Goal: Task Accomplishment & Management: Manage account settings

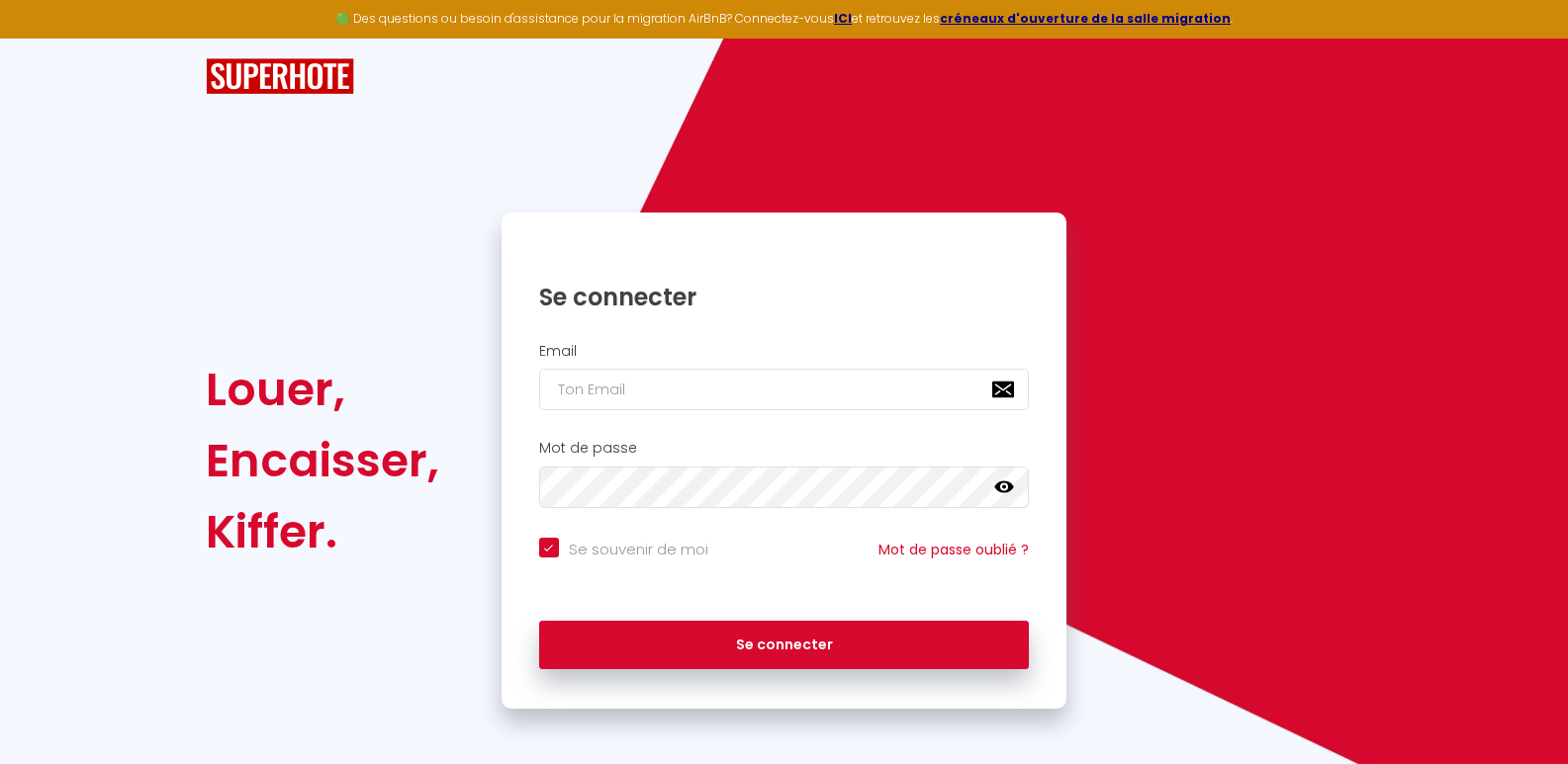
checkbox input "true"
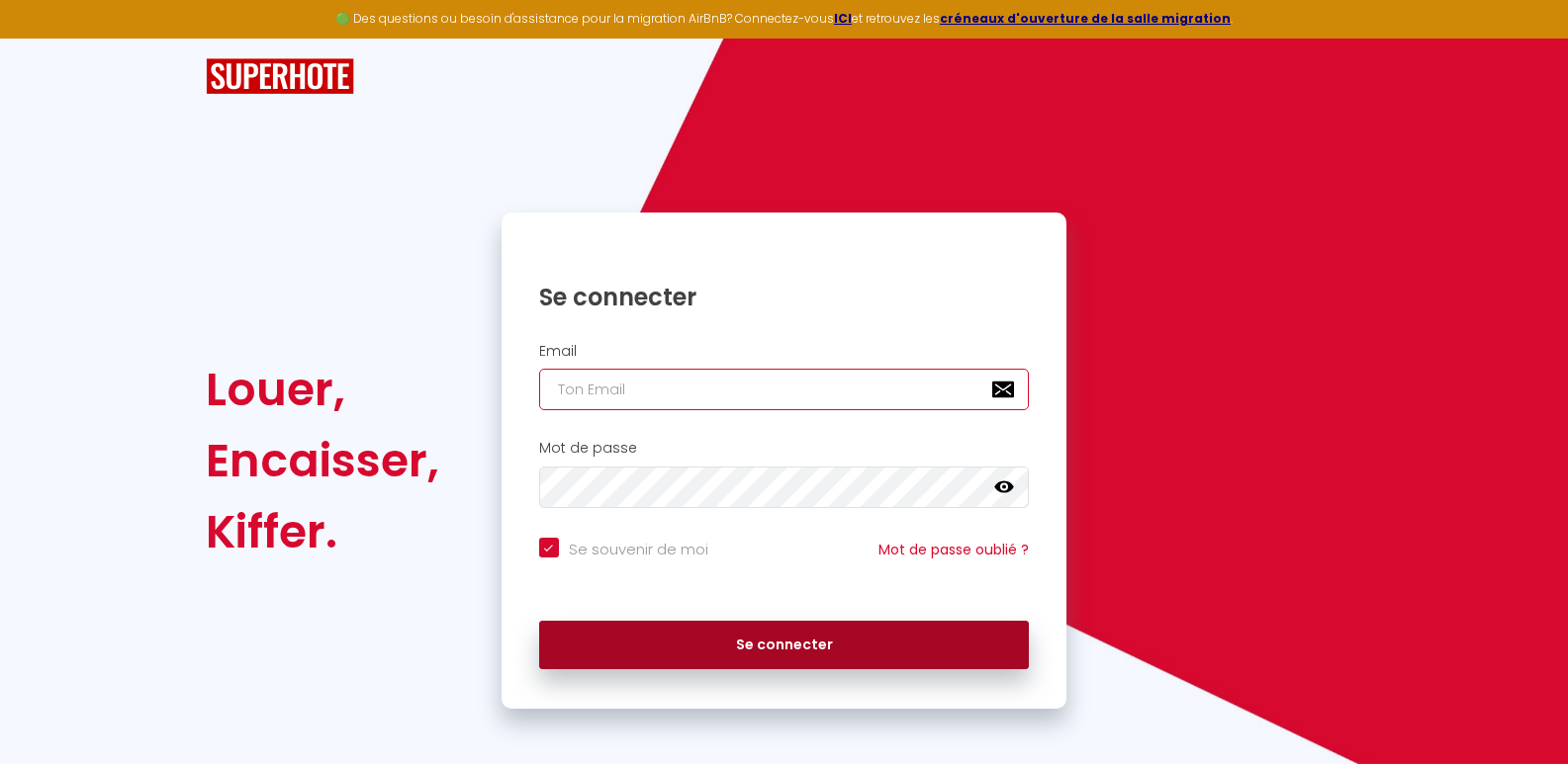
type input "[EMAIL_ADDRESS][DOMAIN_NAME]"
click at [709, 648] on button "Se connecter" at bounding box center [784, 646] width 490 height 50
checkbox input "true"
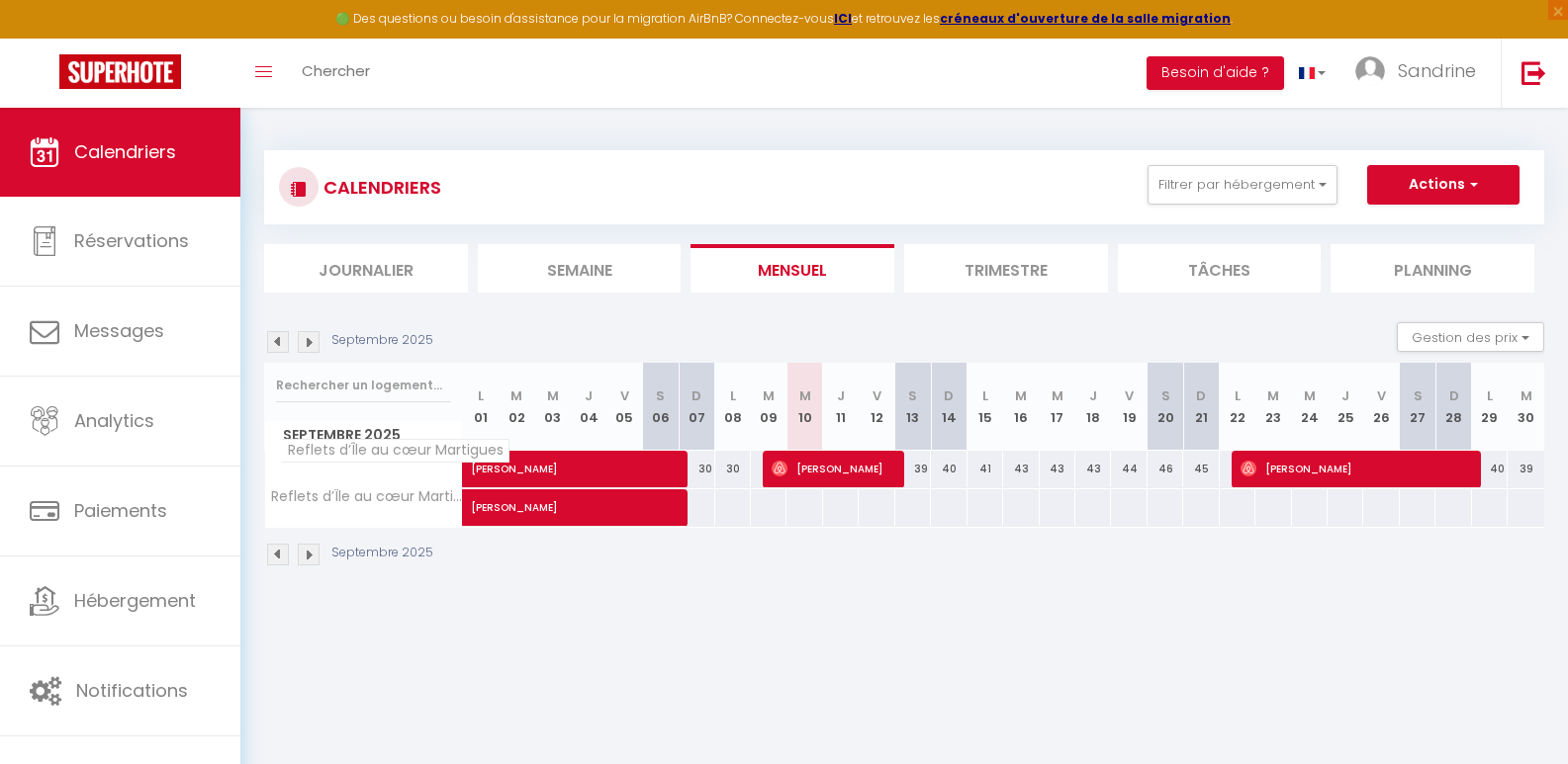
click at [410, 460] on span "Reflets d’Île au cœur Martigues" at bounding box center [394, 451] width 229 height 24
click at [273, 552] on img at bounding box center [278, 555] width 22 height 22
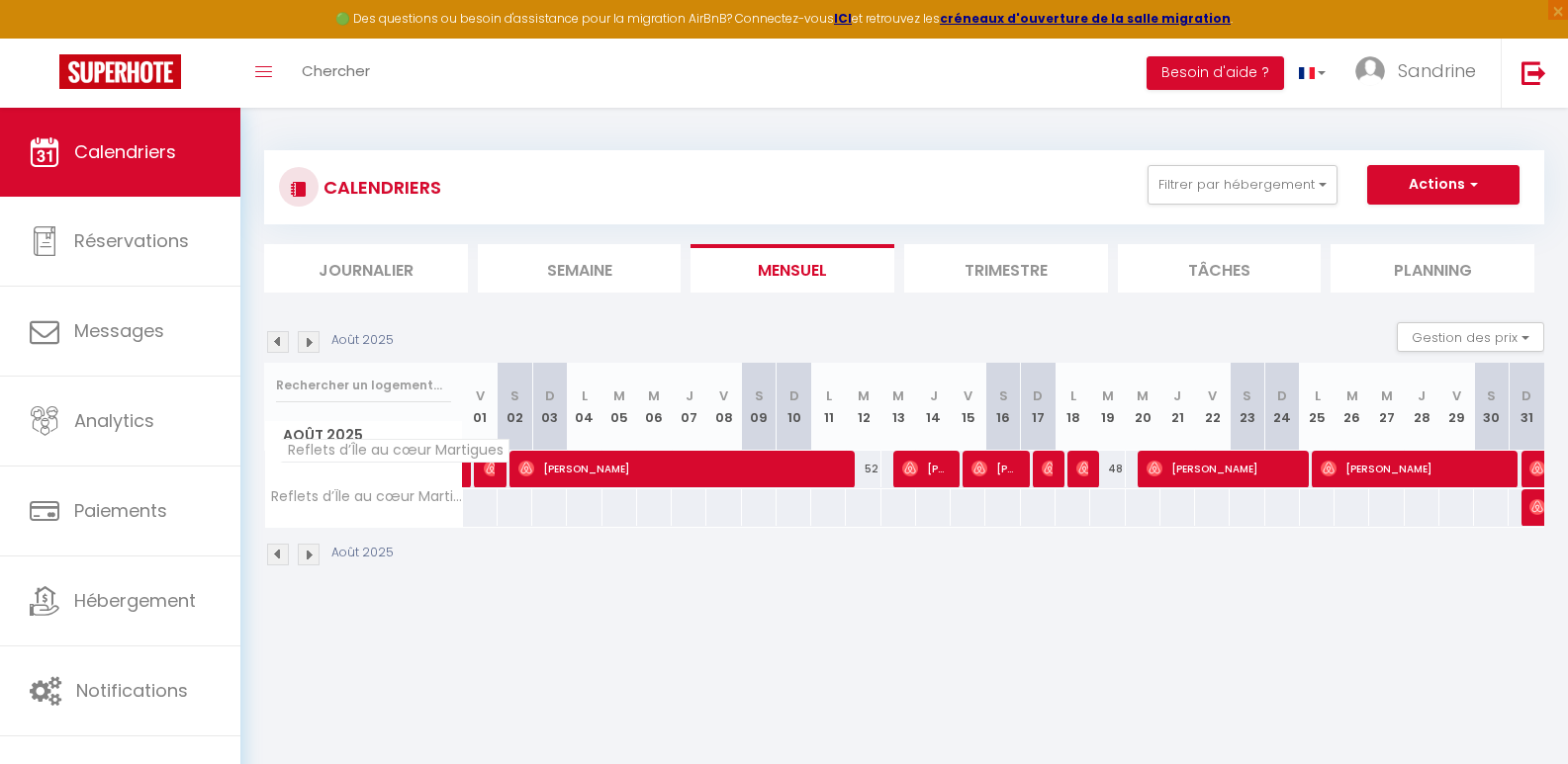
click at [328, 459] on span "Reflets d’Île au cœur Martigues" at bounding box center [394, 451] width 229 height 24
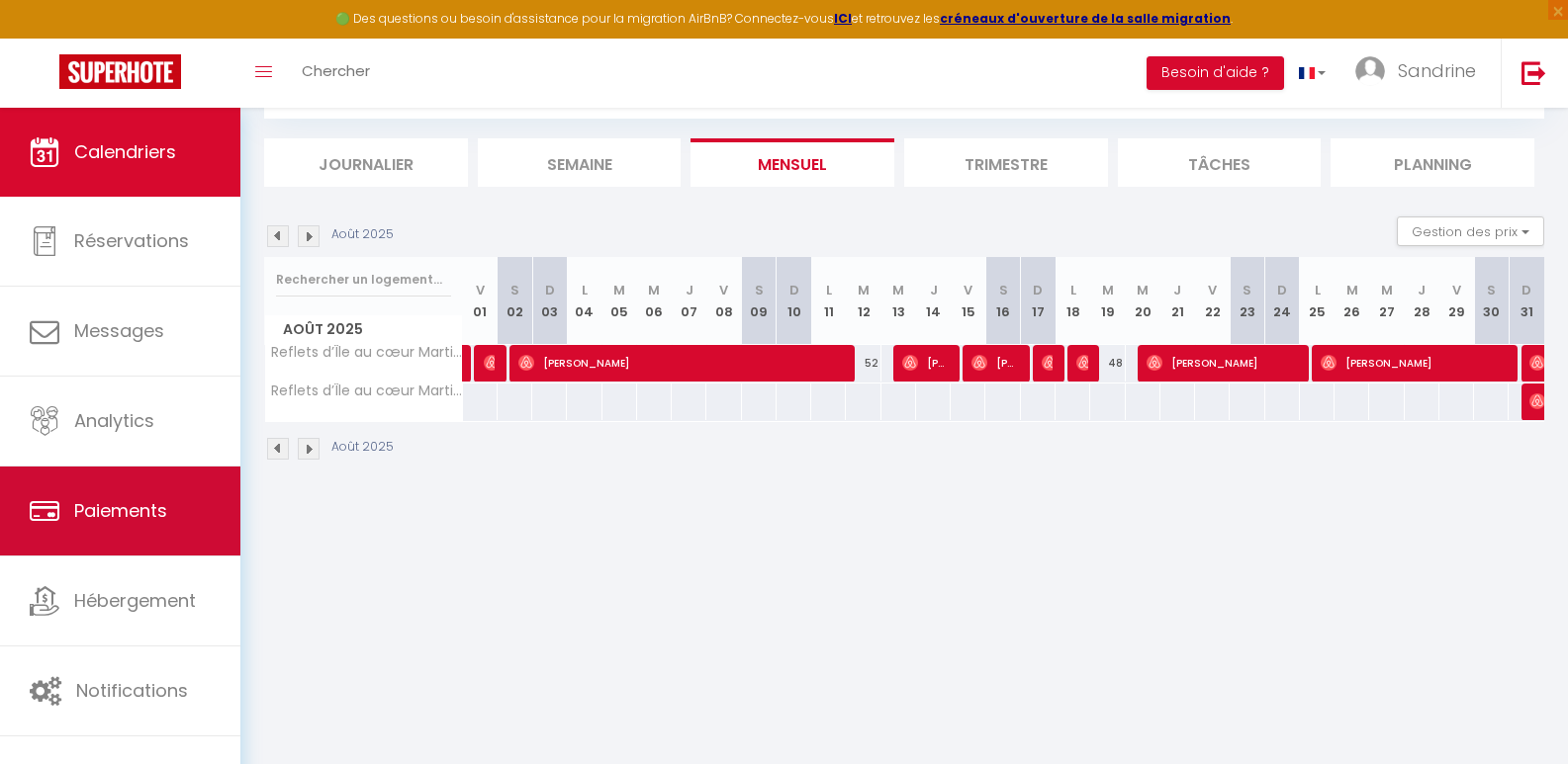
scroll to position [108, 0]
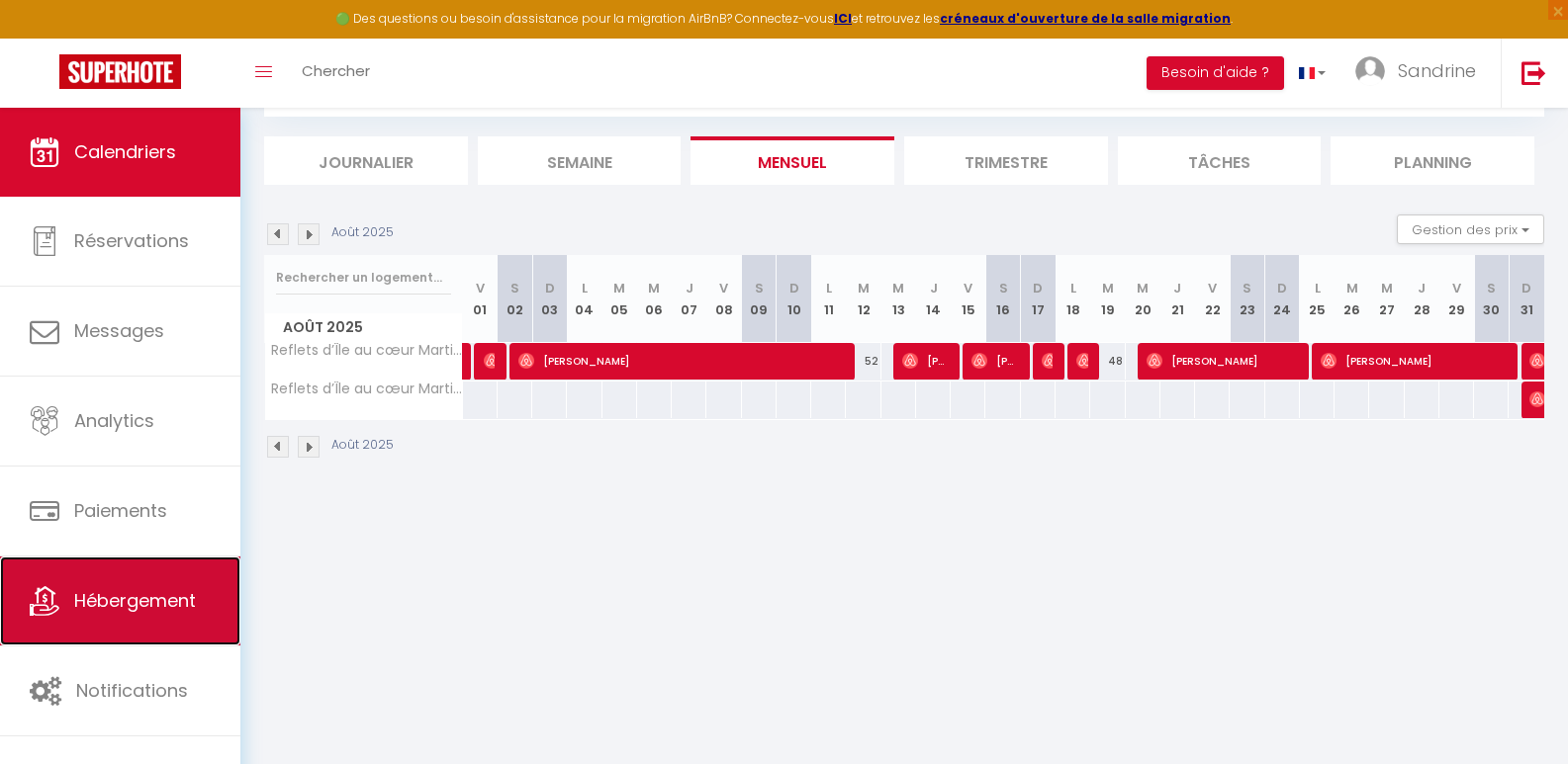
click at [77, 585] on link "Hébergement" at bounding box center [120, 601] width 240 height 89
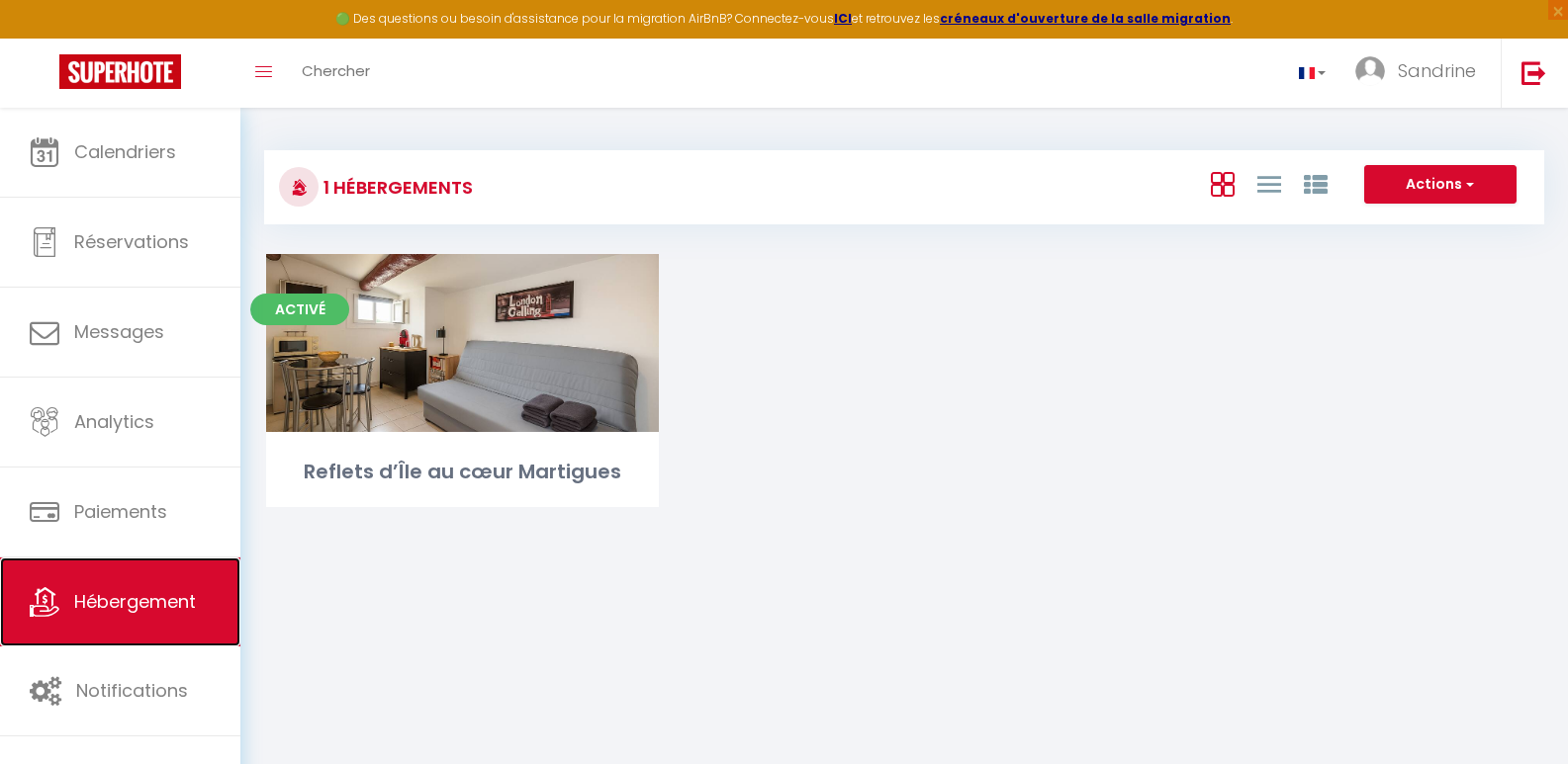
click at [66, 599] on link "Hébergement" at bounding box center [120, 602] width 240 height 89
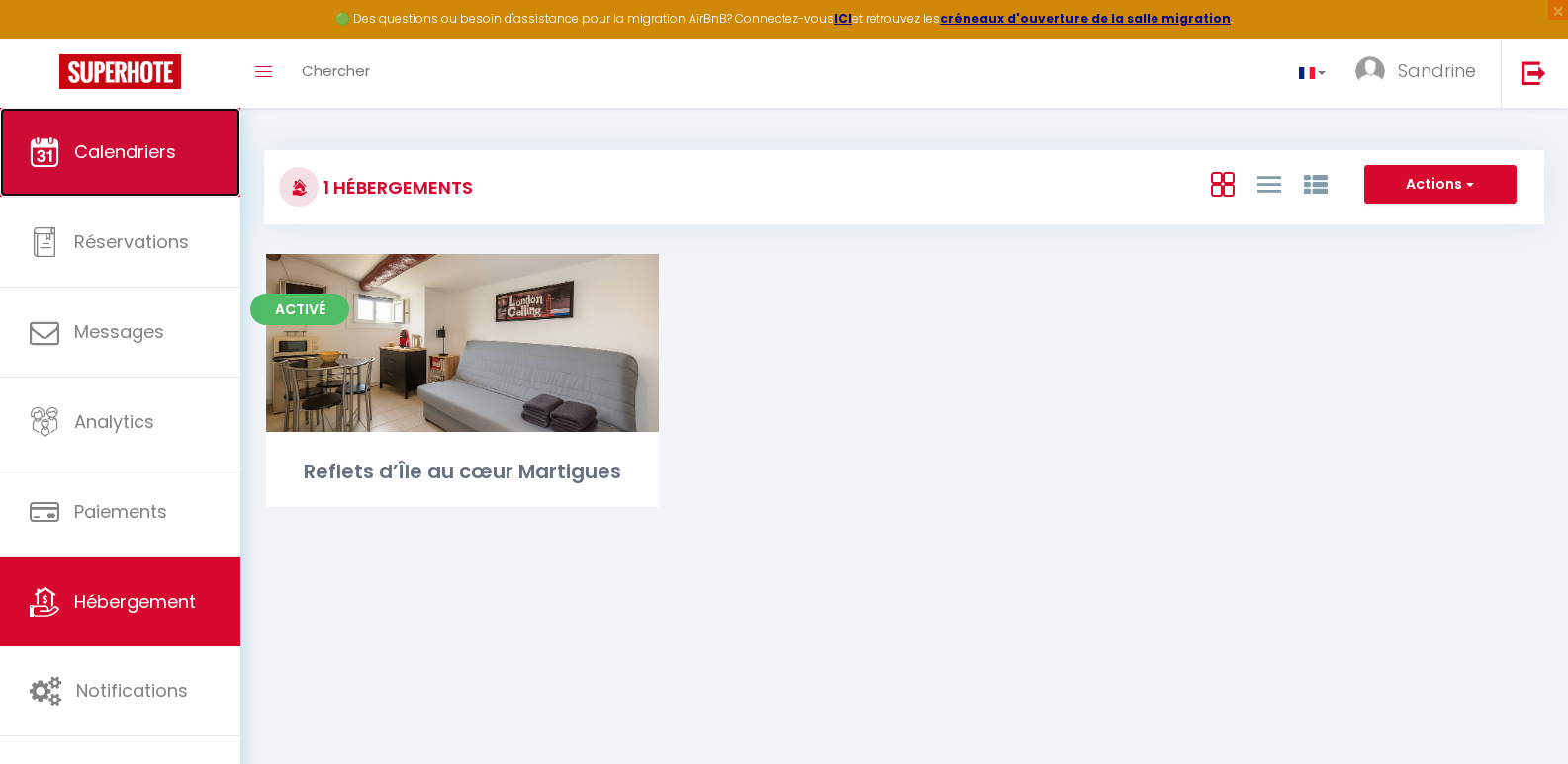
click at [108, 167] on link "Calendriers" at bounding box center [120, 153] width 240 height 89
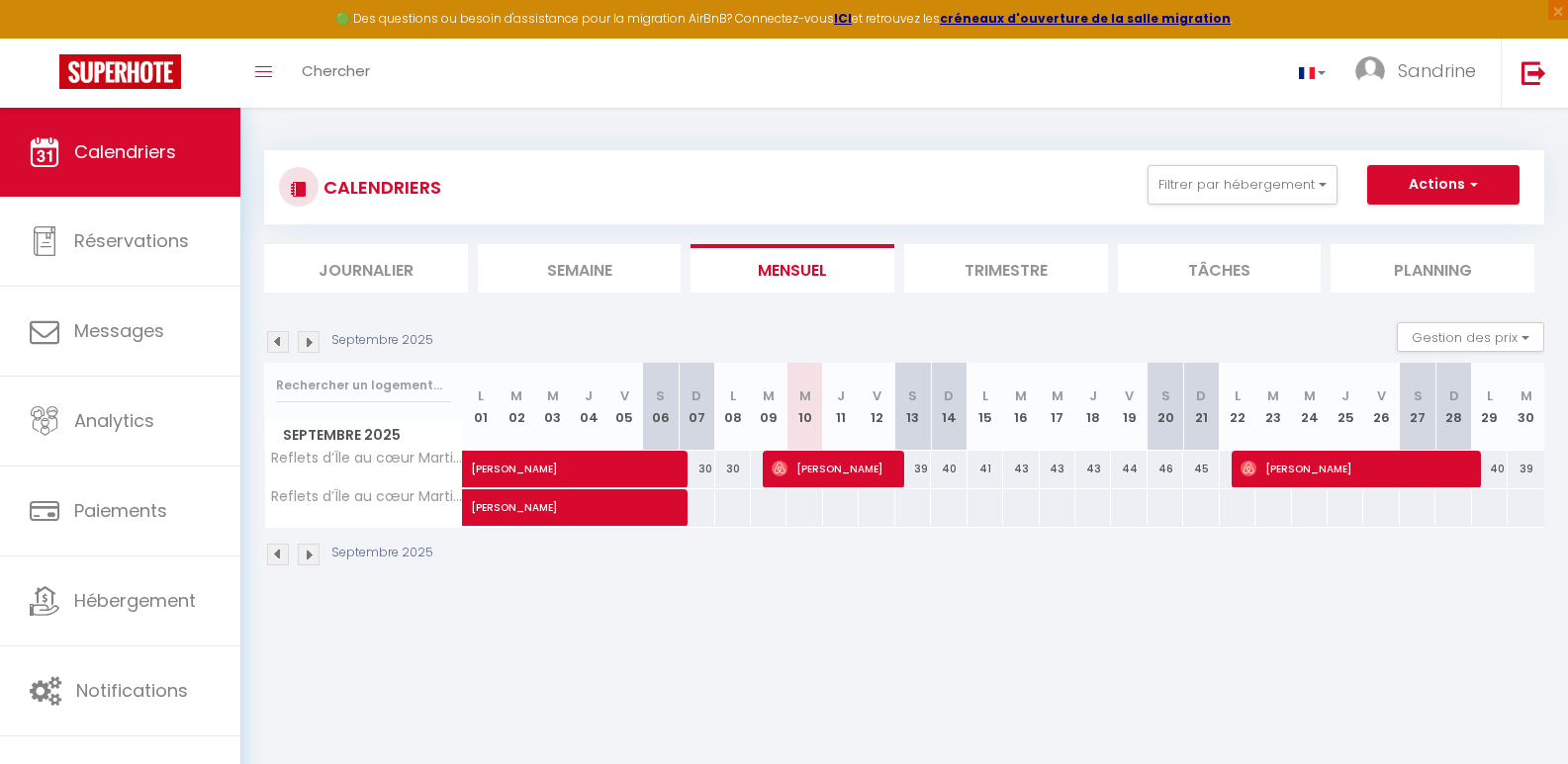
click at [277, 555] on img at bounding box center [278, 555] width 22 height 22
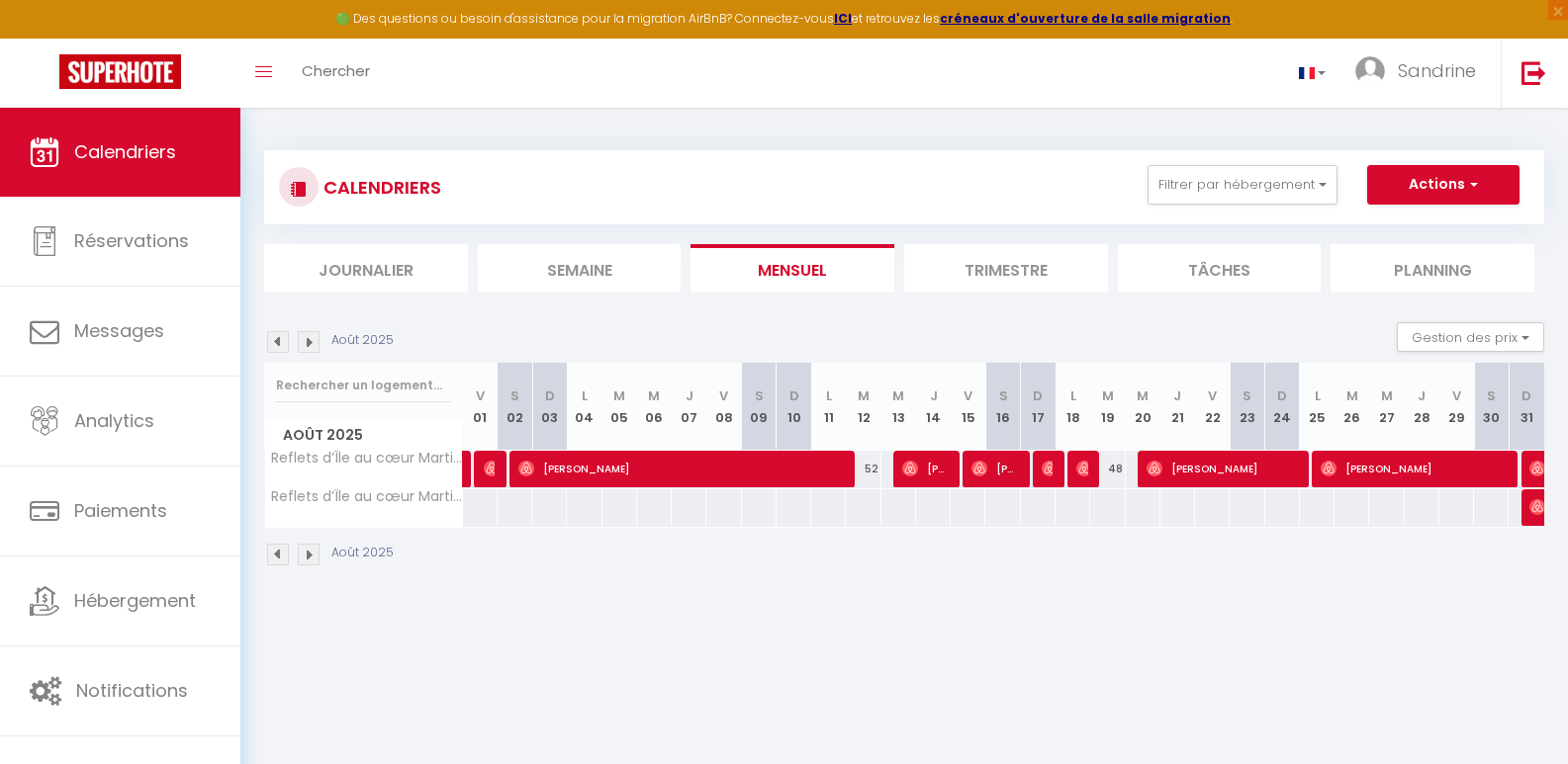
click at [277, 555] on img at bounding box center [278, 555] width 22 height 22
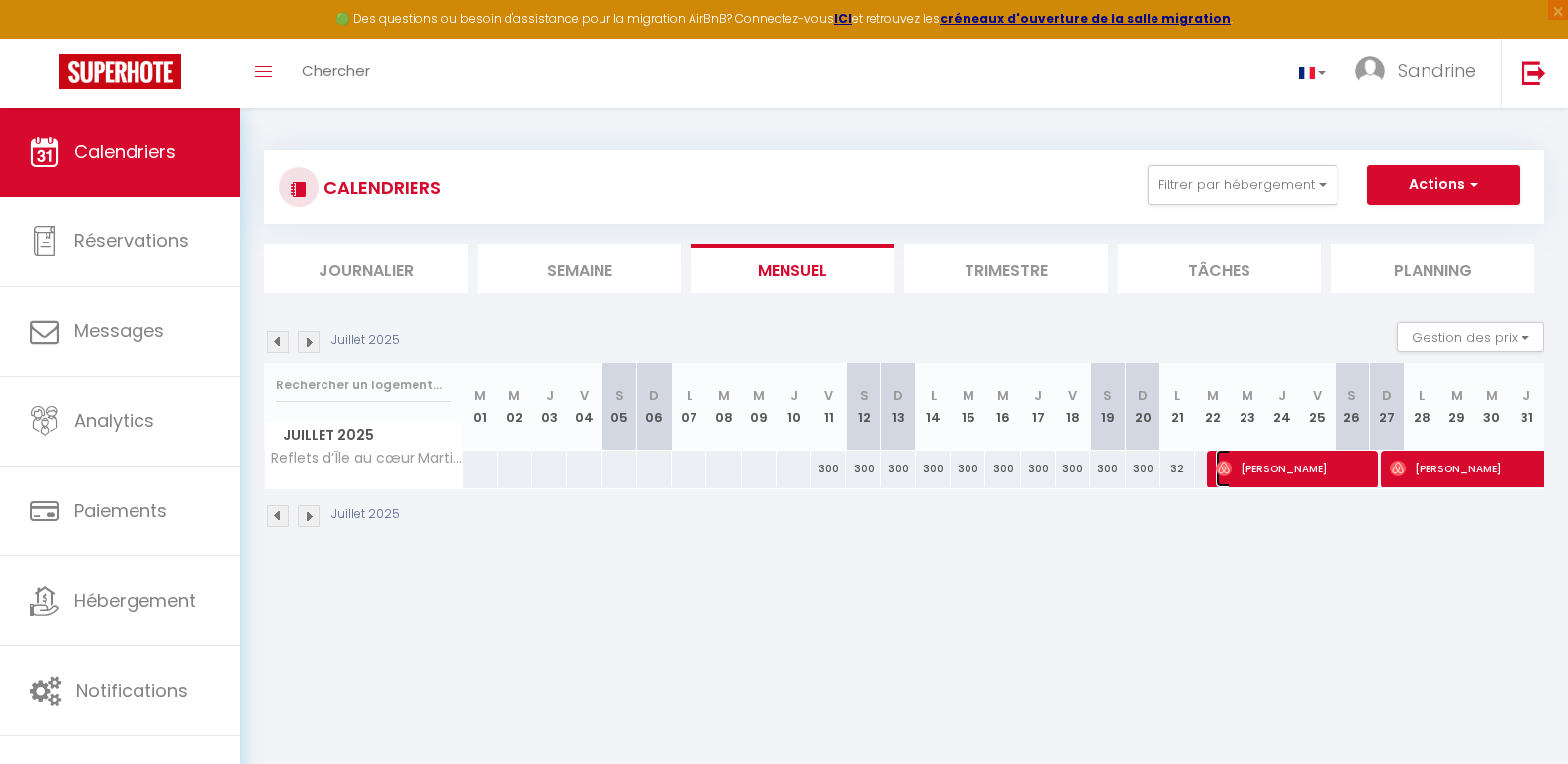
click at [1268, 474] on span "Mohamed Bouanaka" at bounding box center [1290, 468] width 150 height 38
select select "OK"
select select "1"
select select "0"
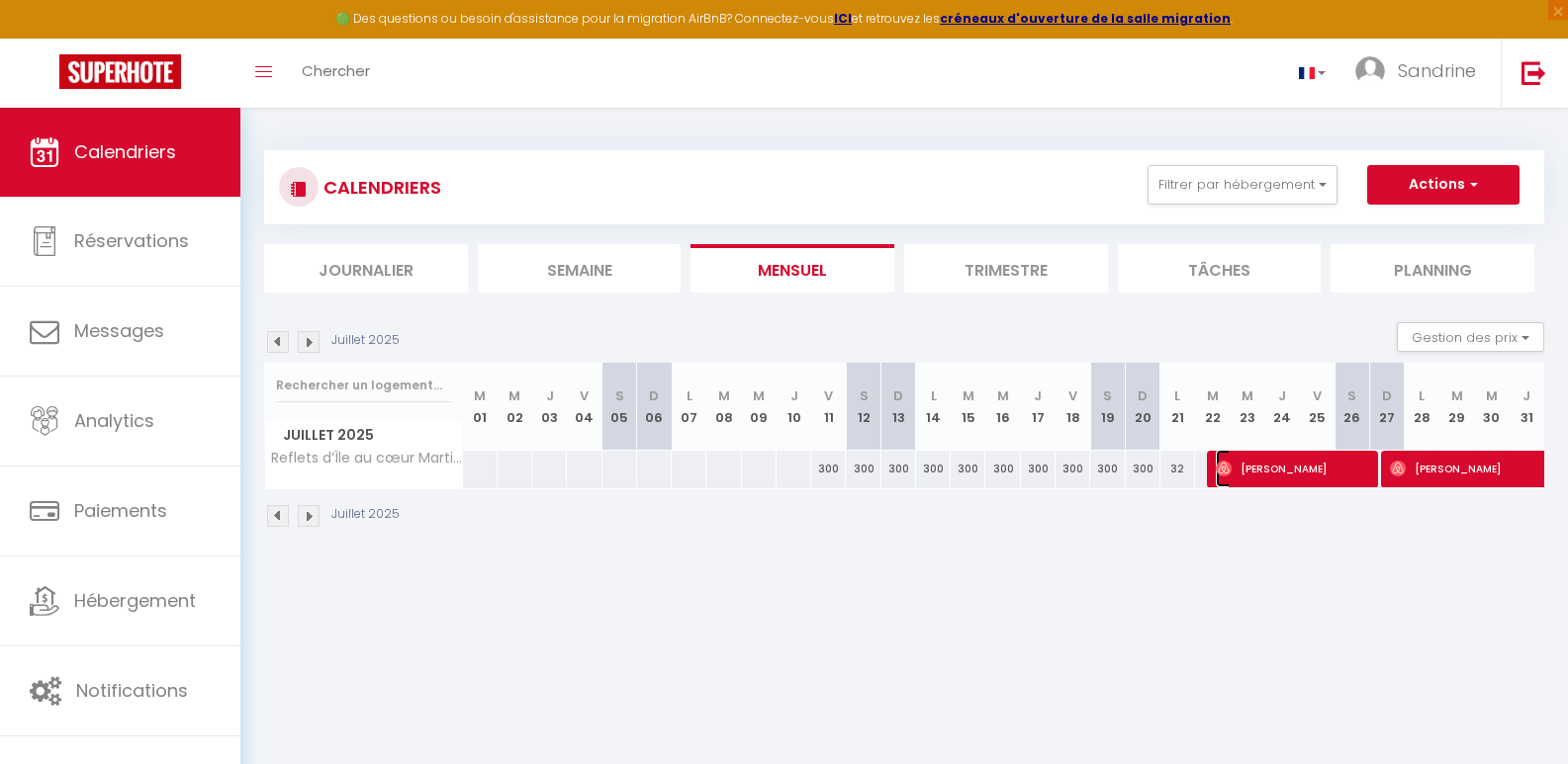
select select "1"
select select
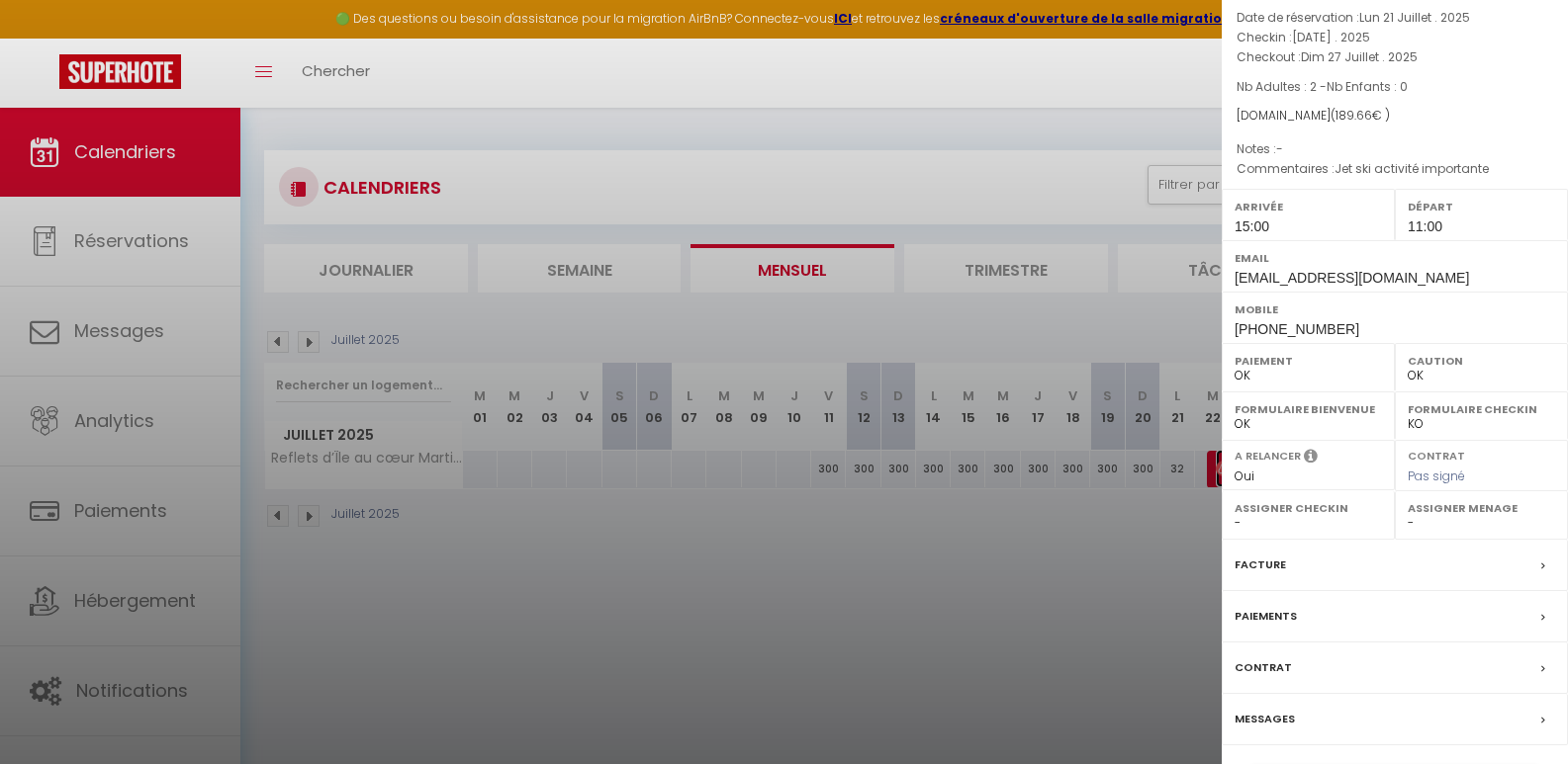
scroll to position [189, 0]
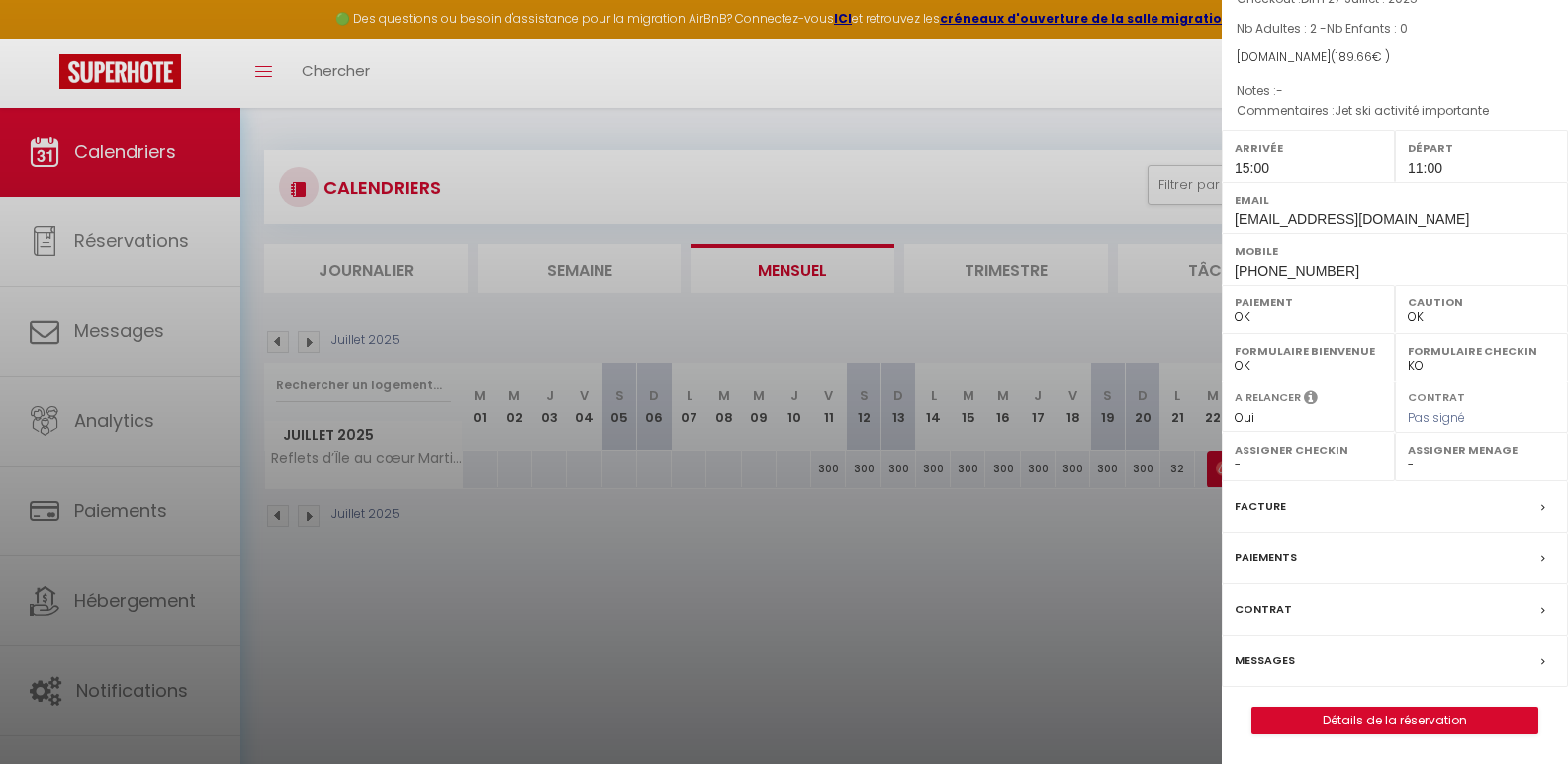
click at [1541, 508] on icon at bounding box center [1543, 508] width 4 height 12
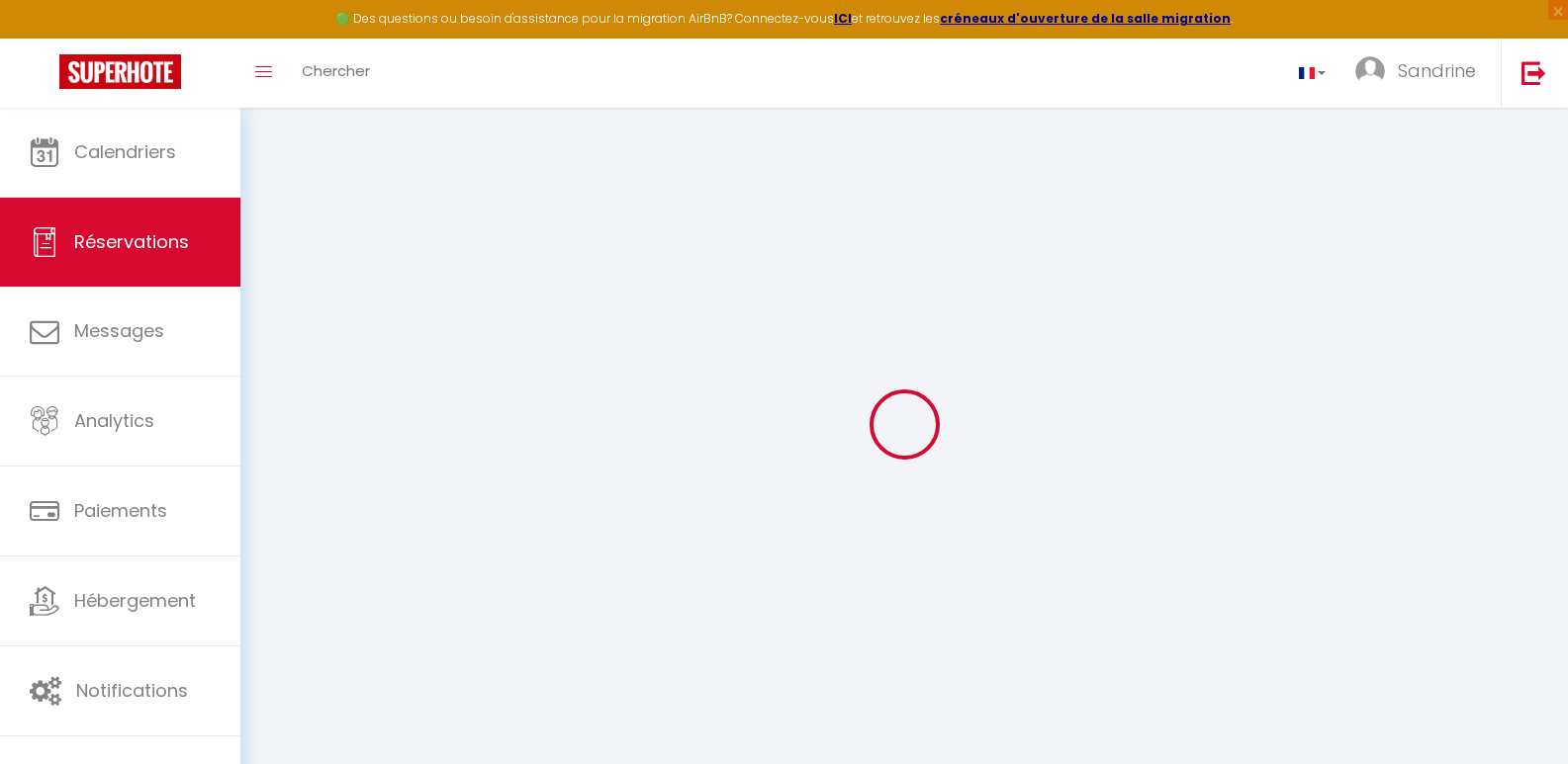
type input "[PERSON_NAME]"
type input "Bouanaka"
type input "gkfnyzevtt8g1ykb0mma0agichvo@reply.superhote.com"
type input "sabrybouanaka2@gmail.com"
type input "+33652951730"
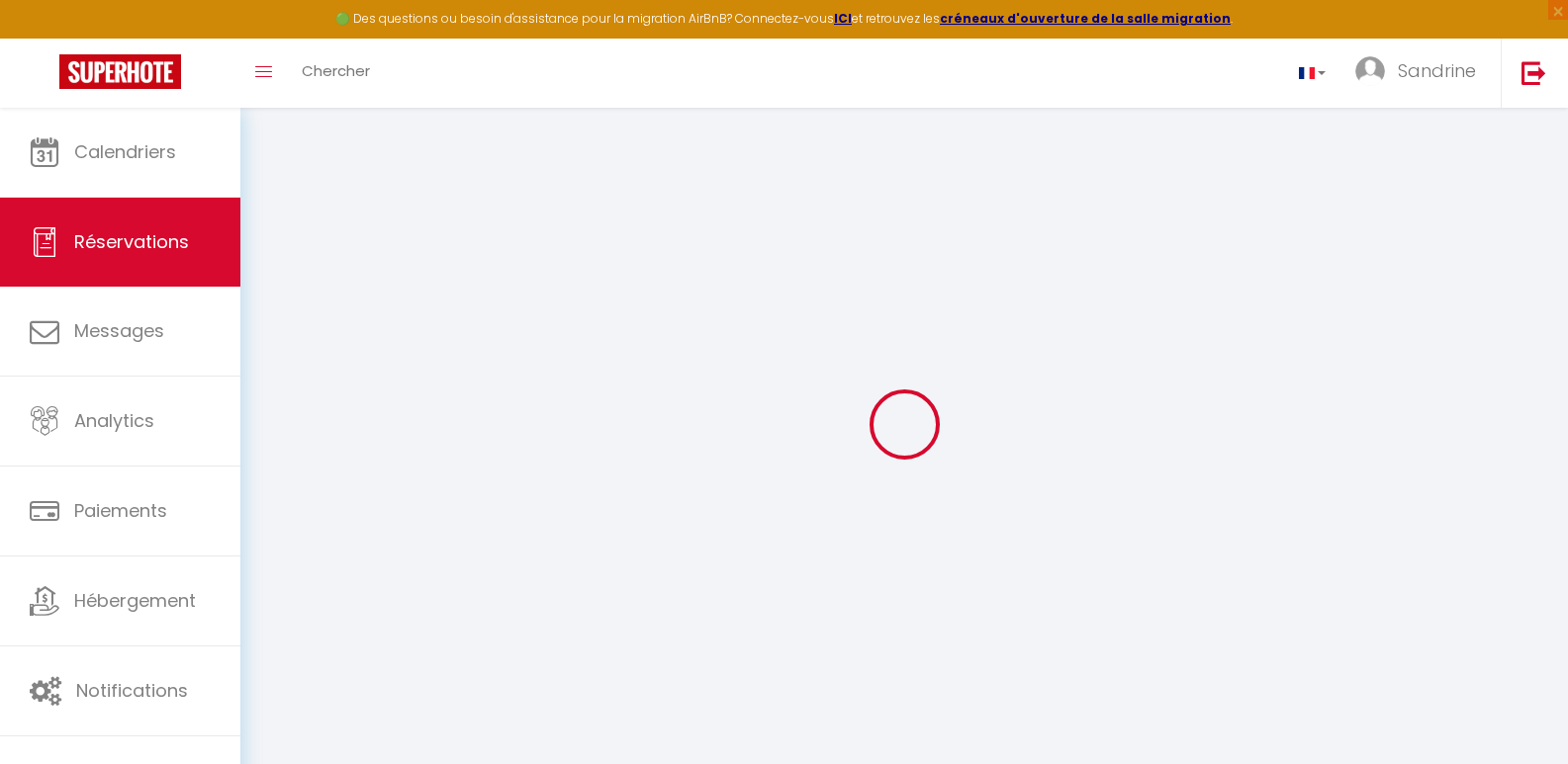
type input "+33652951730"
select select
type input "6.43"
select select "73241"
select select "1"
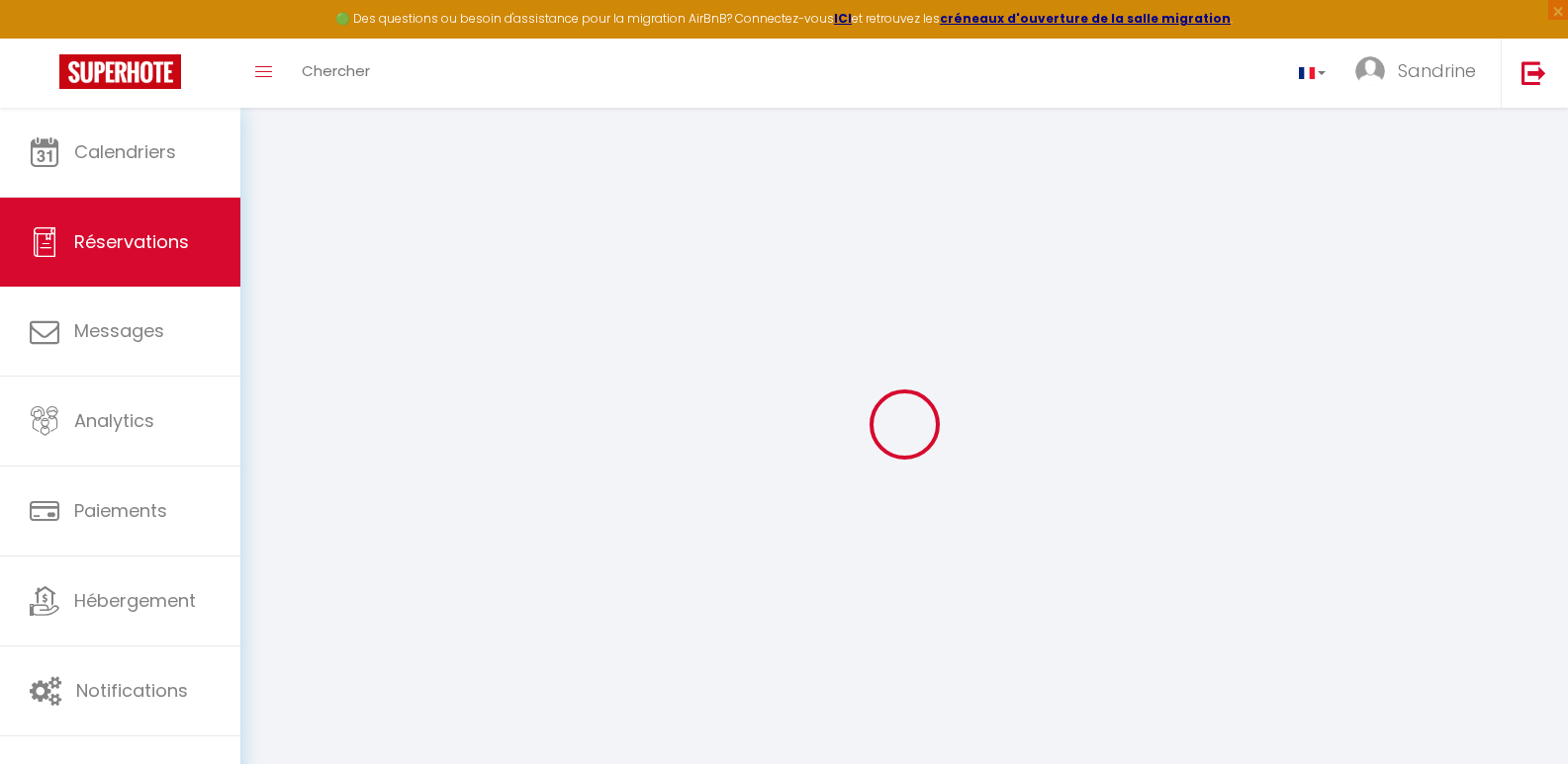
select select
type input "2"
select select "12"
select select
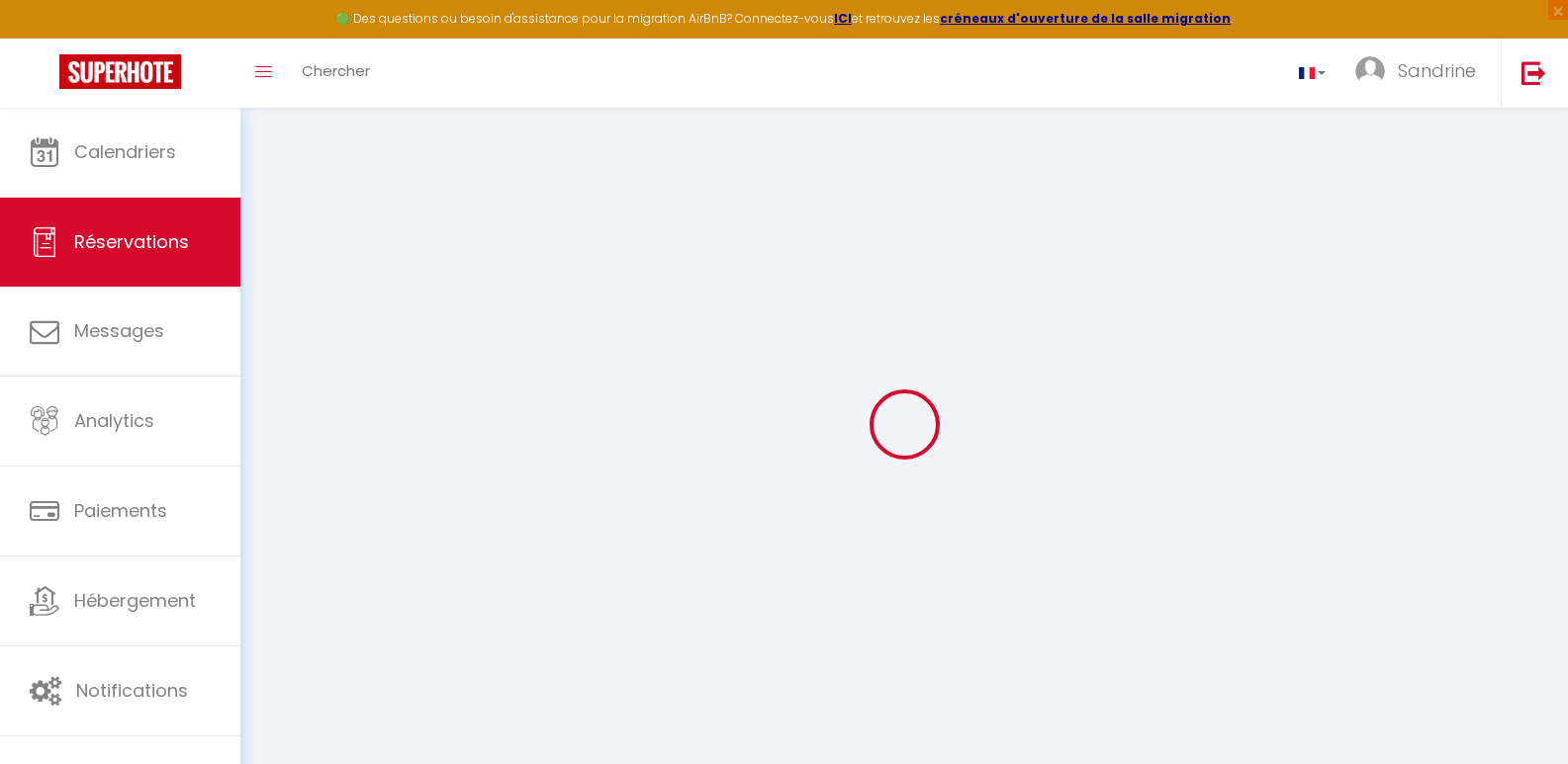
type input "153.6"
checkbox input "false"
select select "1"
type input "0"
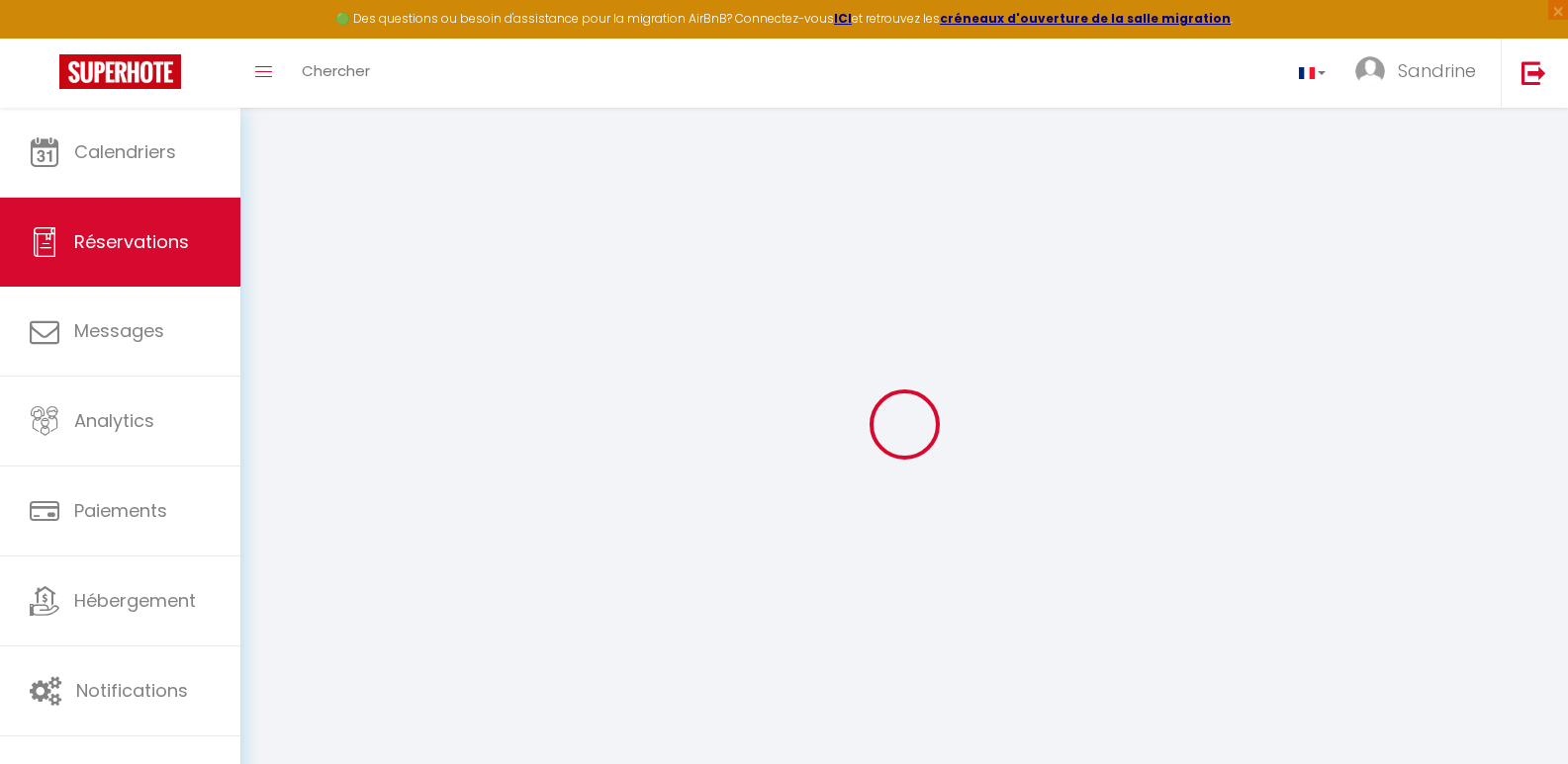
type input "0"
select select
select select "15"
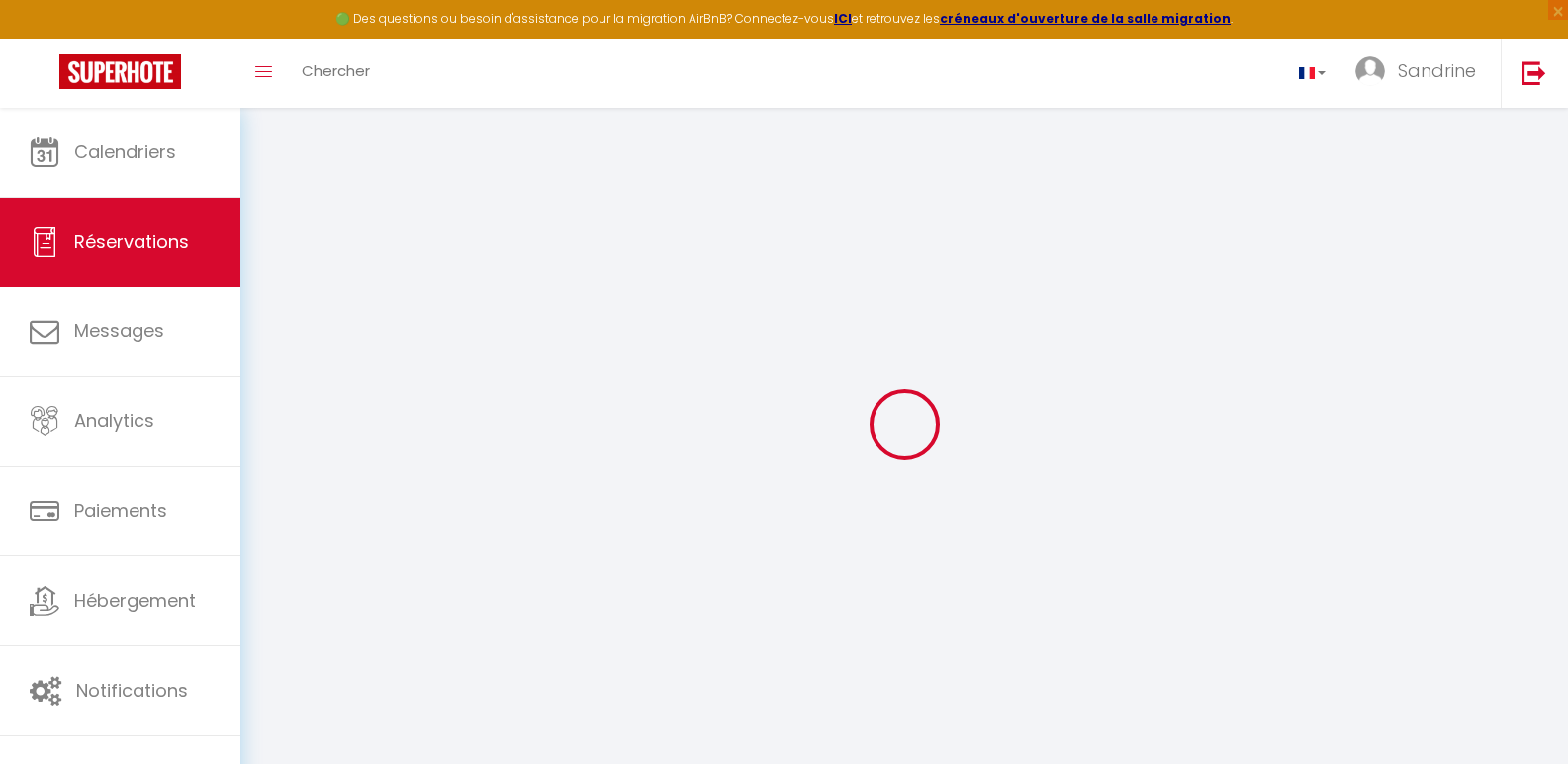
checkbox input "false"
select select
checkbox input "false"
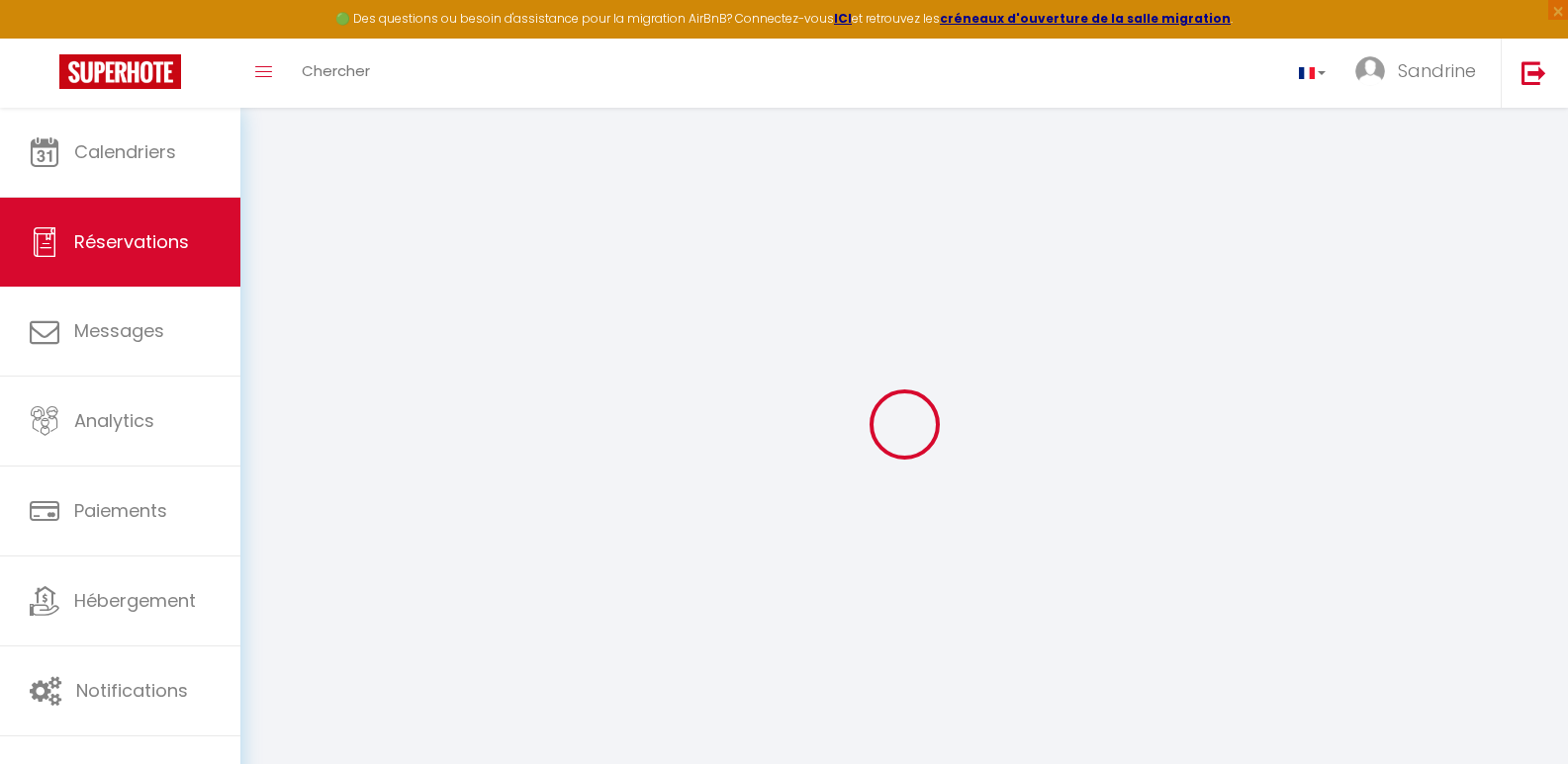
select select
checkbox input "false"
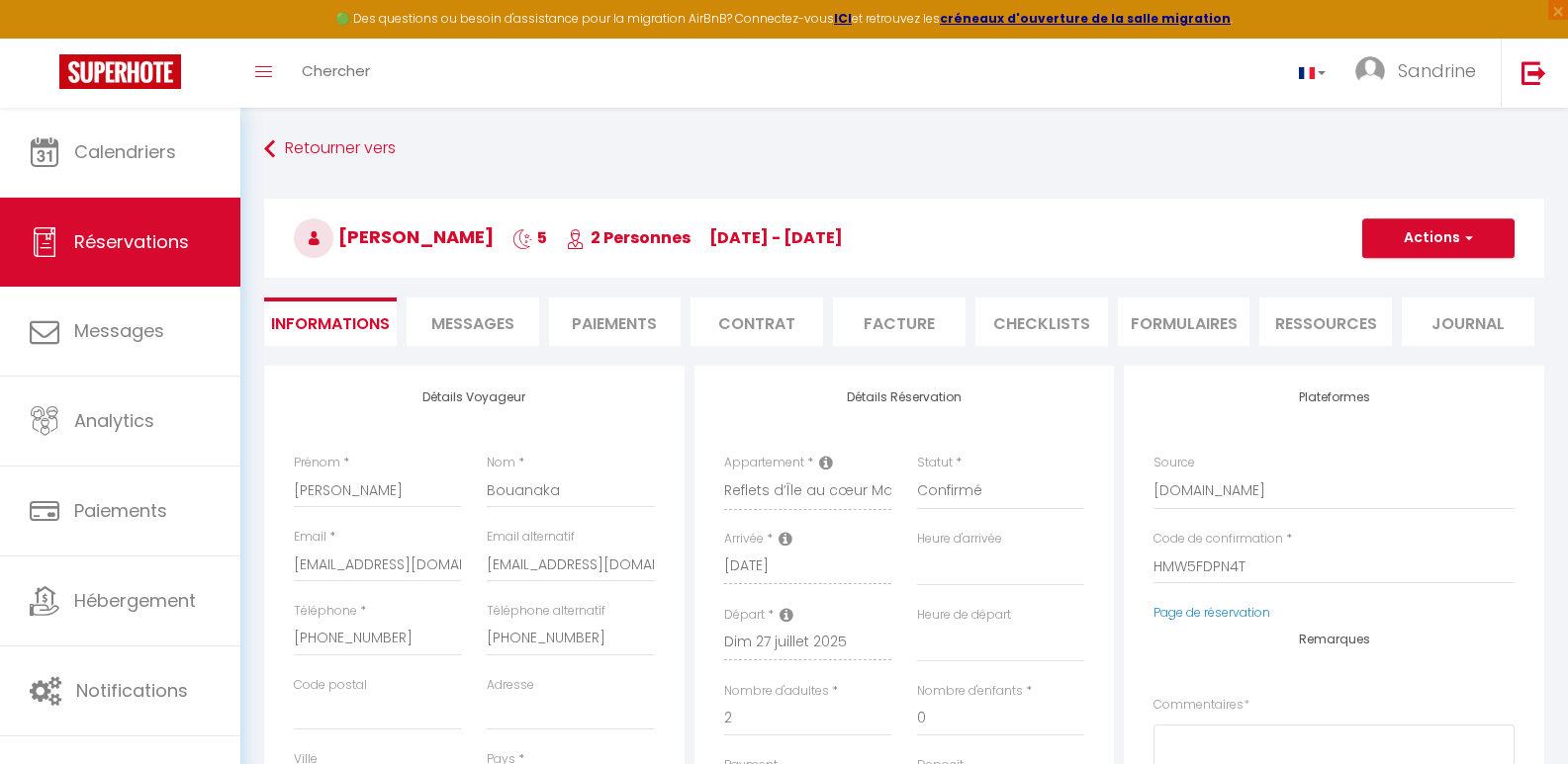
select select
checkbox input "false"
type textarea "Jet ski activité importante"
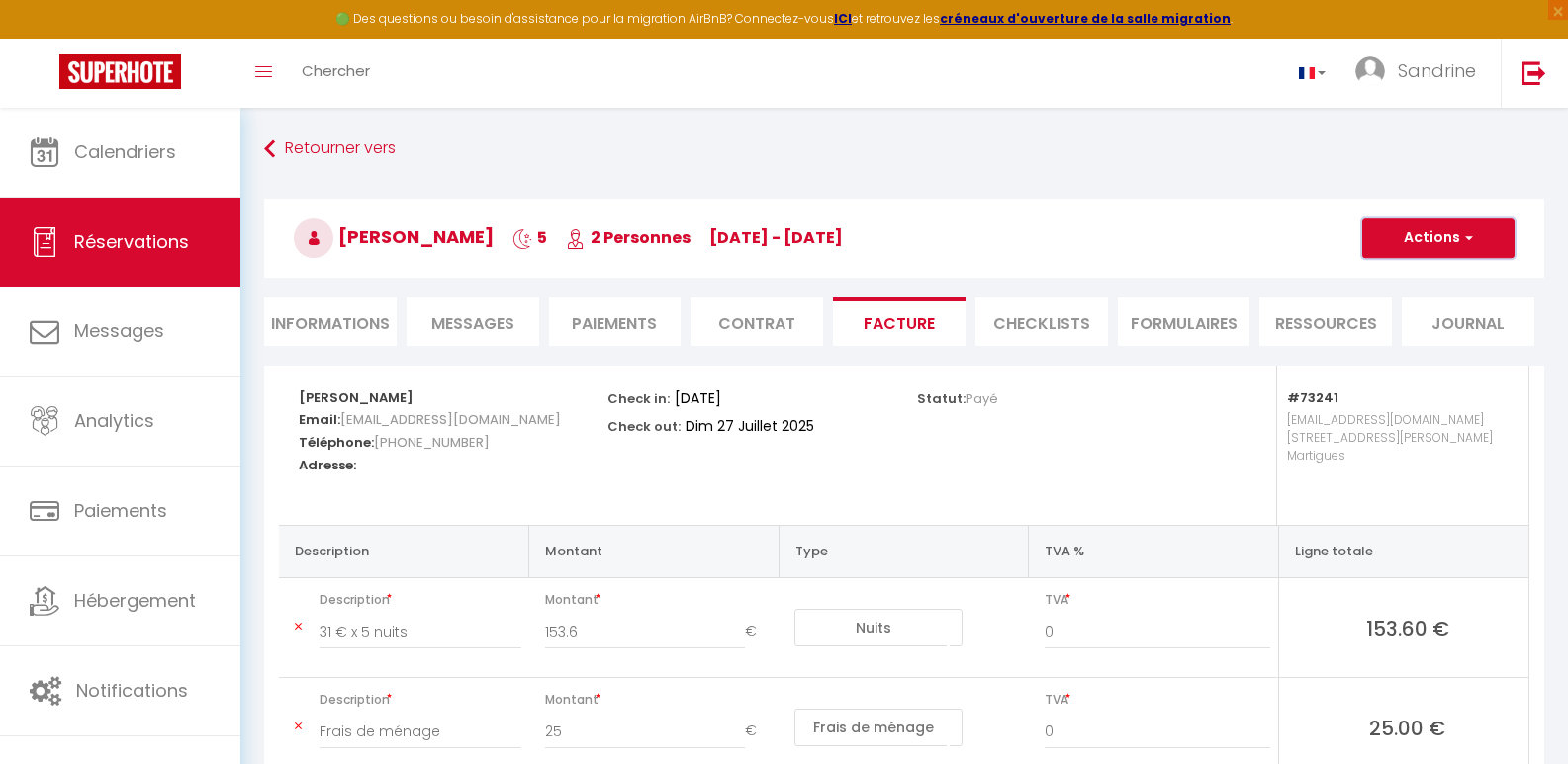
click at [1446, 238] on button "Actions" at bounding box center [1437, 238] width 152 height 40
click at [1434, 301] on link "Aperçu et éditer" at bounding box center [1423, 308] width 166 height 26
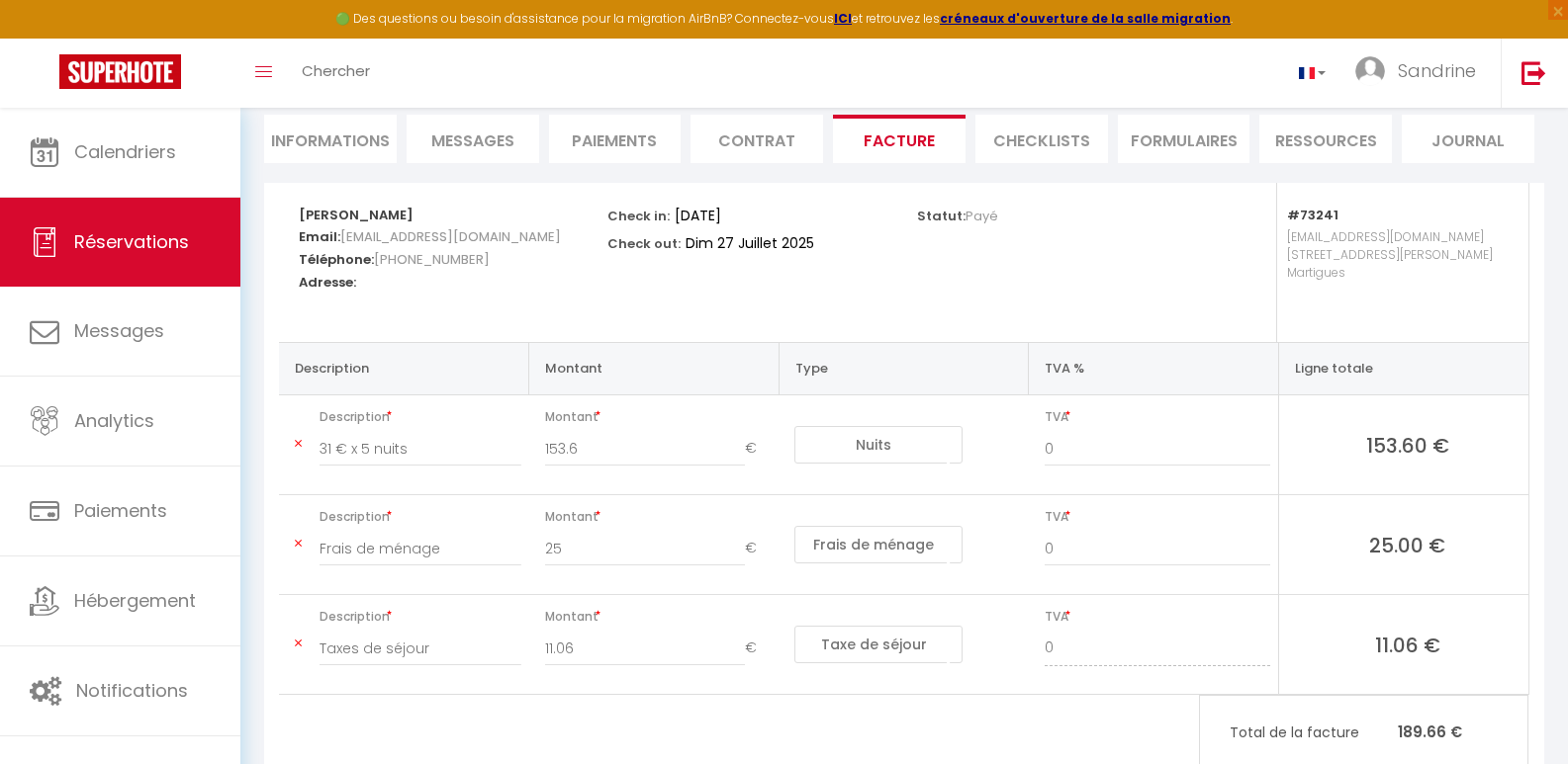
scroll to position [149, 0]
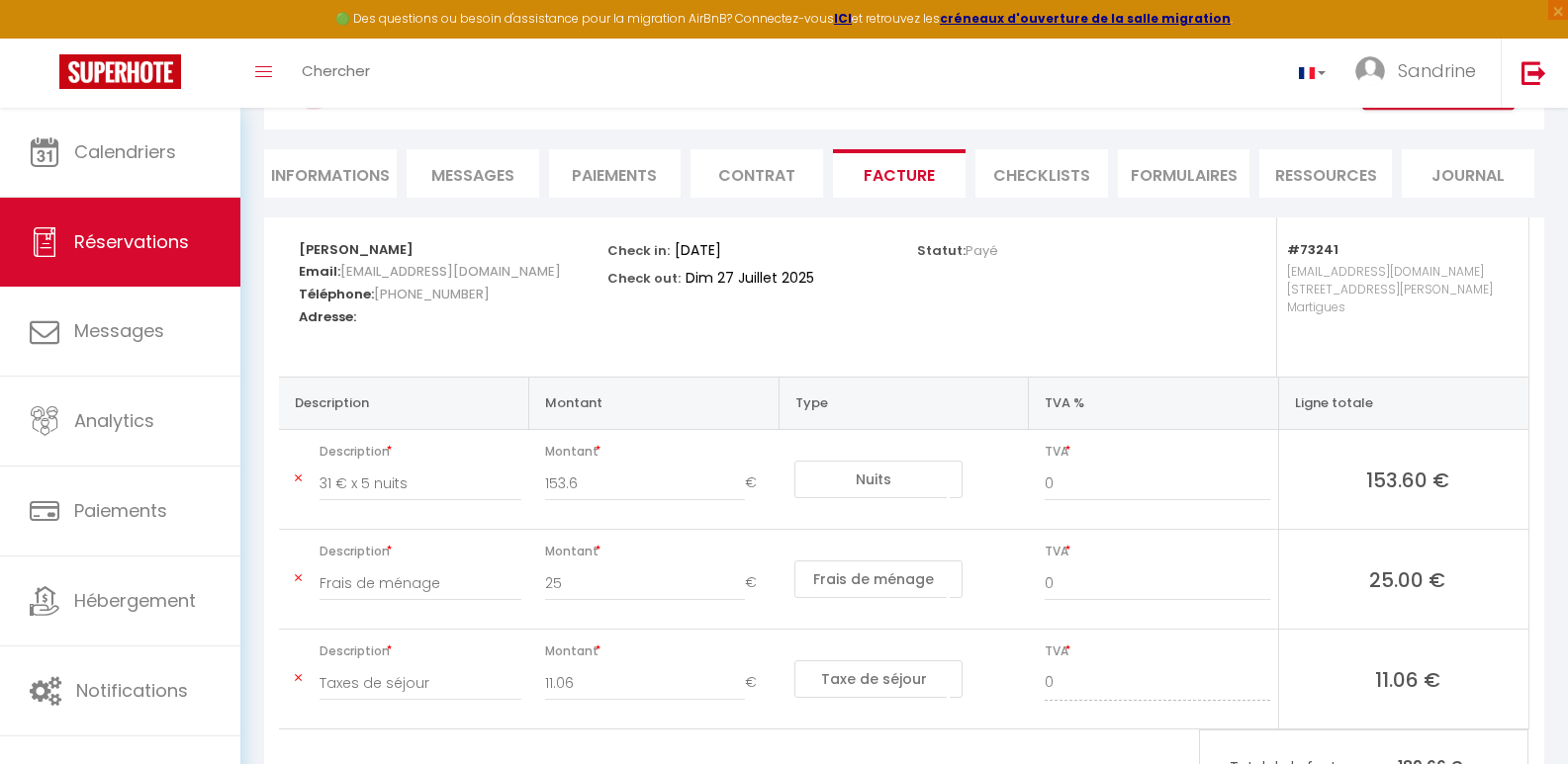
click at [588, 166] on li "Paiements" at bounding box center [615, 174] width 133 height 49
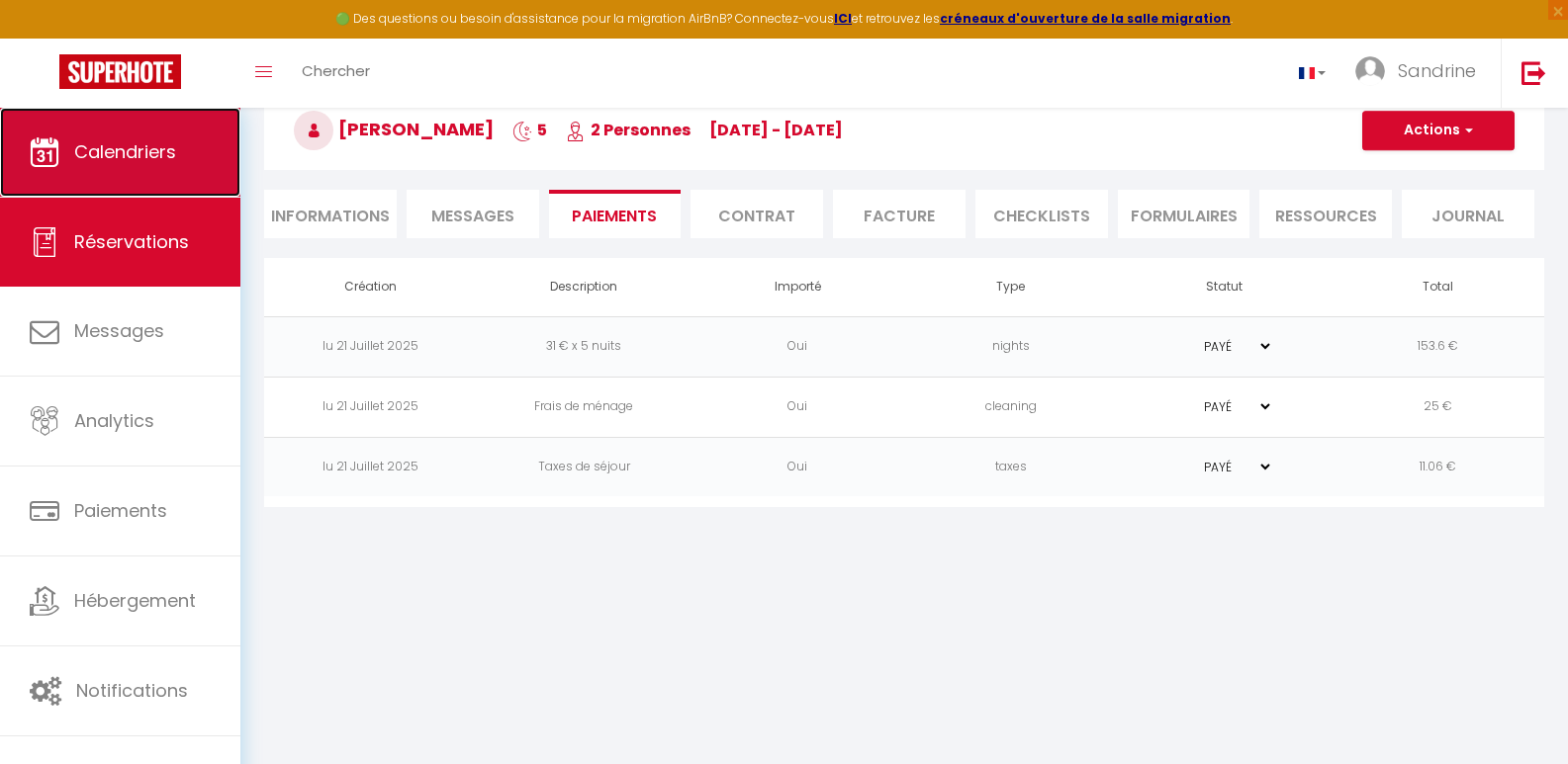
click at [130, 175] on link "Calendriers" at bounding box center [120, 153] width 240 height 89
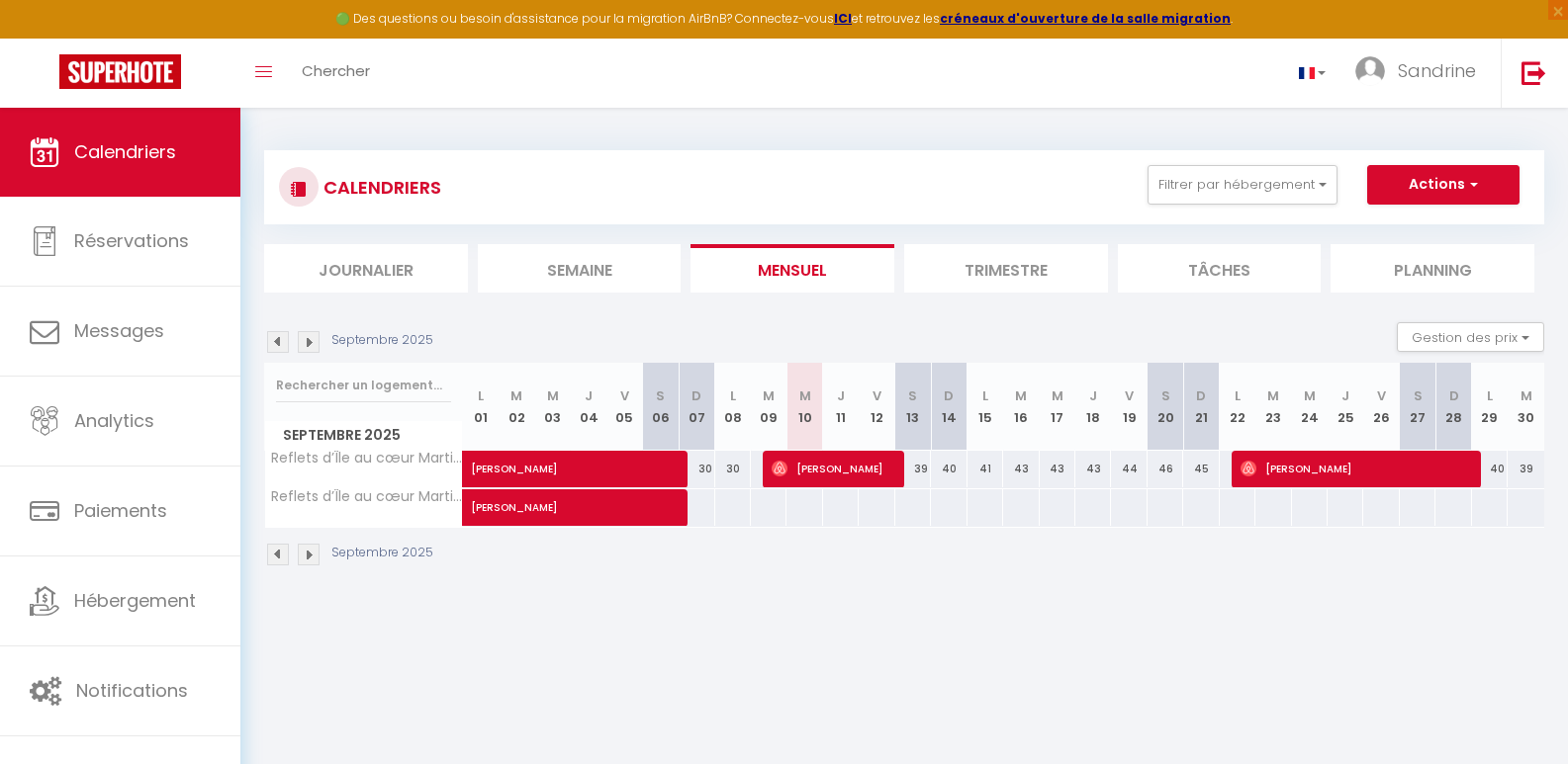
click at [285, 555] on img at bounding box center [278, 555] width 22 height 22
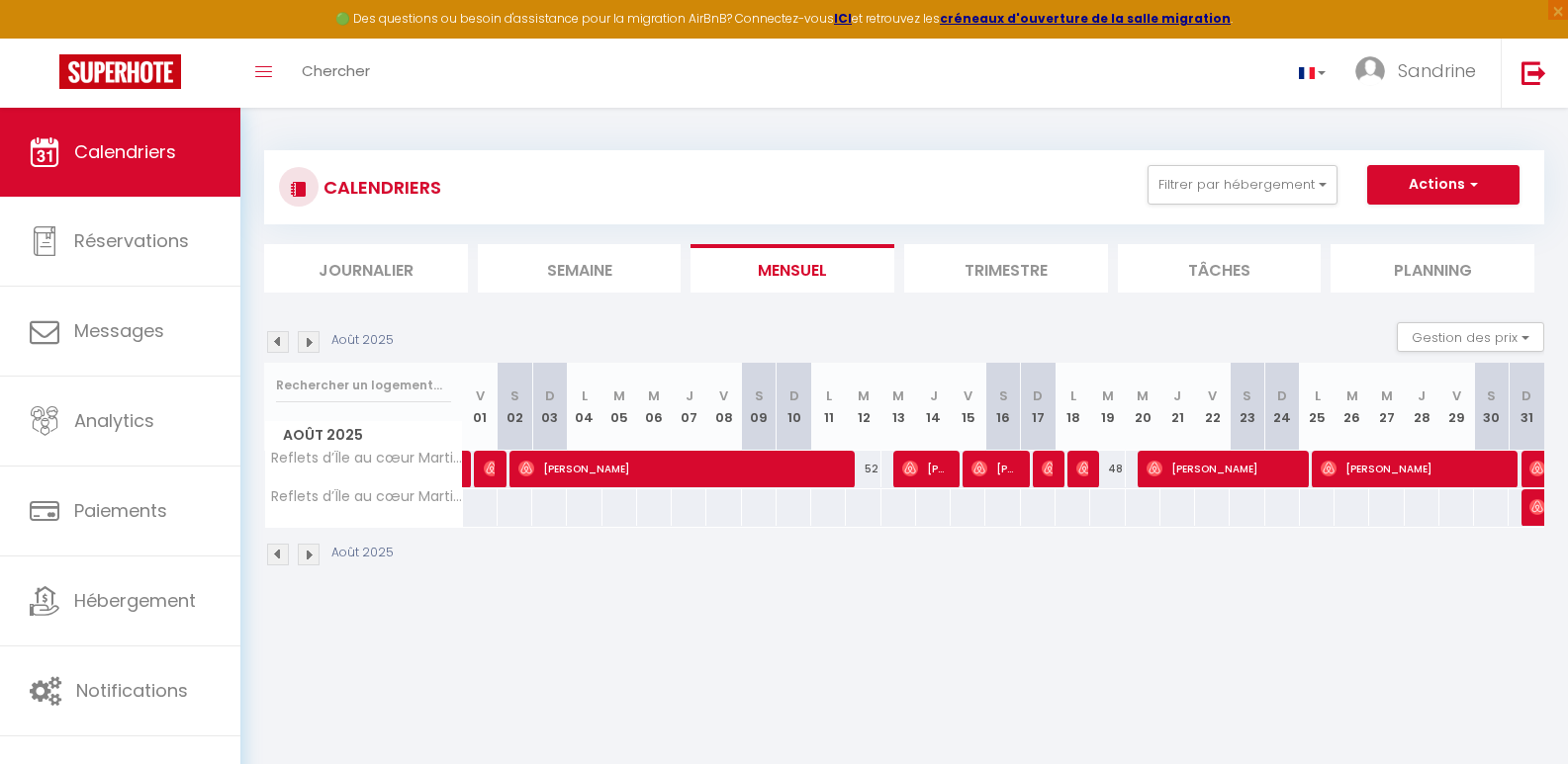
click at [285, 555] on img at bounding box center [278, 555] width 22 height 22
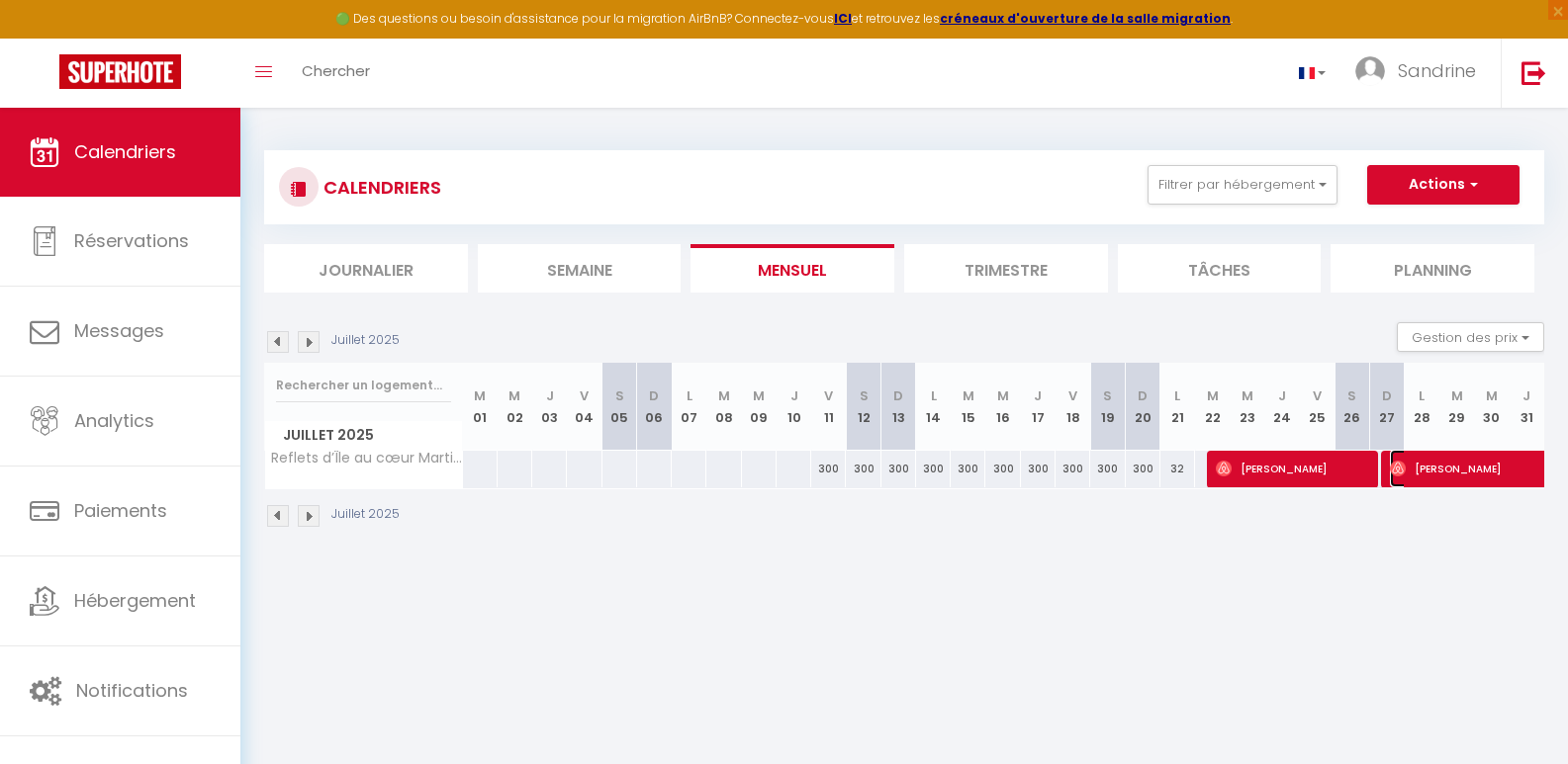
click at [1468, 452] on span "Virginie Leniere" at bounding box center [1503, 468] width 227 height 38
select select "OK"
select select "0"
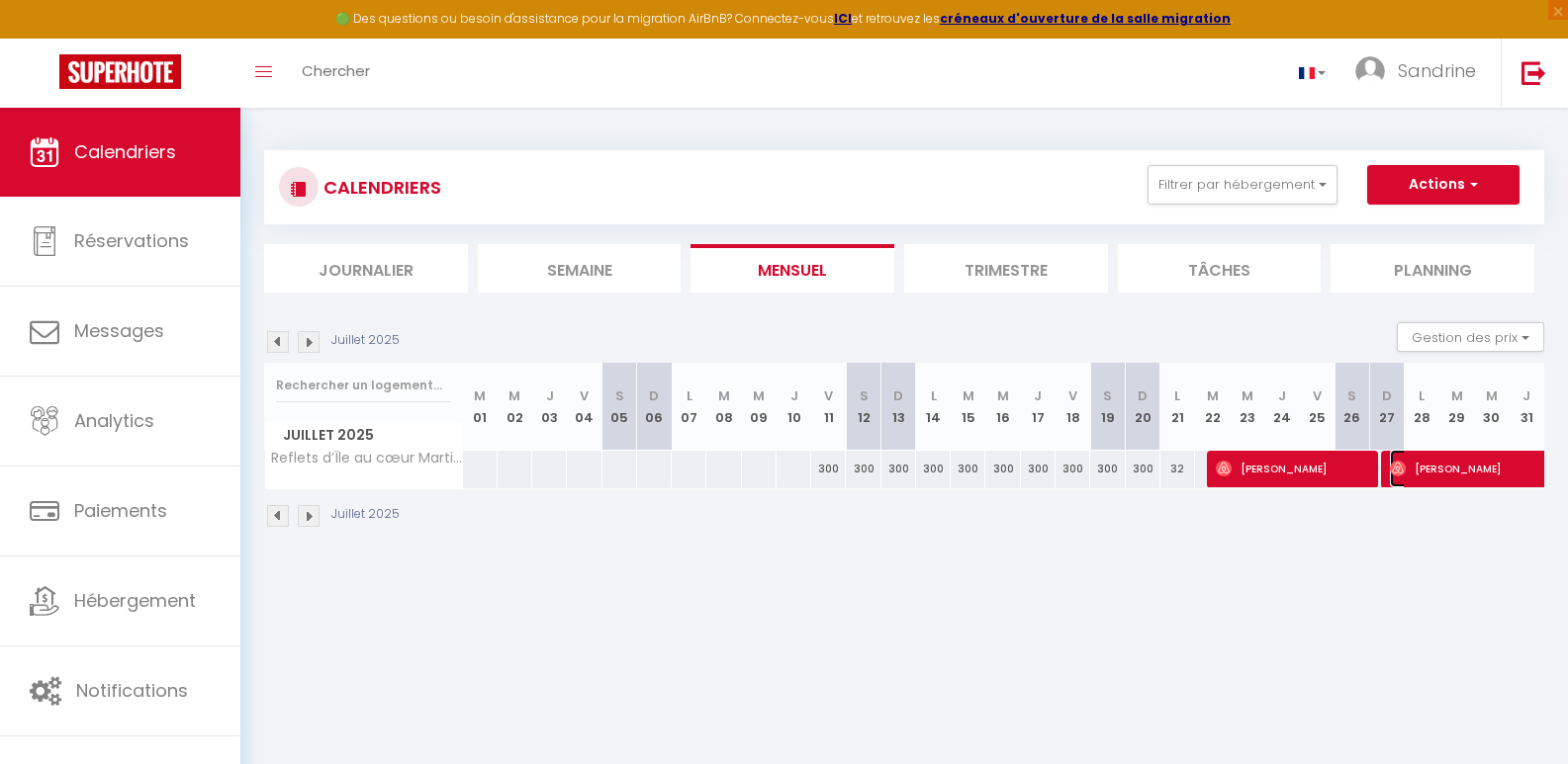
select select "1"
select select
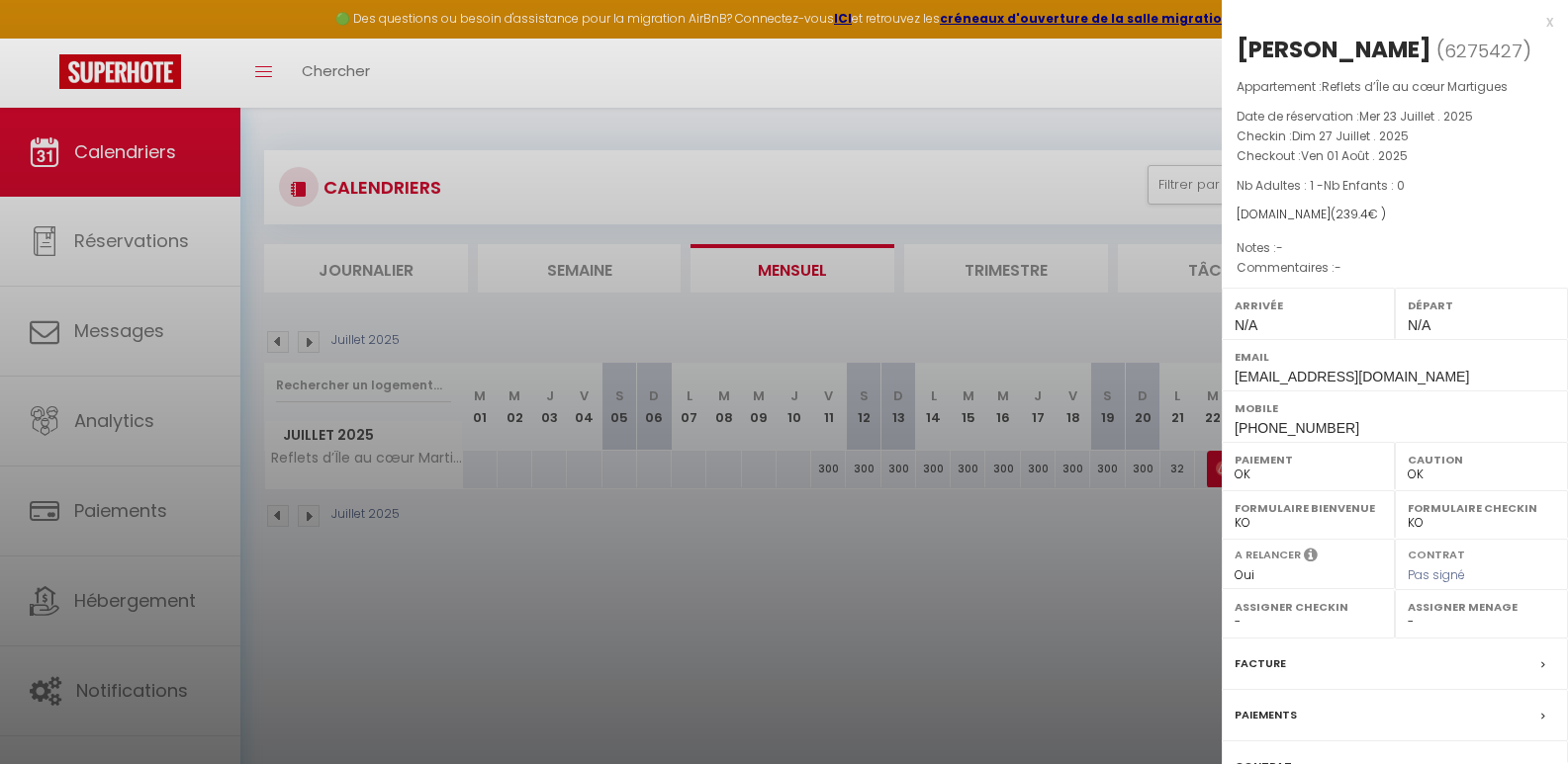
click at [1530, 22] on div "x" at bounding box center [1387, 22] width 331 height 24
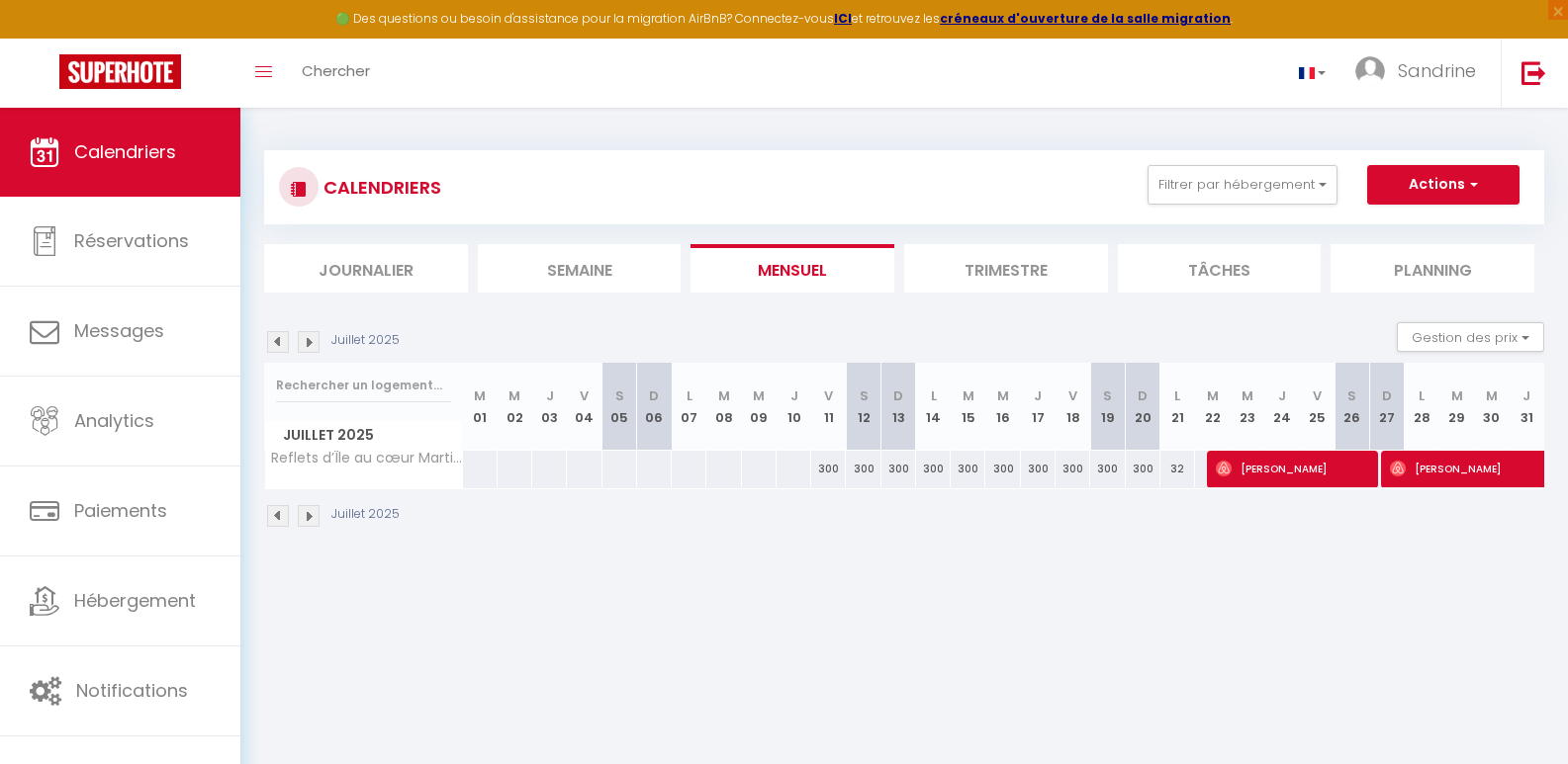
click at [309, 520] on img at bounding box center [309, 516] width 22 height 22
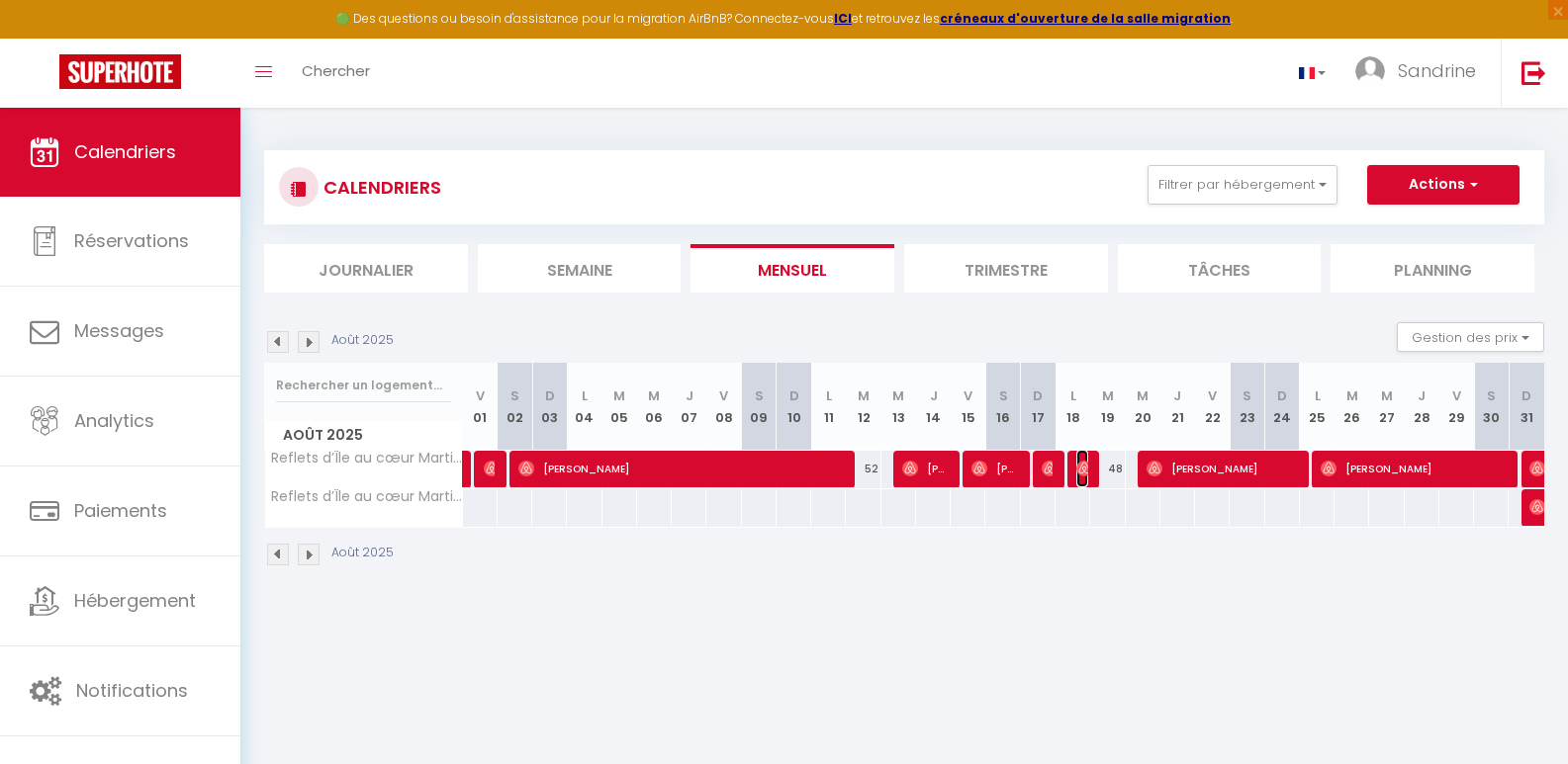
click at [1083, 475] on img at bounding box center [1084, 468] width 16 height 16
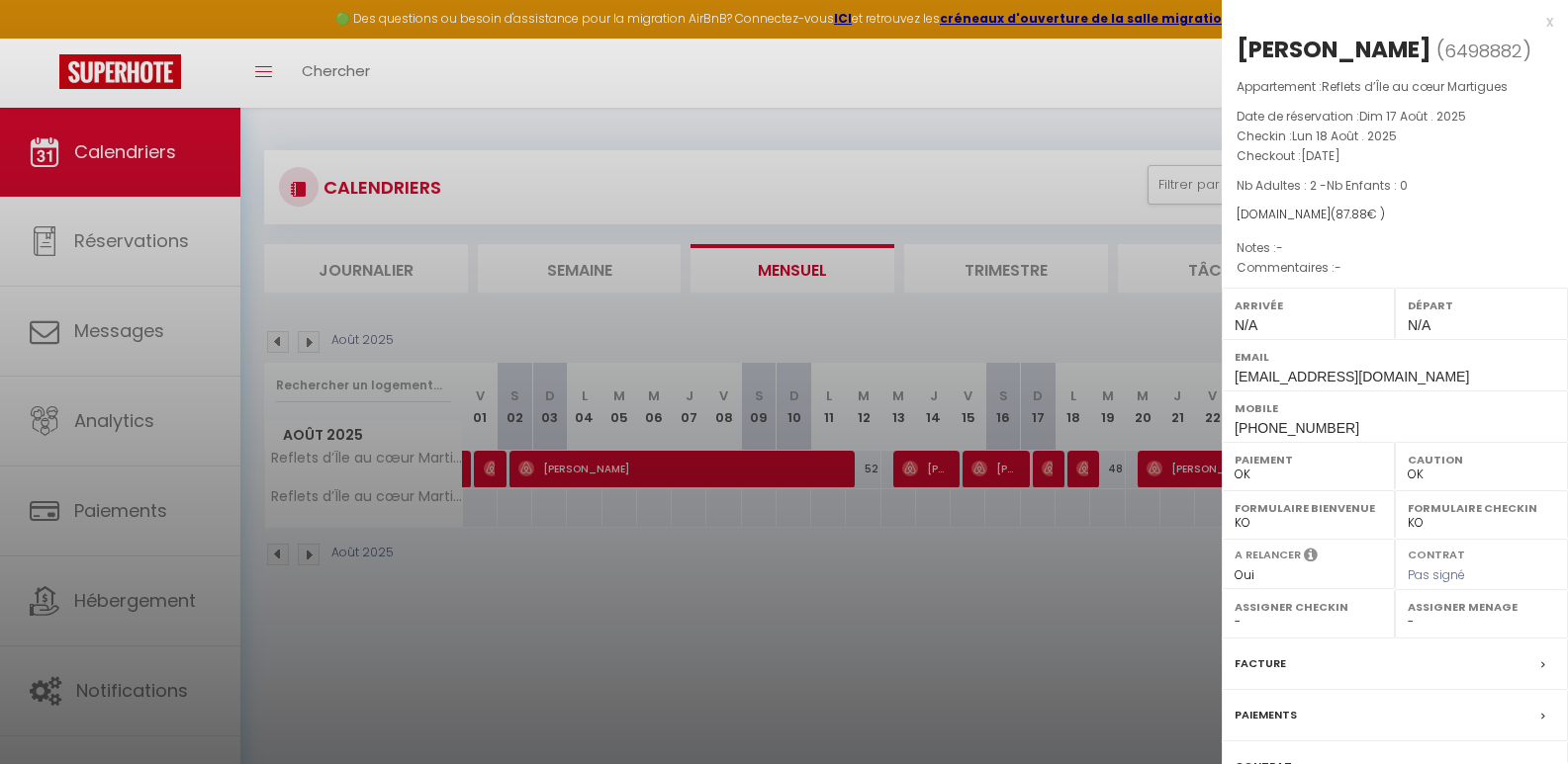
click at [309, 555] on div at bounding box center [784, 382] width 1568 height 764
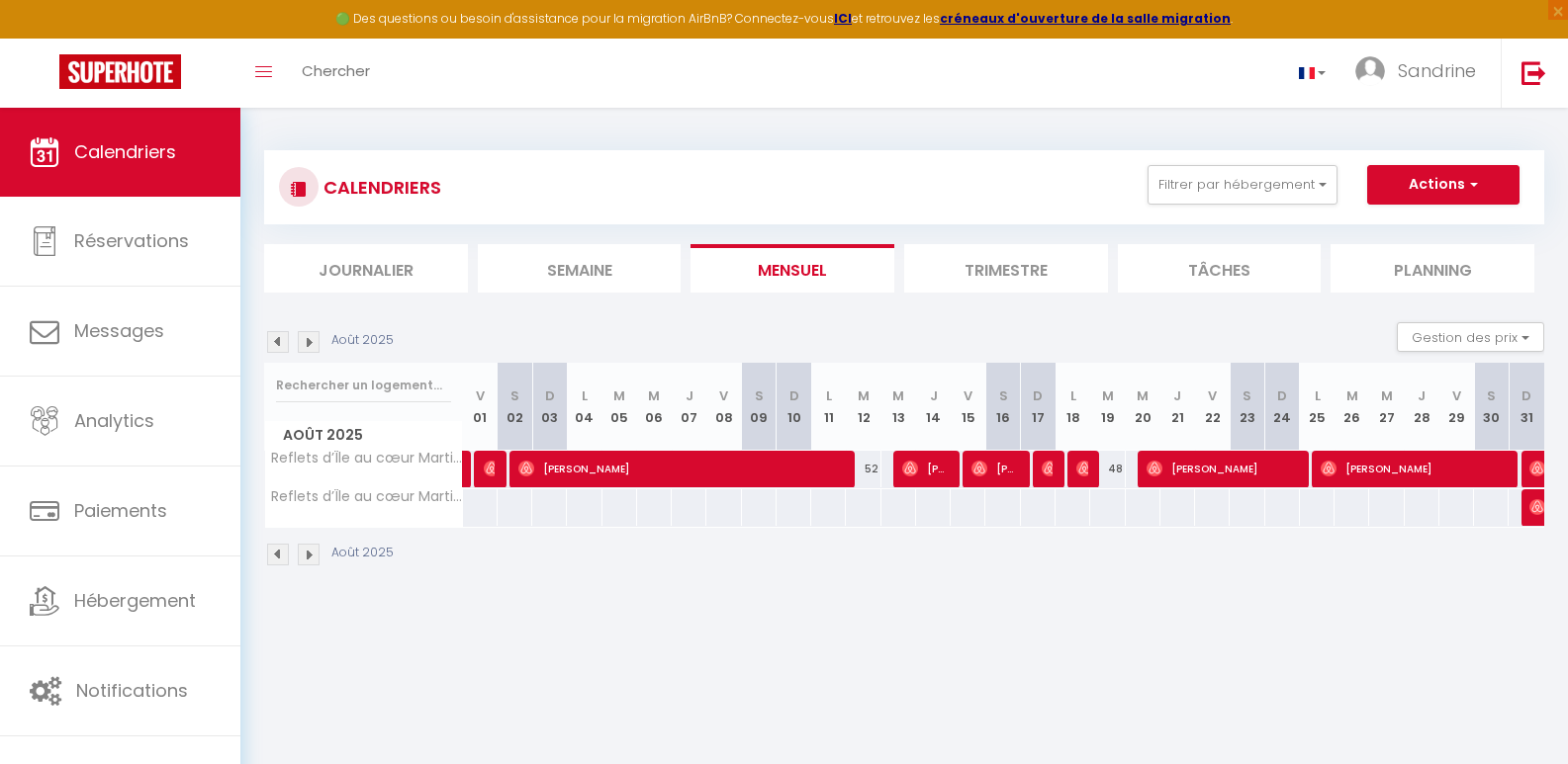
click at [309, 555] on img at bounding box center [309, 555] width 22 height 22
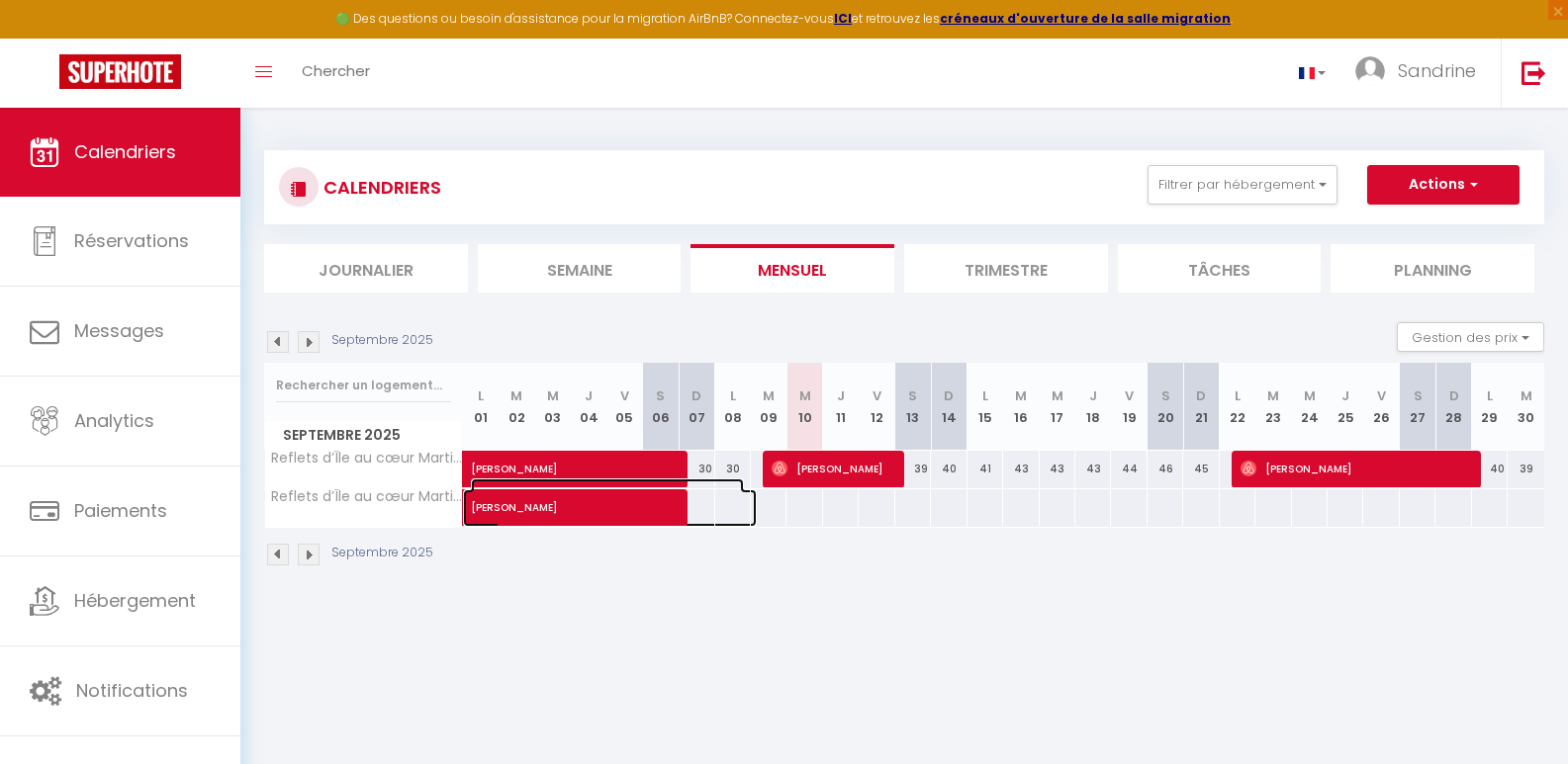
click at [517, 499] on span "Sahraoui Abdelkader" at bounding box center [606, 497] width 273 height 38
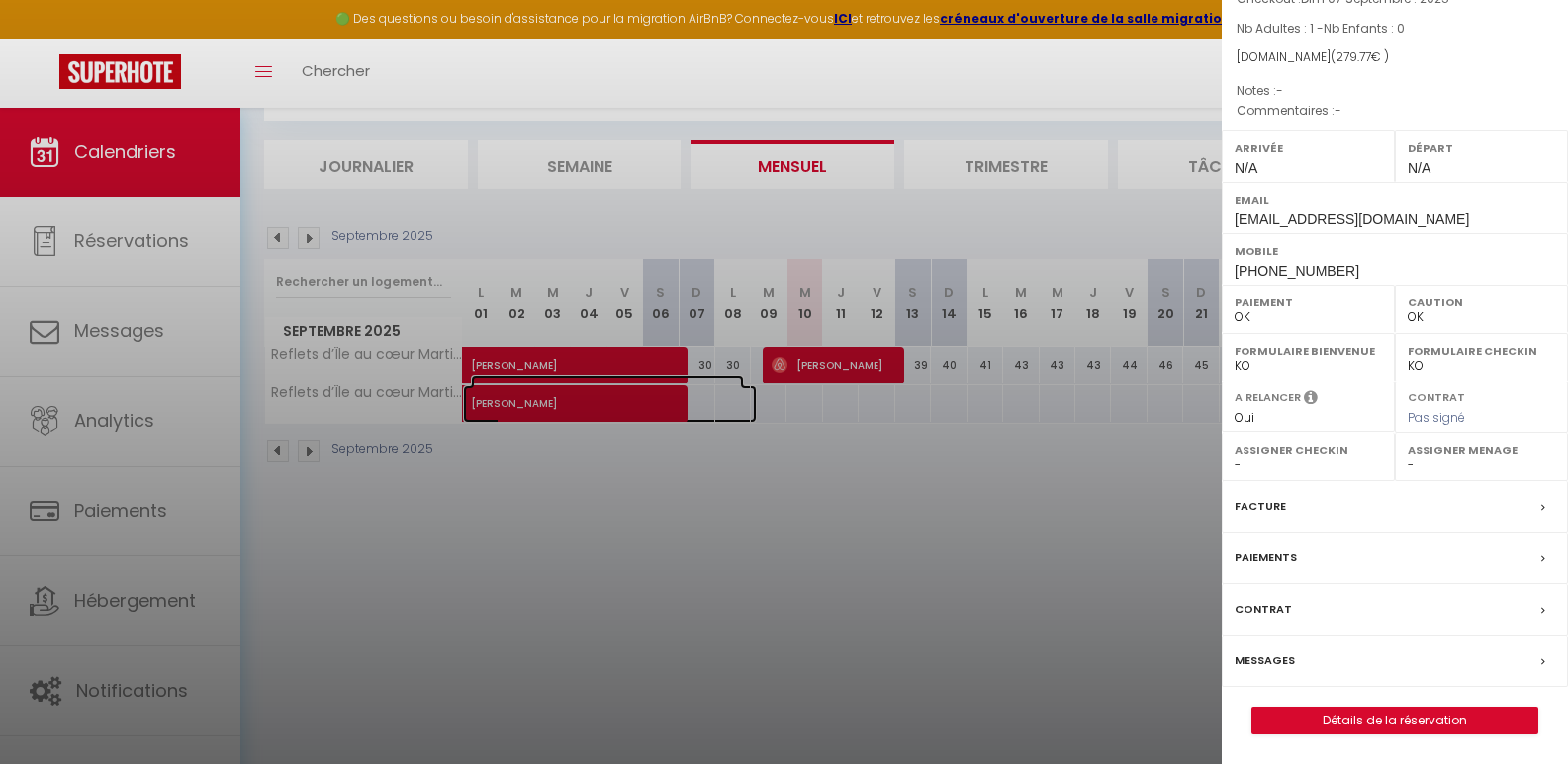
scroll to position [108, 0]
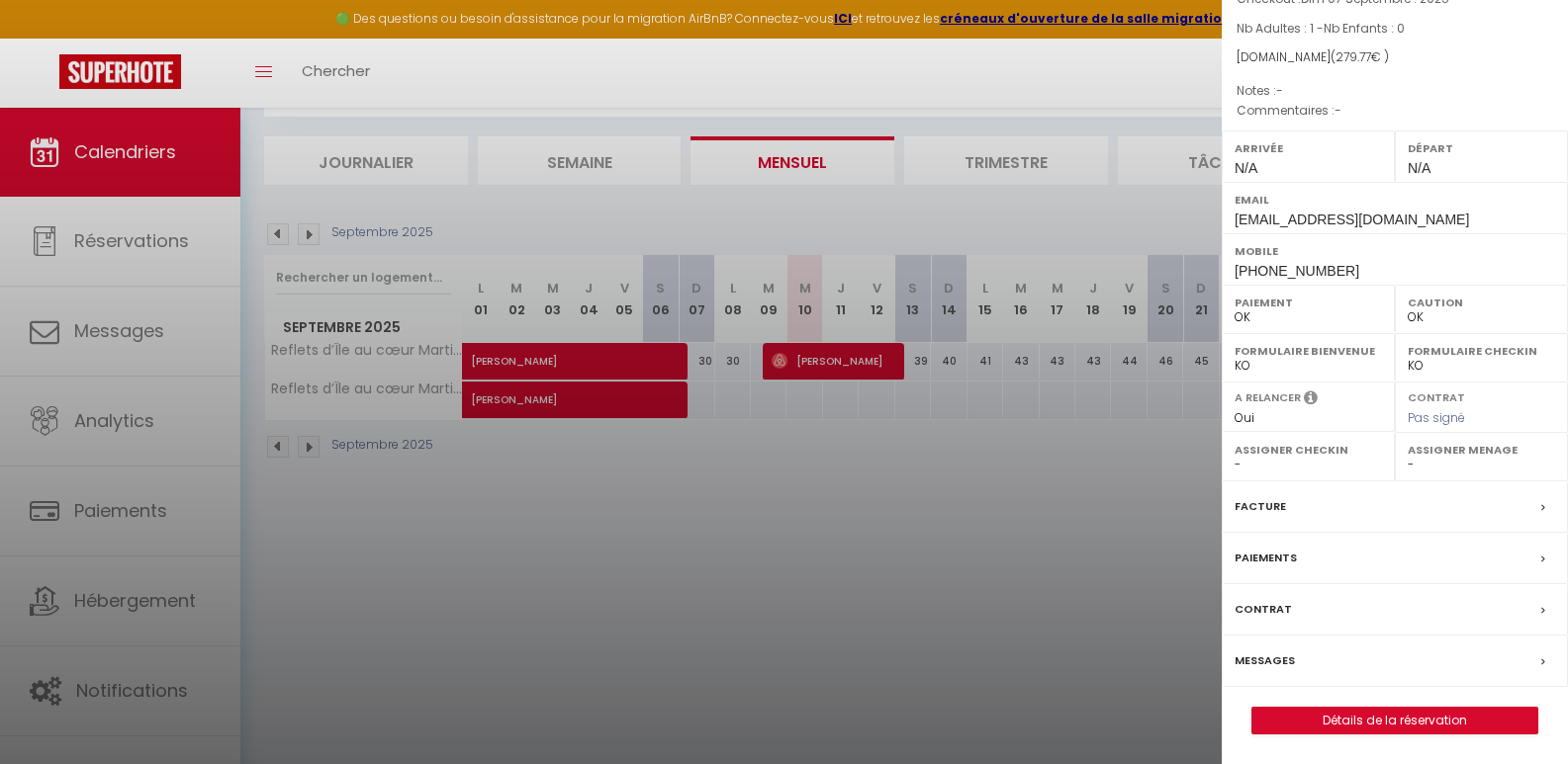
click at [1525, 665] on div "Messages" at bounding box center [1394, 662] width 346 height 52
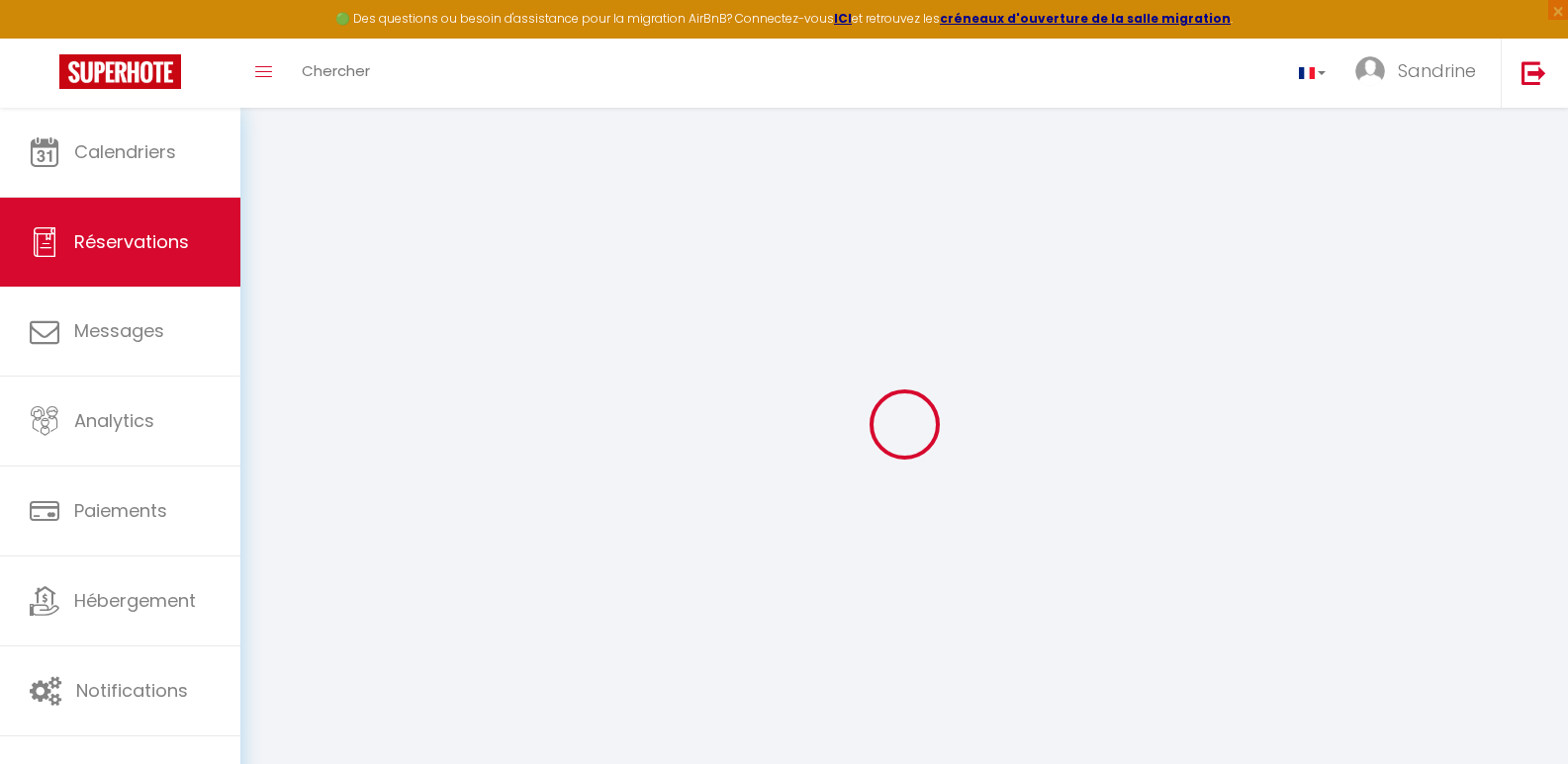
select select
checkbox input "false"
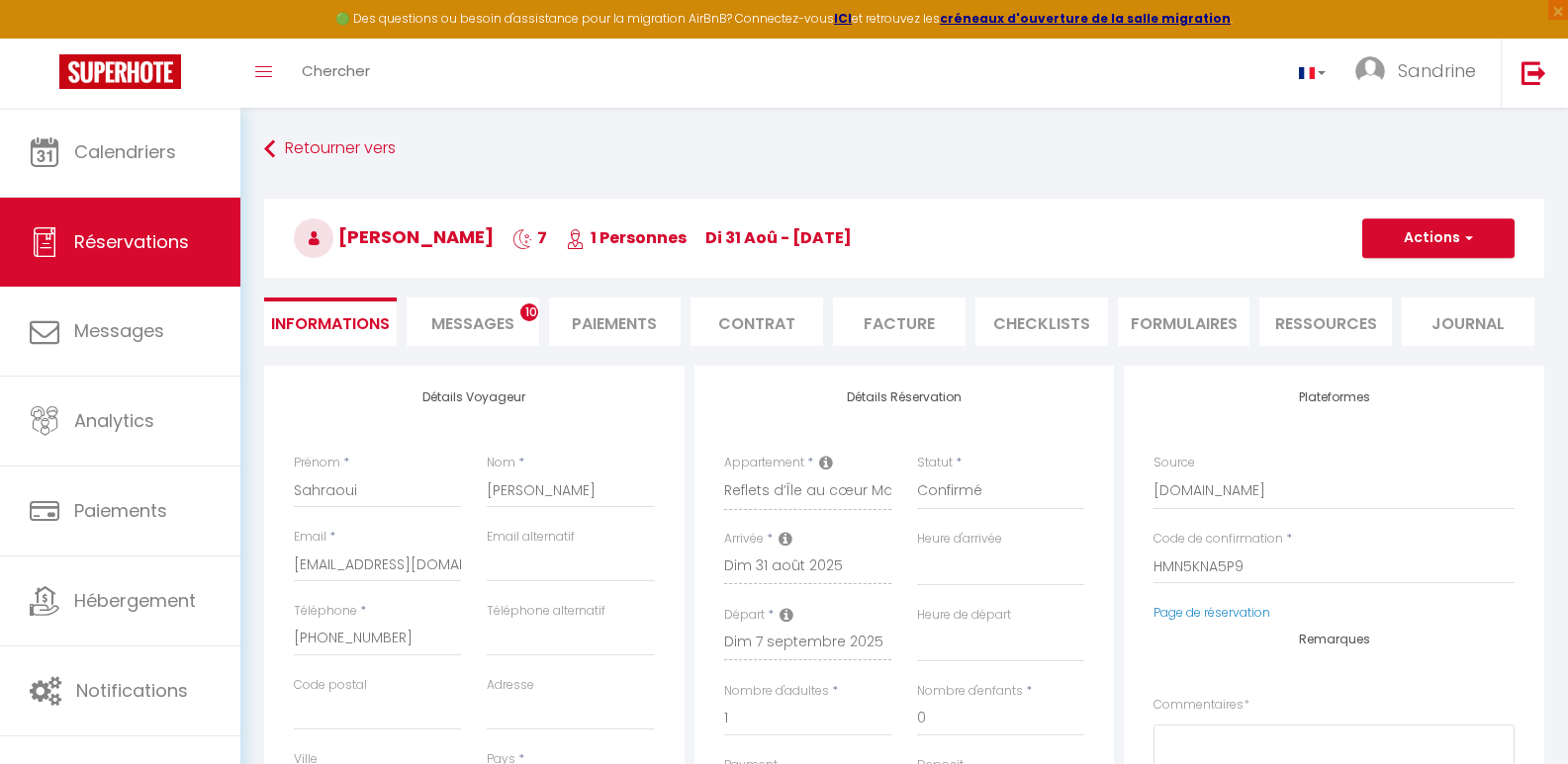
select select
checkbox input "false"
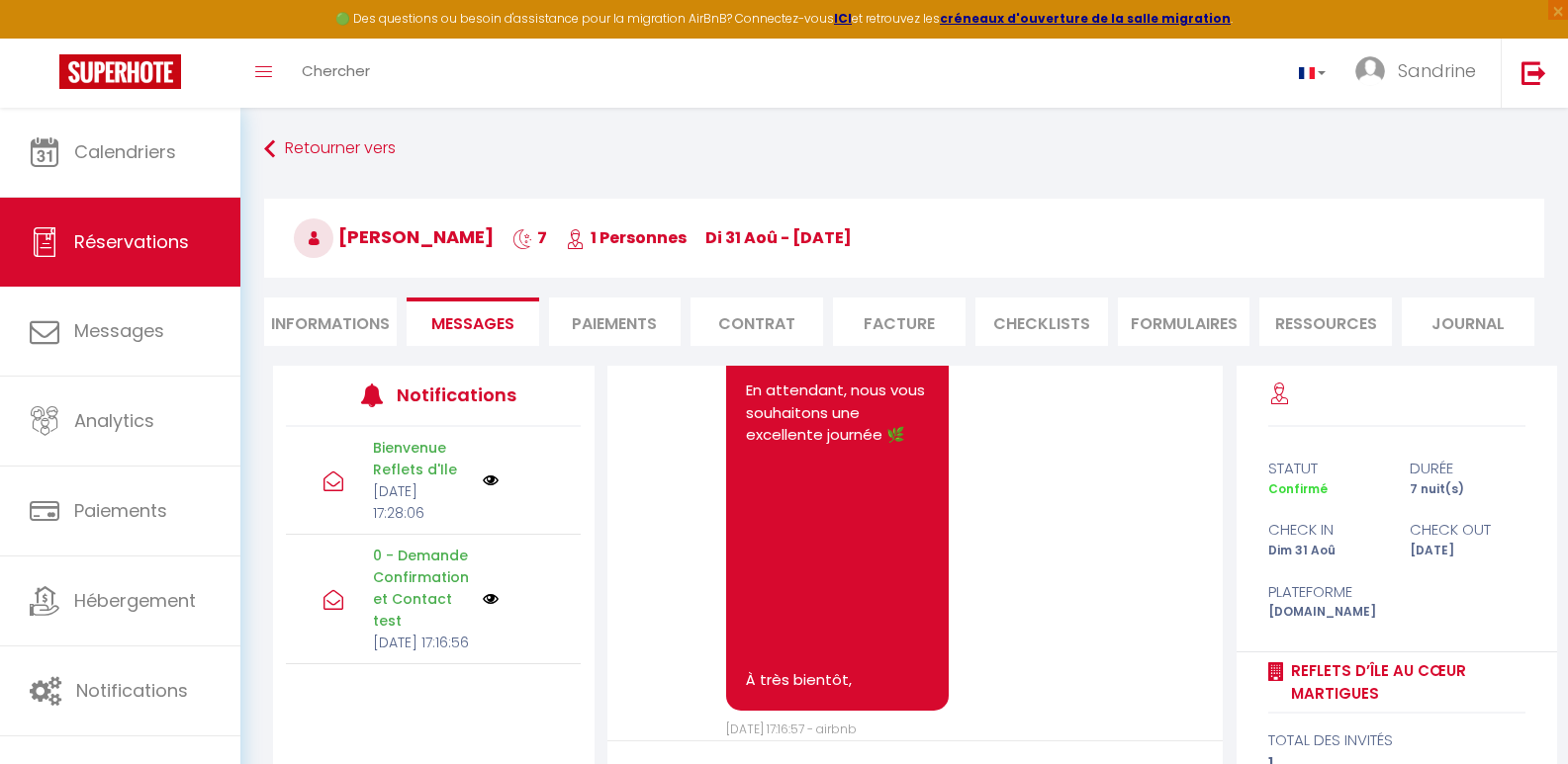
scroll to position [3957, 0]
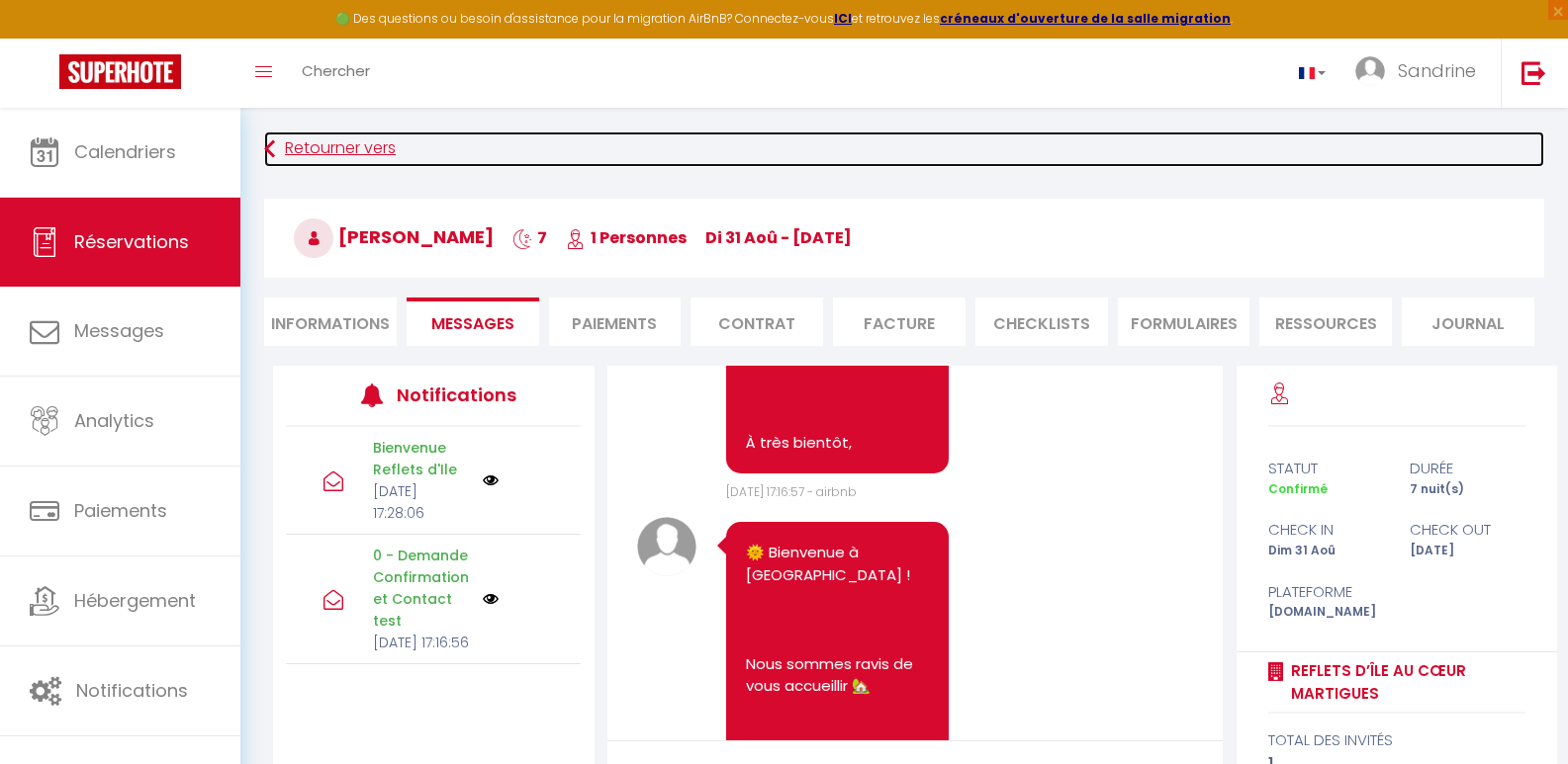
click at [305, 148] on link "Retourner vers" at bounding box center [904, 150] width 1280 height 36
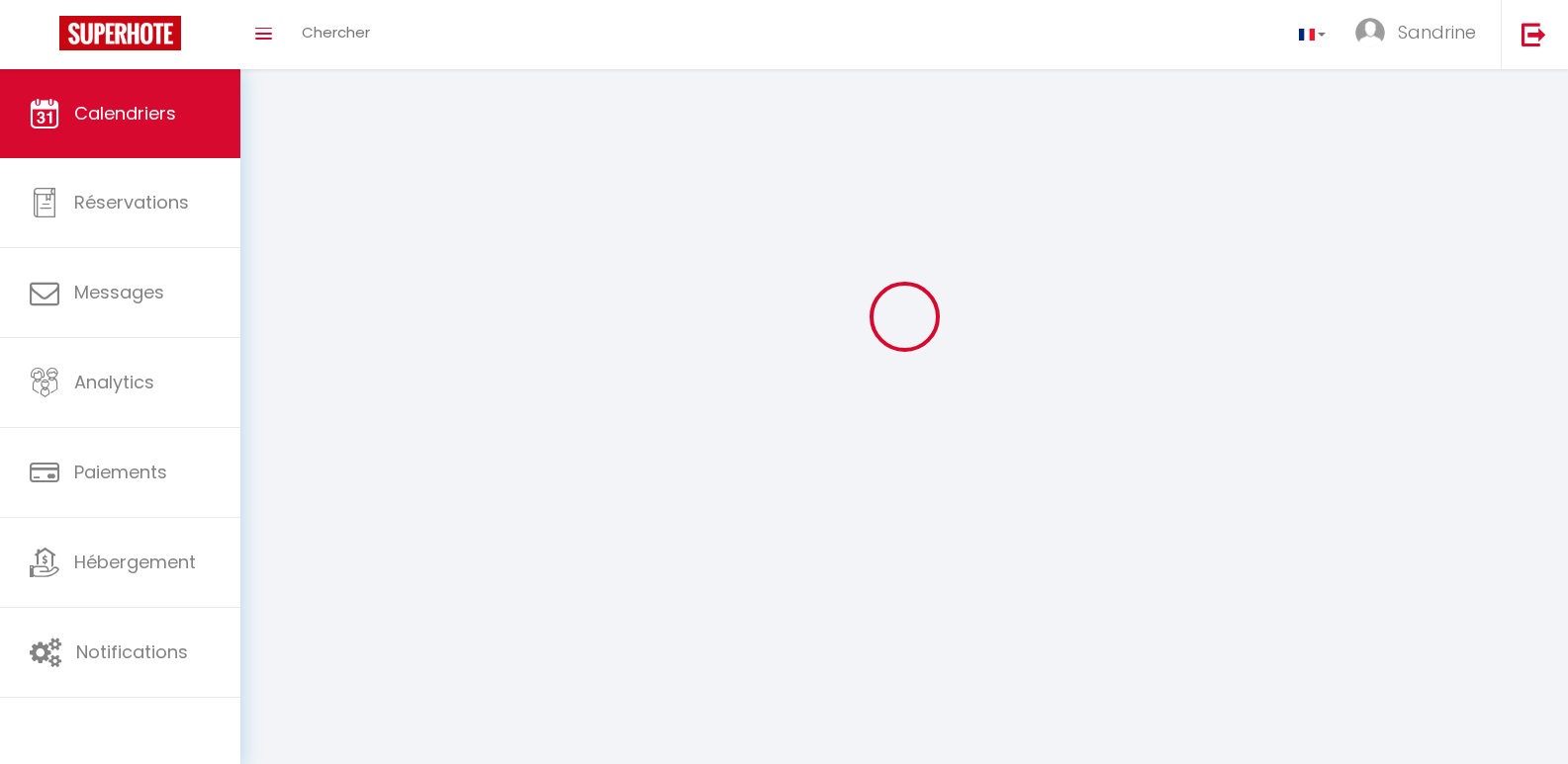
scroll to position [108, 0]
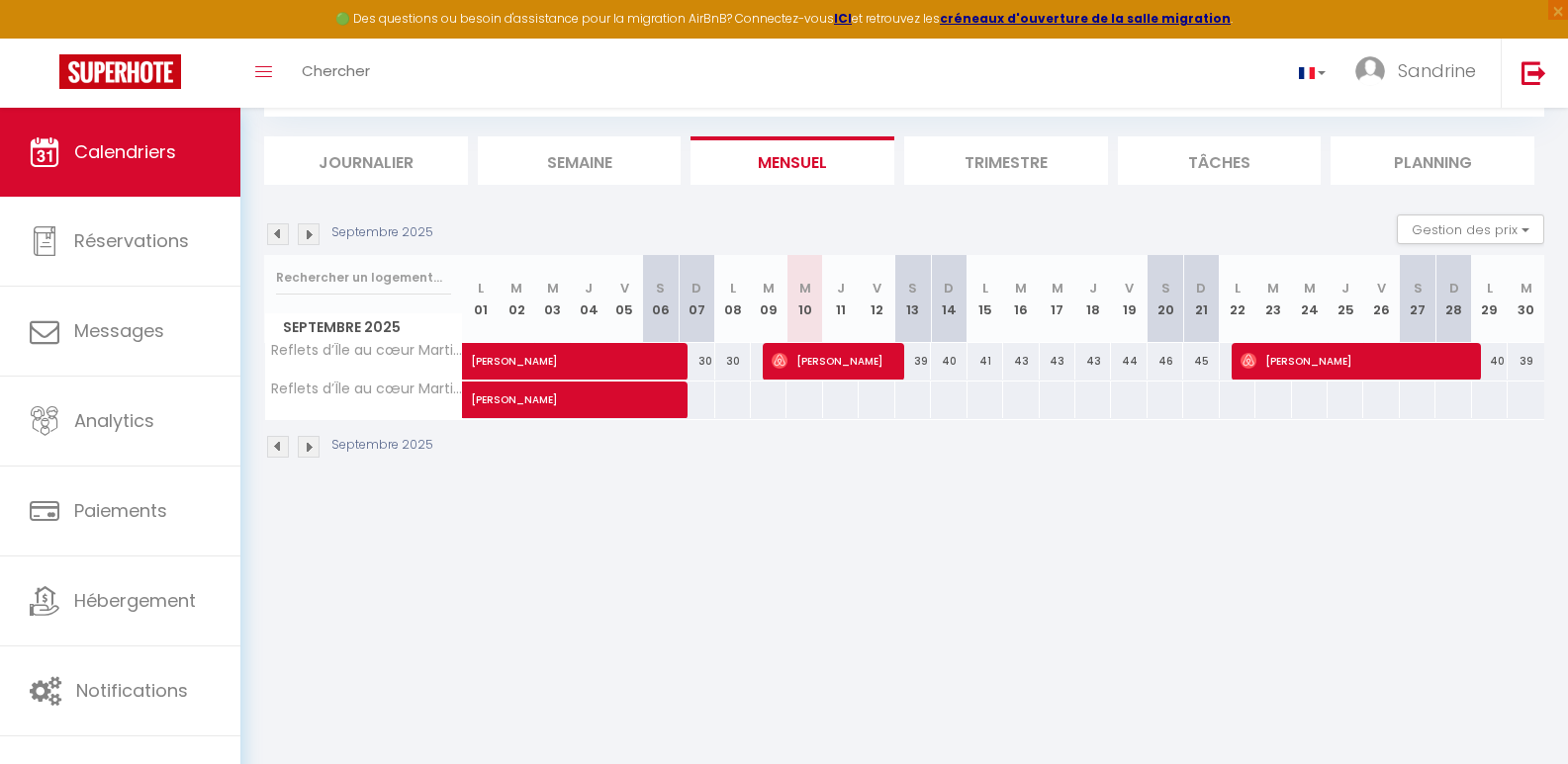
click at [306, 446] on img at bounding box center [309, 447] width 22 height 22
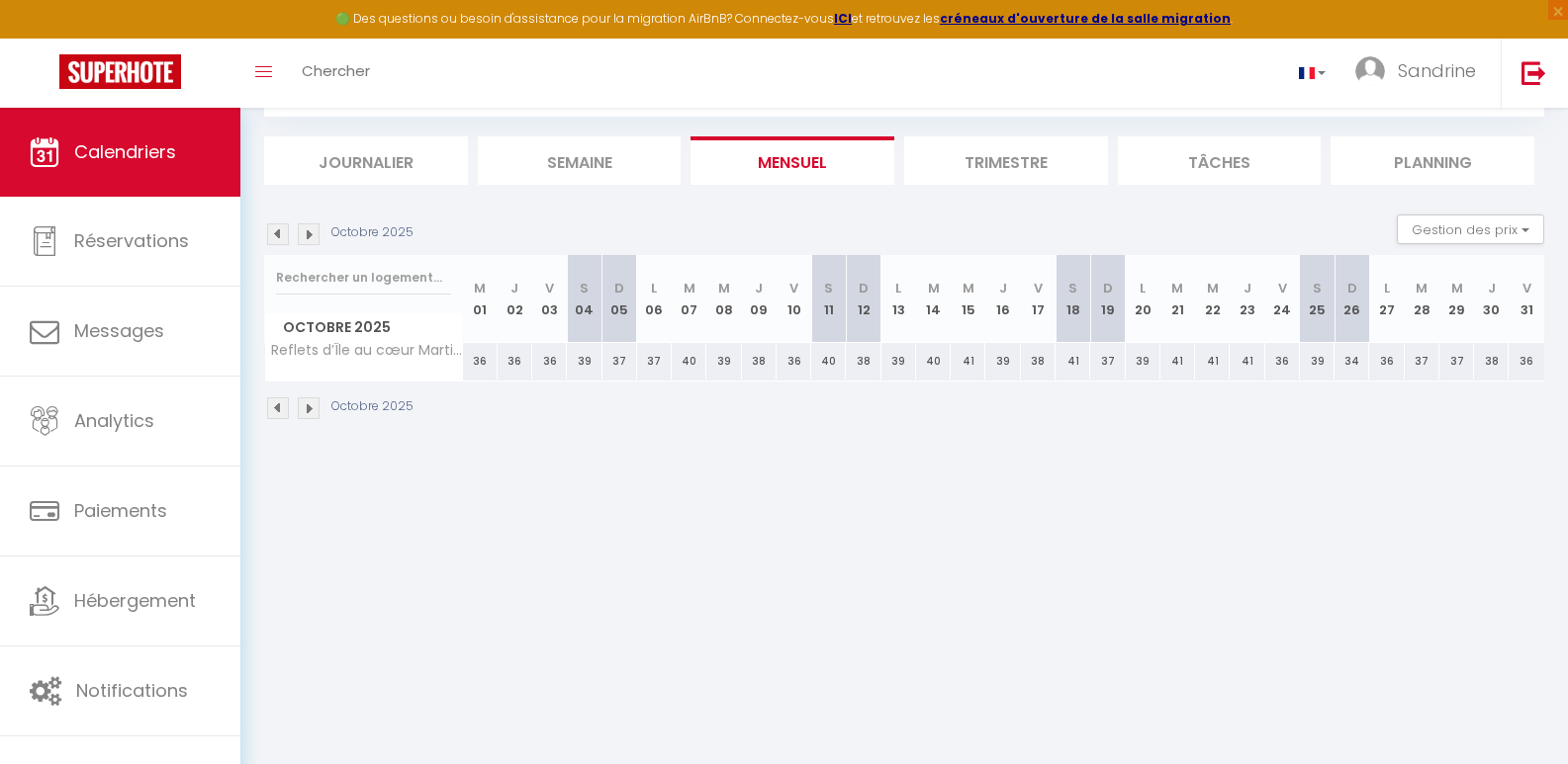
click at [278, 410] on img at bounding box center [278, 409] width 22 height 22
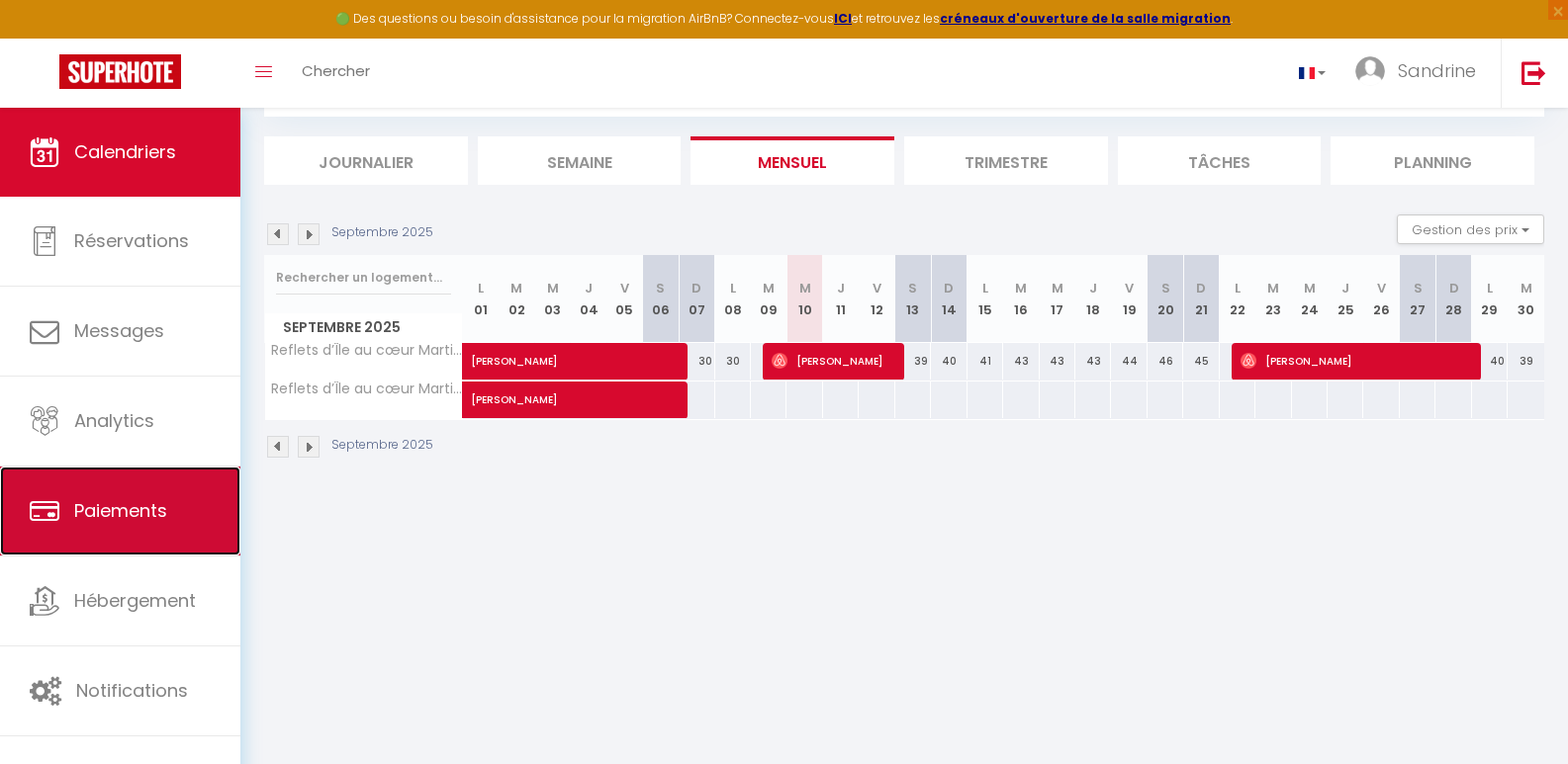
click at [147, 522] on span "Paiements" at bounding box center [121, 510] width 93 height 25
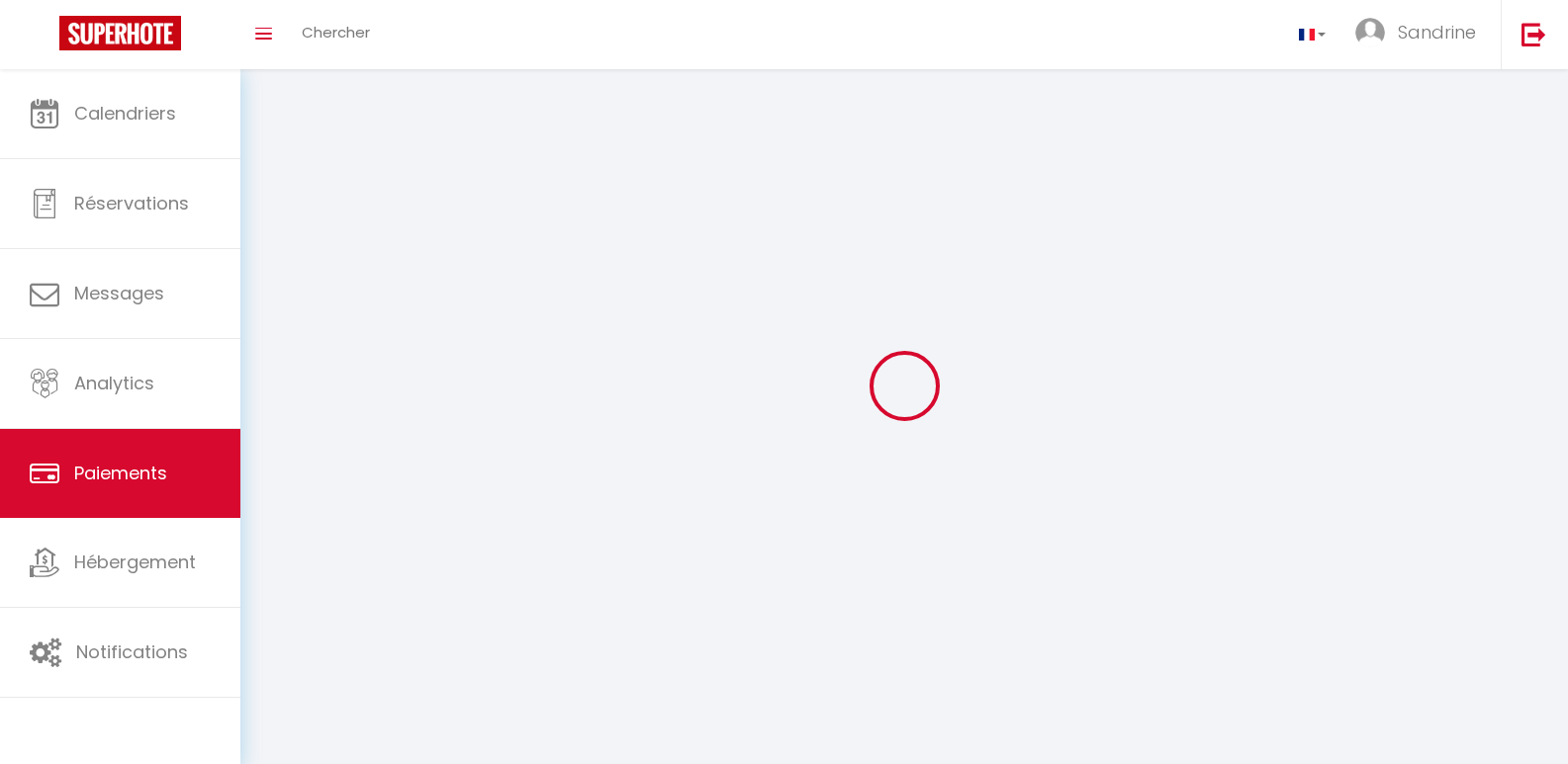
select select "2"
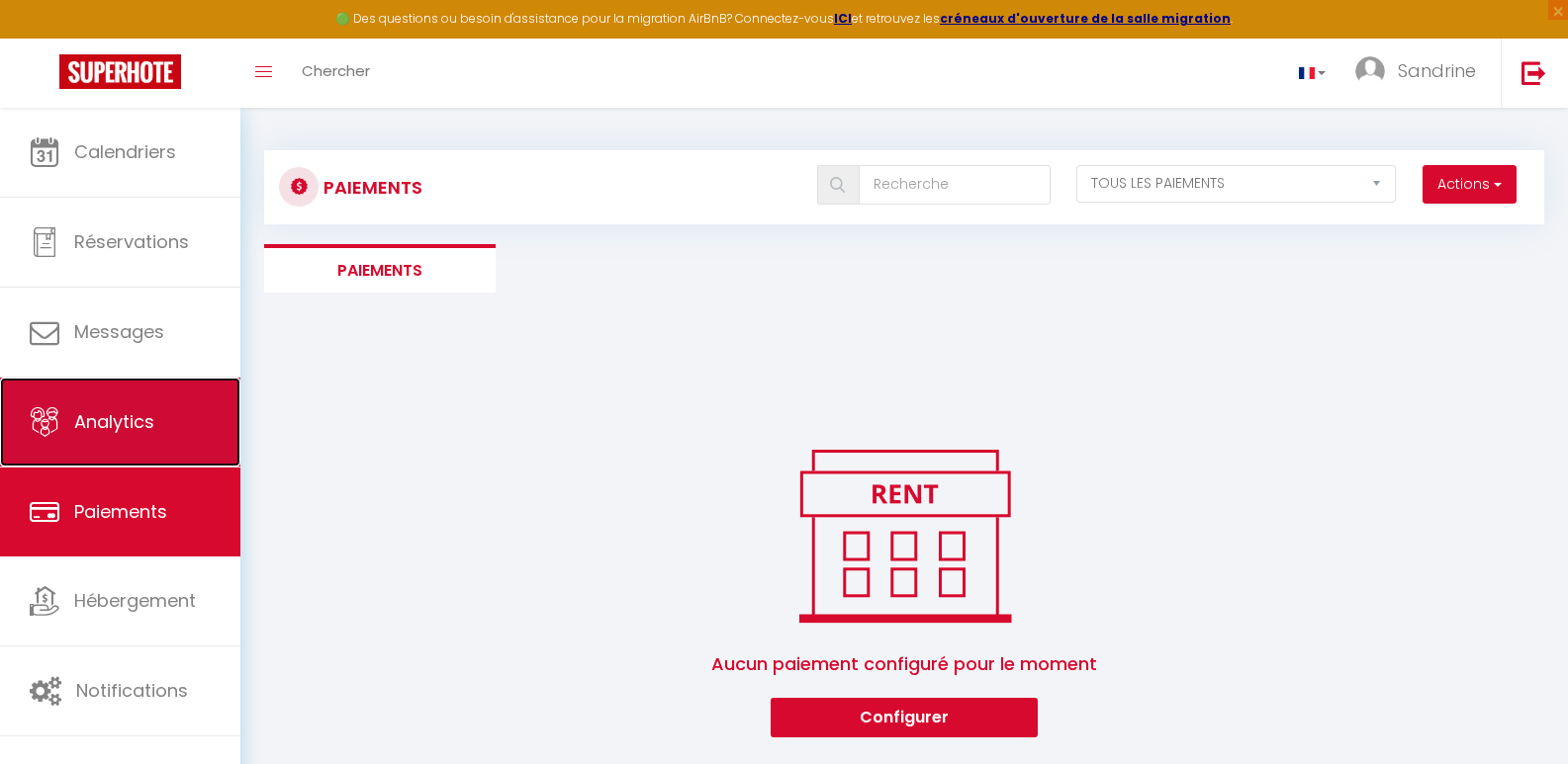
click at [158, 424] on link "Analytics" at bounding box center [120, 423] width 240 height 89
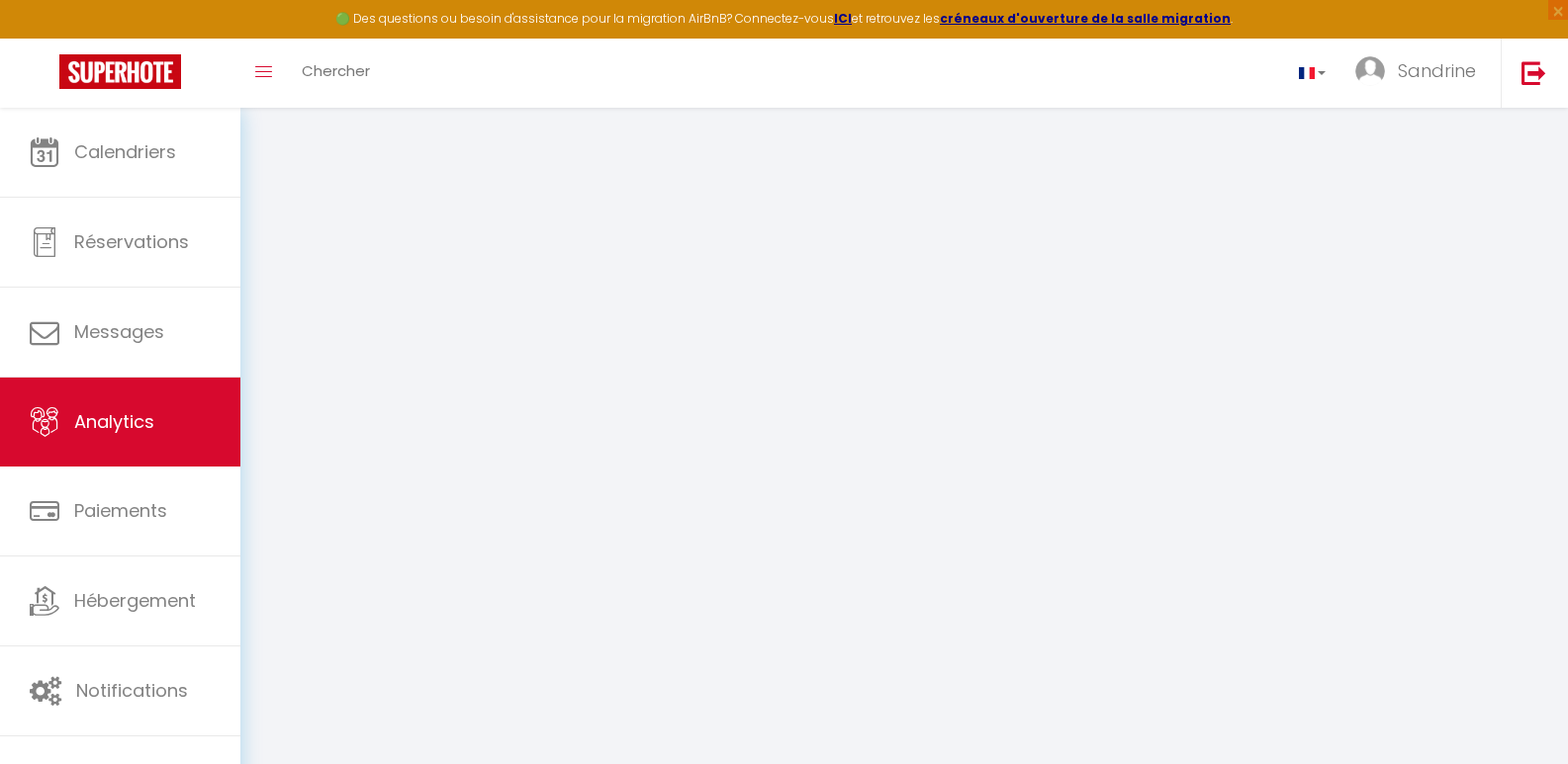
select select "2025"
select select "9"
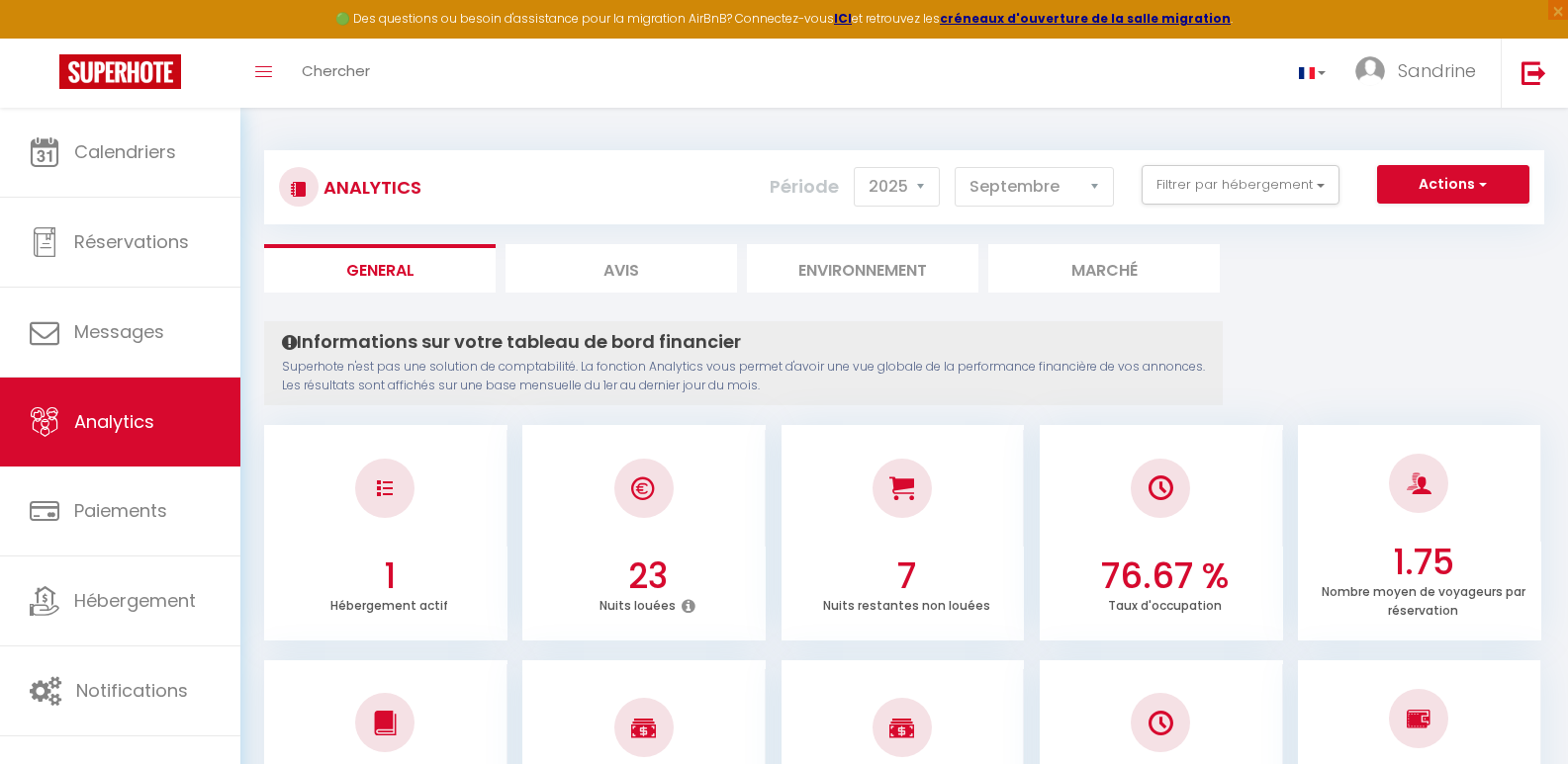
click at [600, 277] on li "Avis" at bounding box center [620, 268] width 231 height 49
select select "2025"
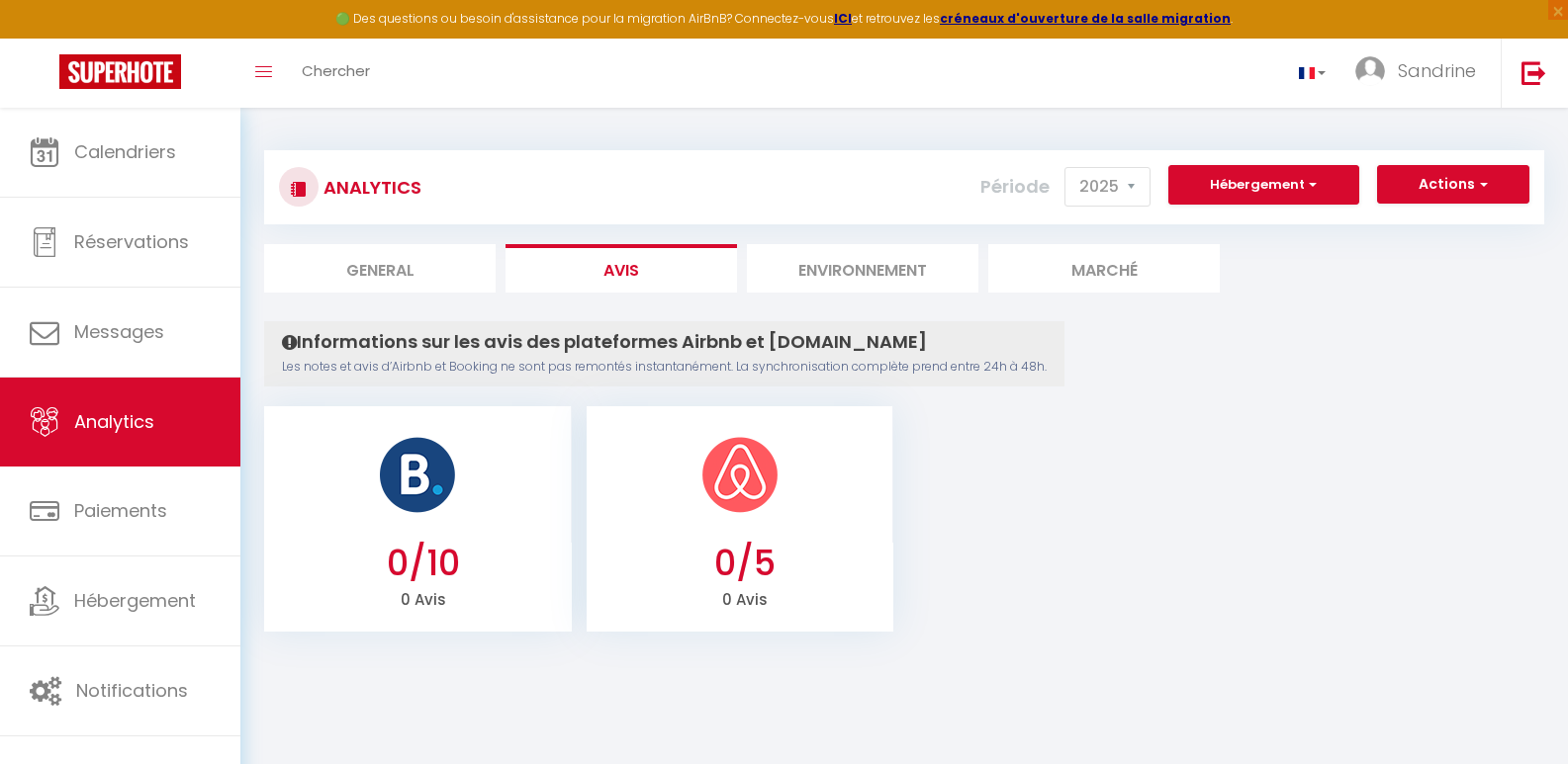
click at [903, 261] on li "Environnement" at bounding box center [862, 268] width 231 height 49
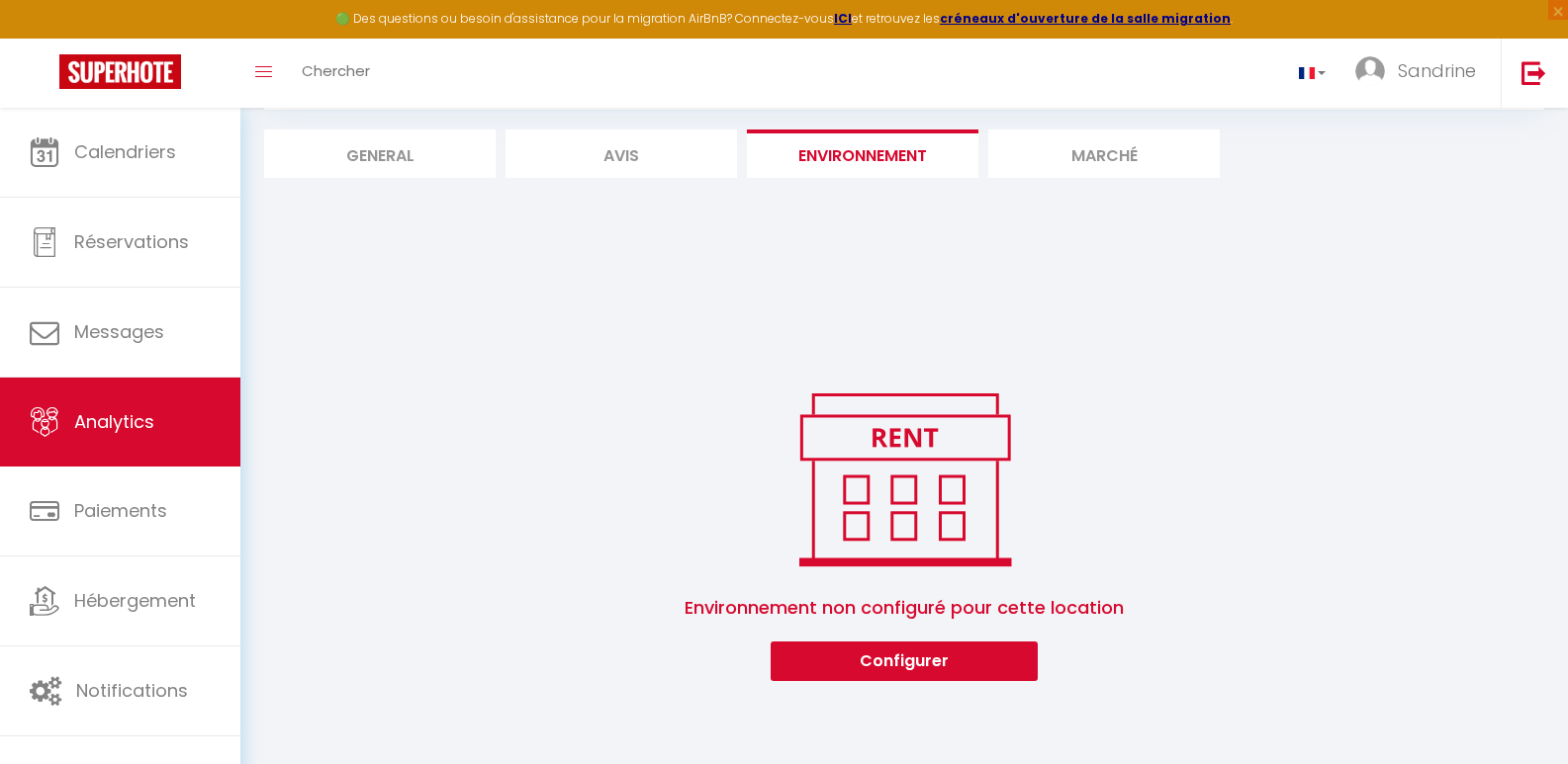
scroll to position [127, 0]
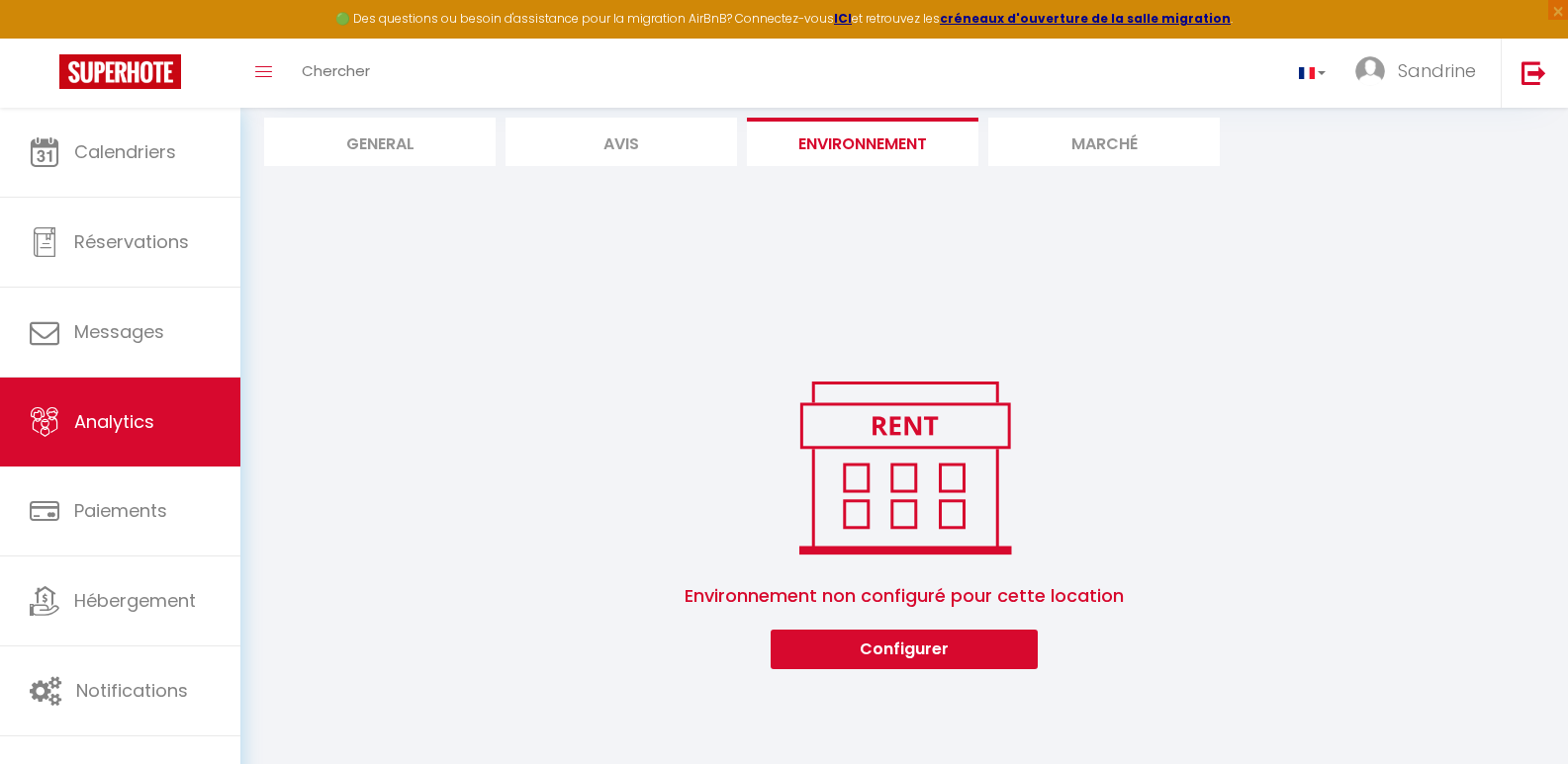
click at [1129, 137] on li "Marché" at bounding box center [1104, 142] width 231 height 49
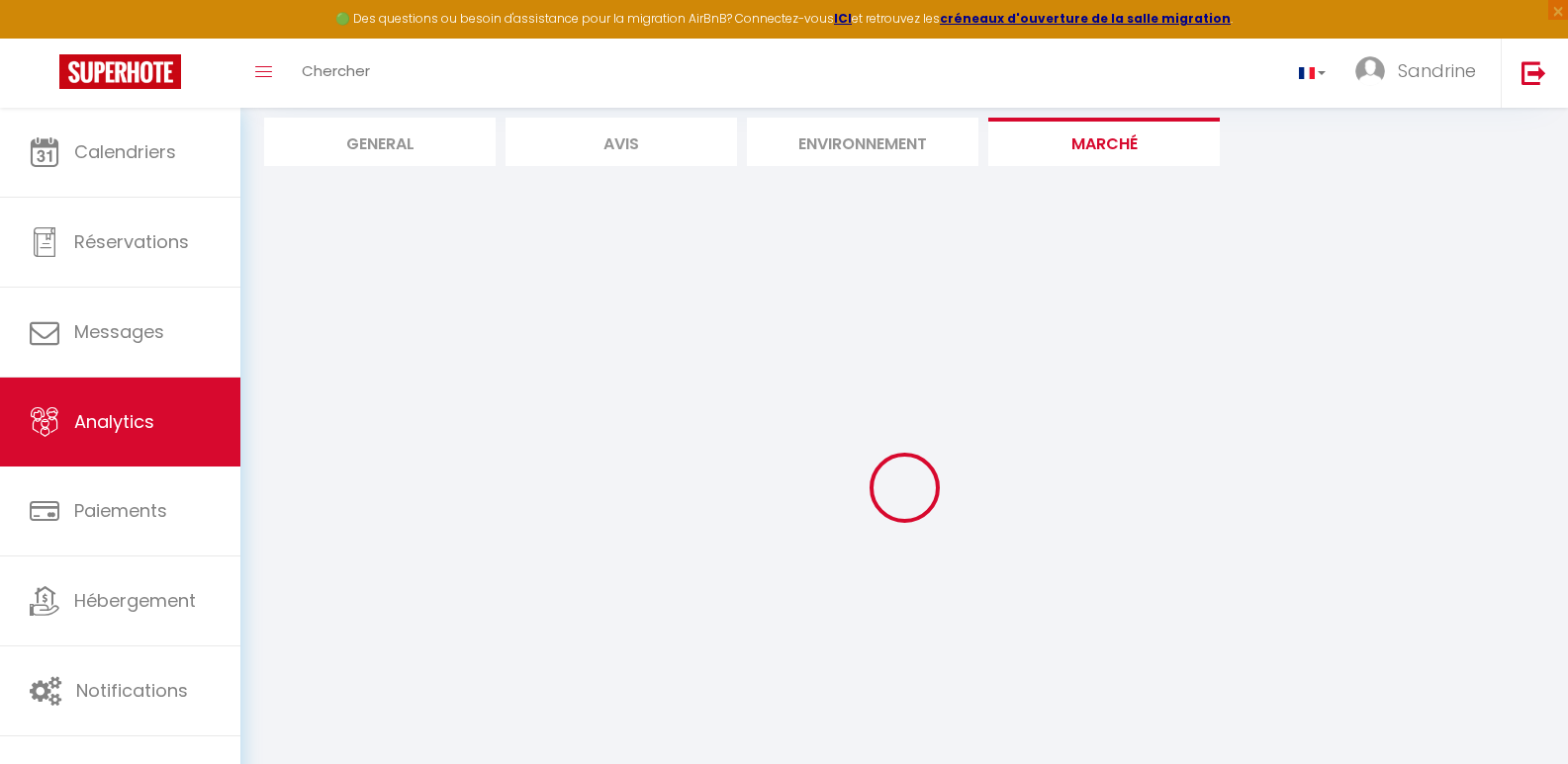
select select "73241"
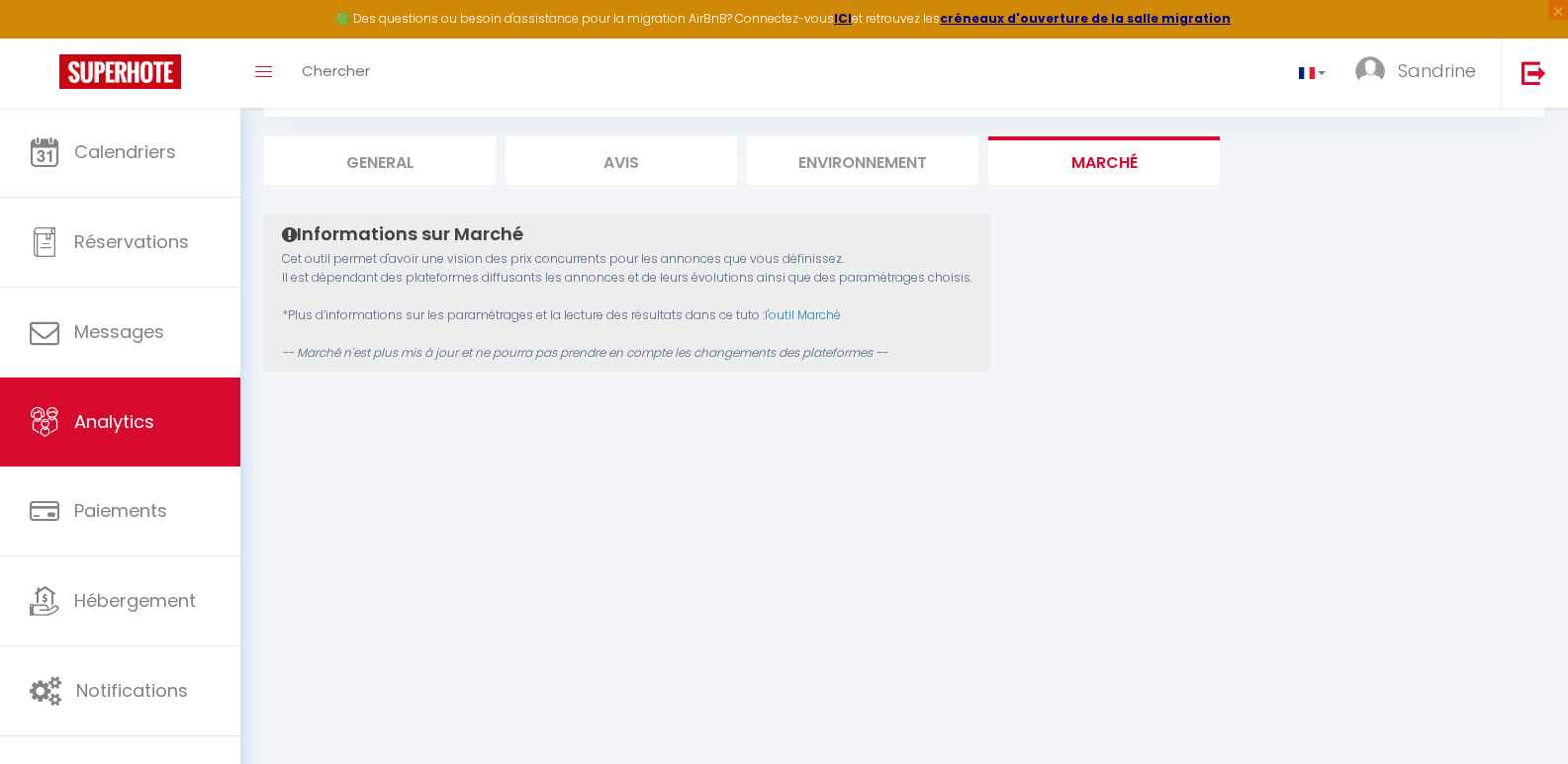
scroll to position [108, 0]
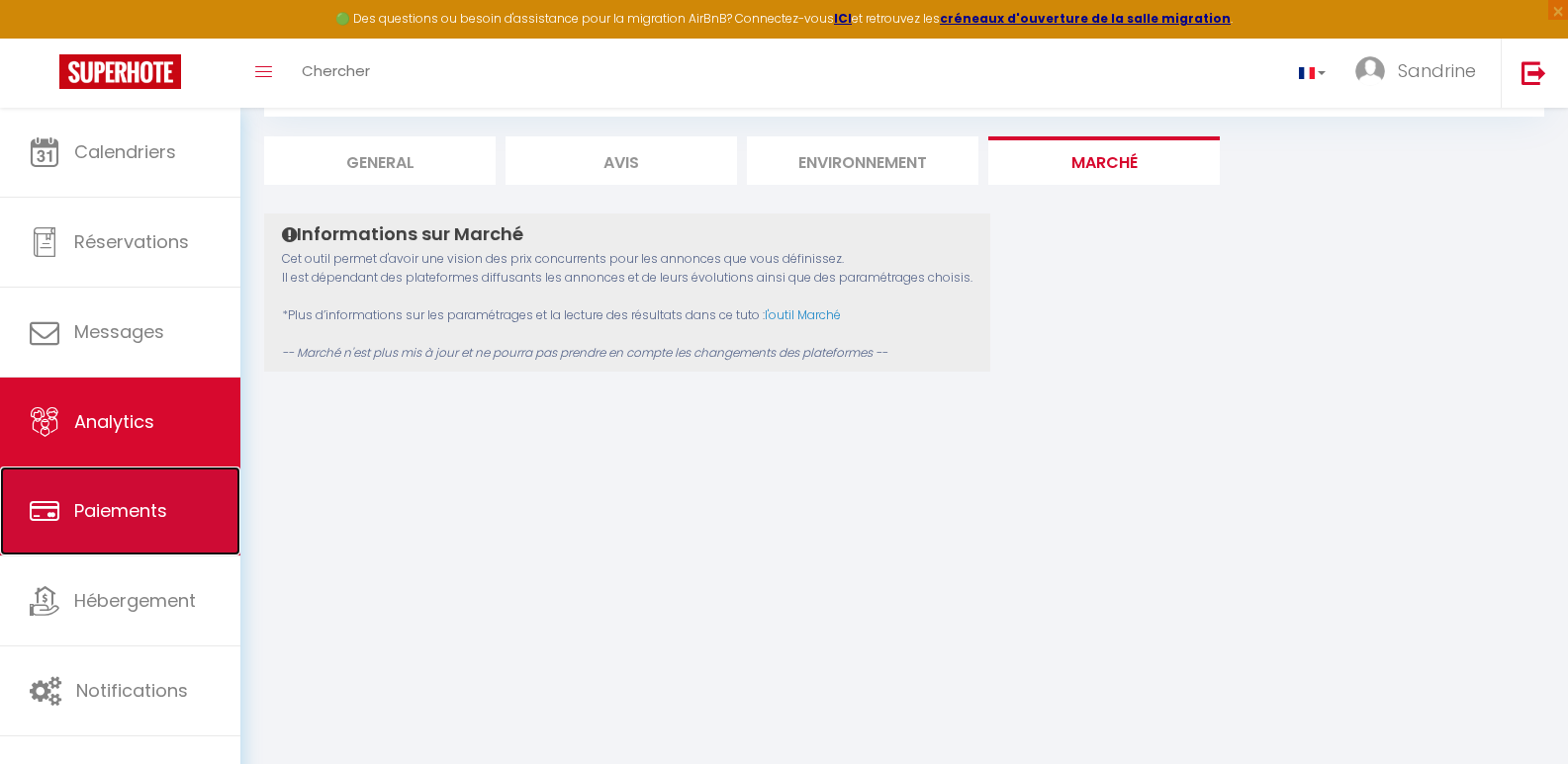
click at [45, 524] on icon at bounding box center [45, 511] width 30 height 30
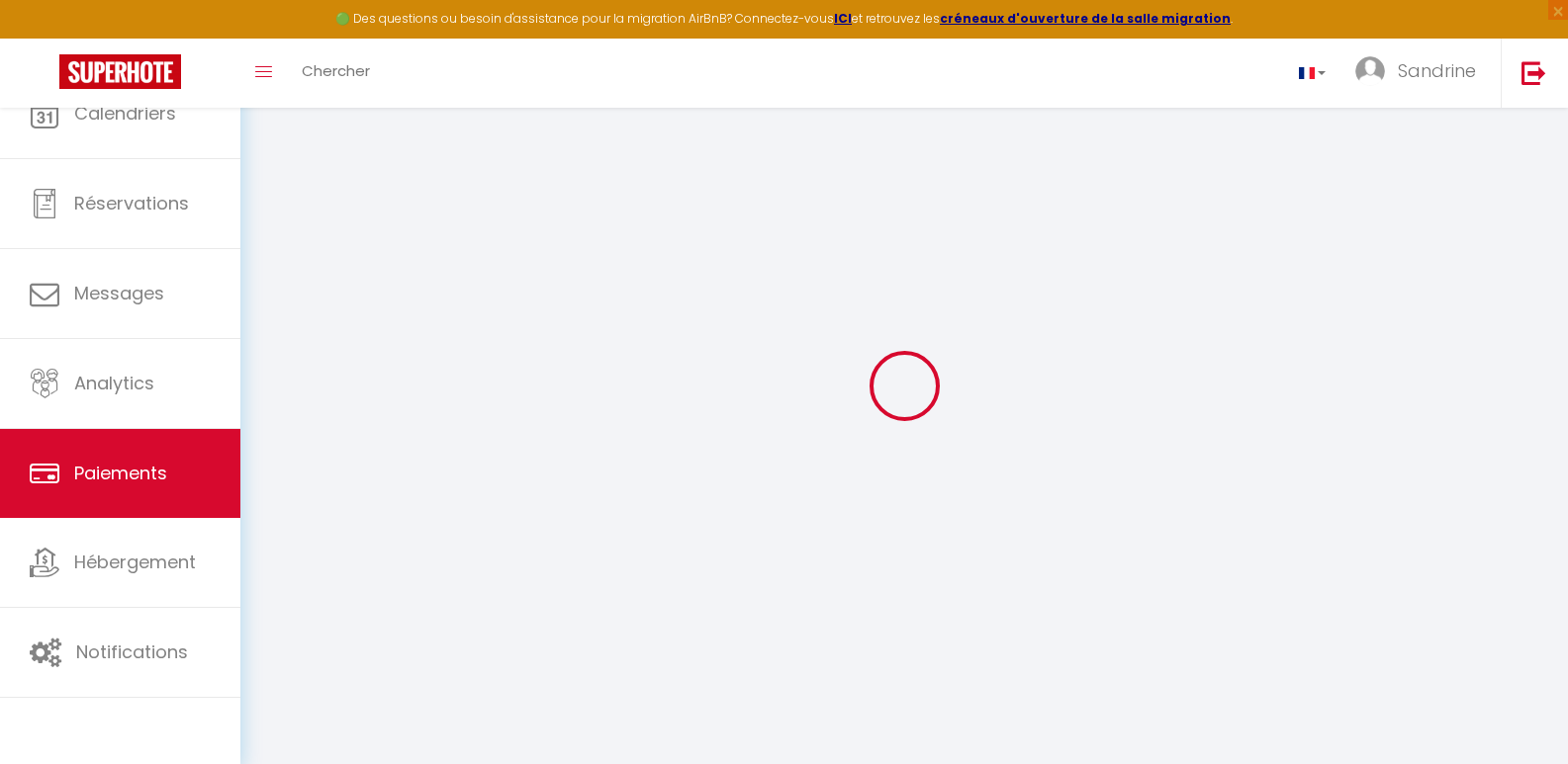
select select "2"
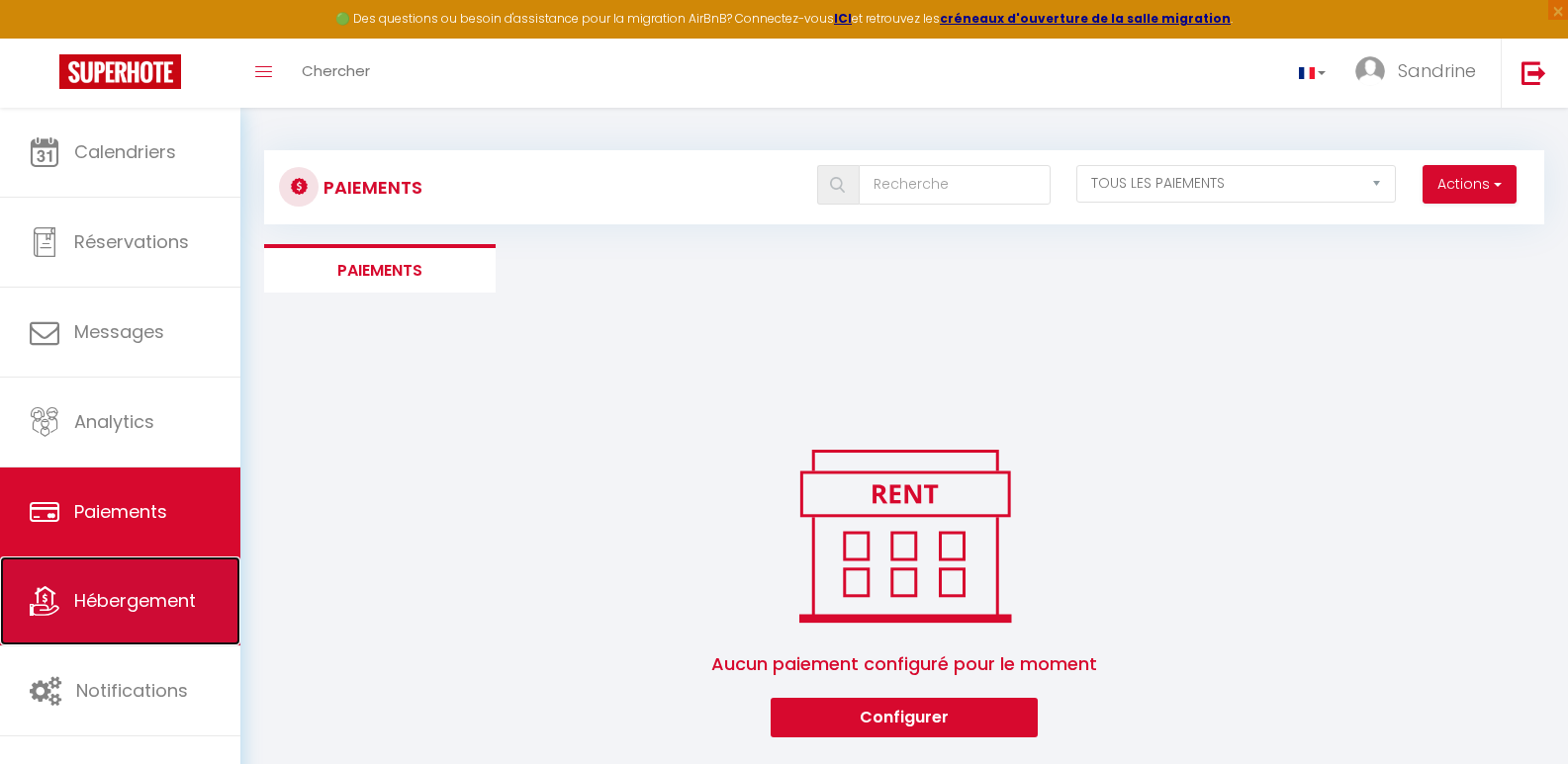
click at [89, 603] on span "Hébergement" at bounding box center [135, 600] width 122 height 25
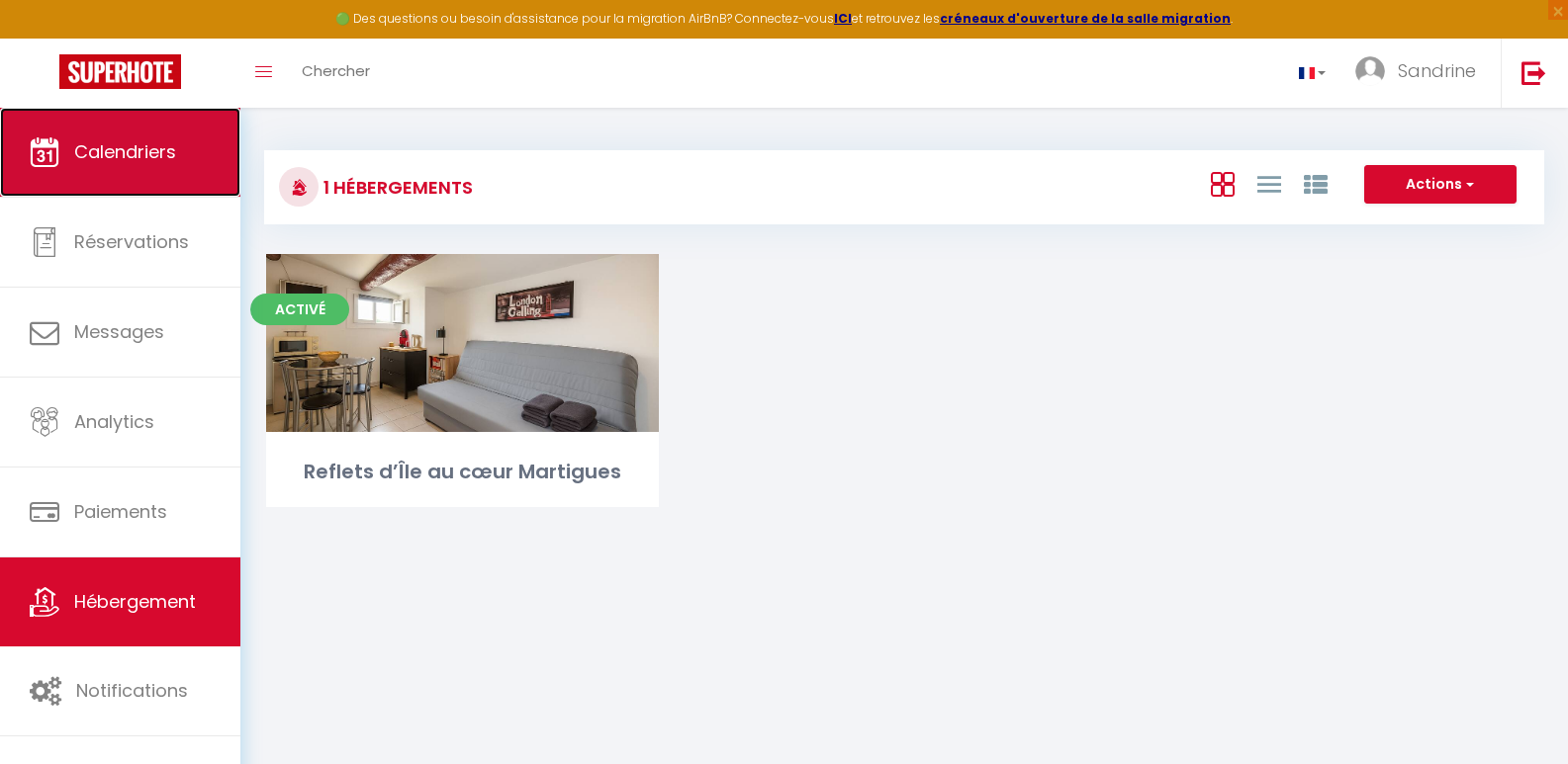
click at [97, 129] on link "Calendriers" at bounding box center [120, 153] width 240 height 89
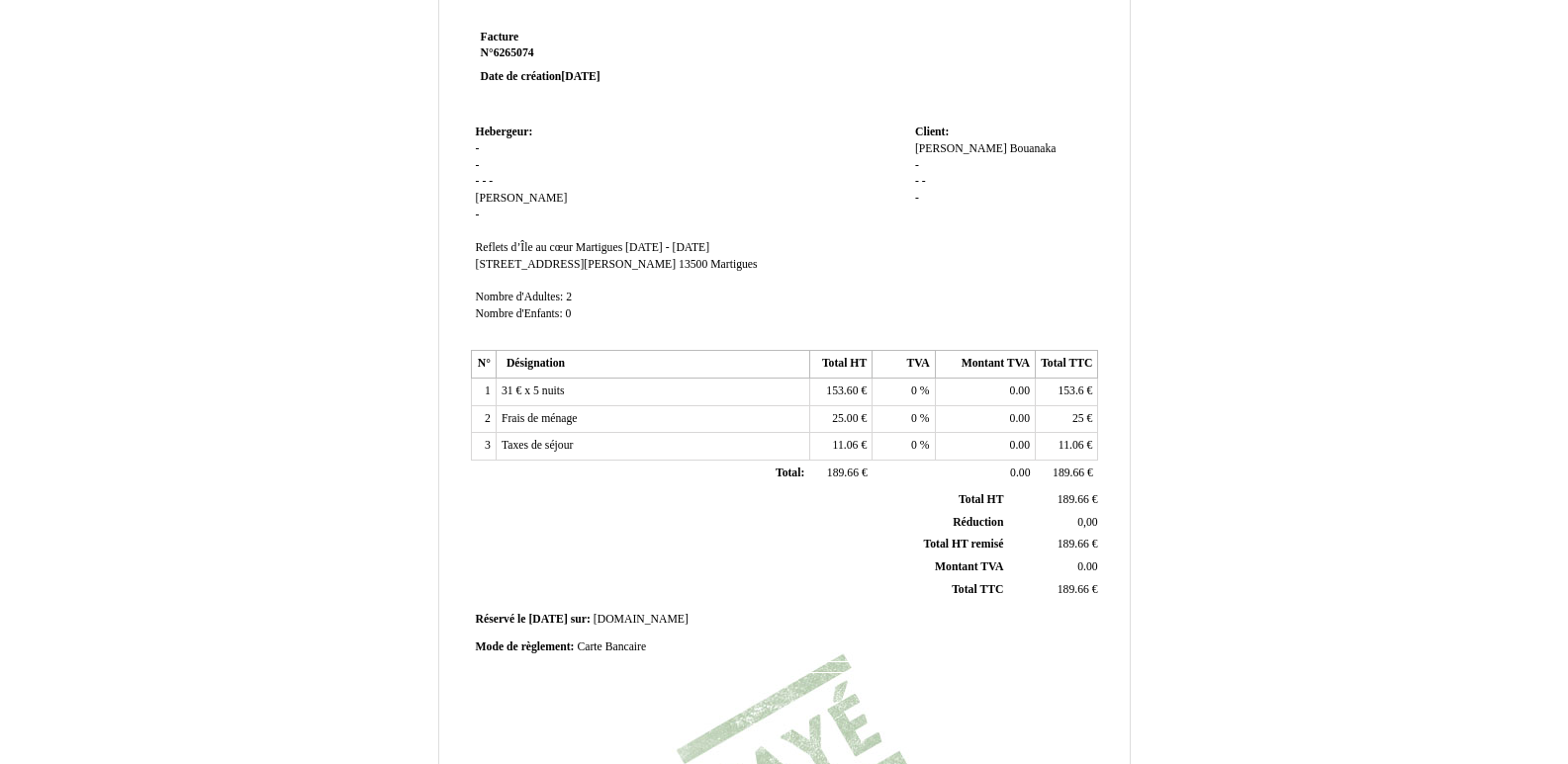
scroll to position [99, 0]
